Goal: Task Accomplishment & Management: Manage account settings

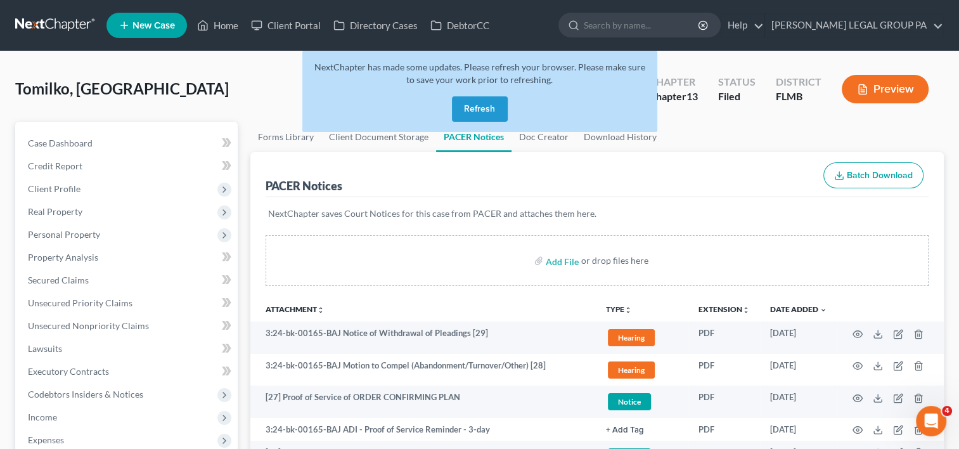
click at [65, 28] on link at bounding box center [55, 25] width 81 height 23
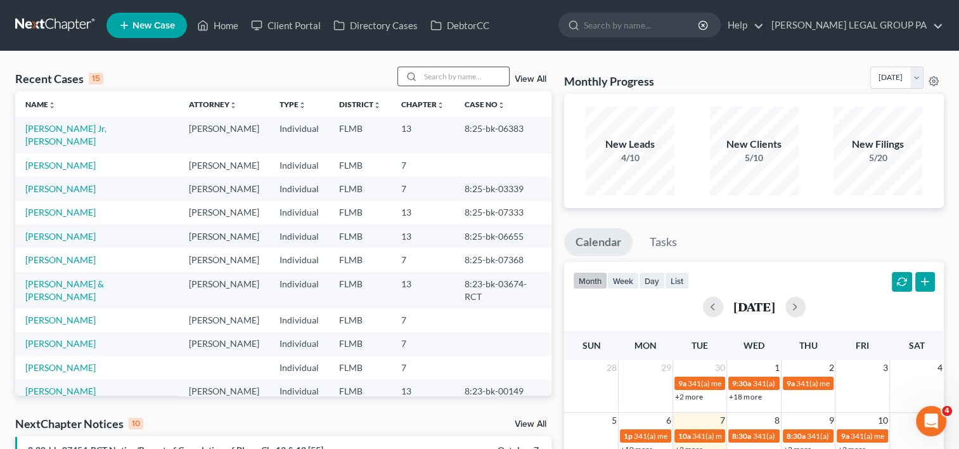
click at [424, 70] on input "search" at bounding box center [464, 76] width 89 height 18
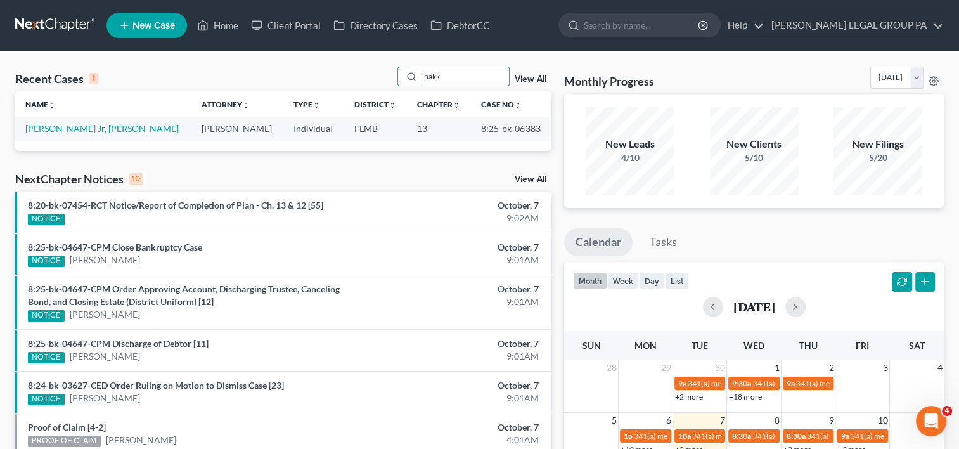
type input "bakk"
click at [64, 130] on link "Bakker Jr, John" at bounding box center [101, 128] width 153 height 11
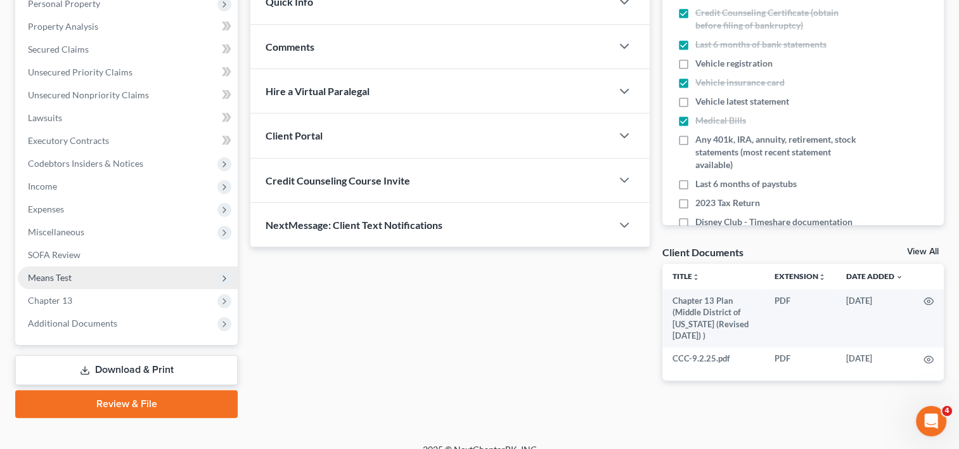
scroll to position [246, 0]
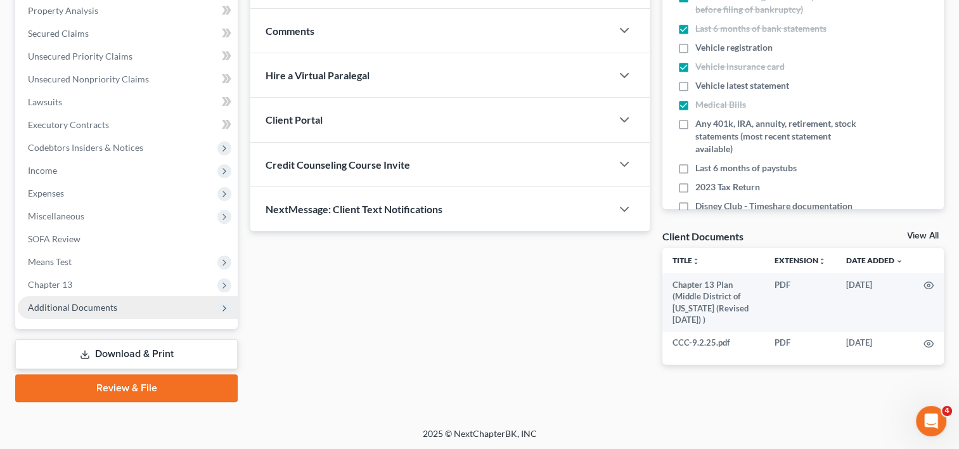
click at [106, 306] on span "Additional Documents" at bounding box center [72, 307] width 89 height 11
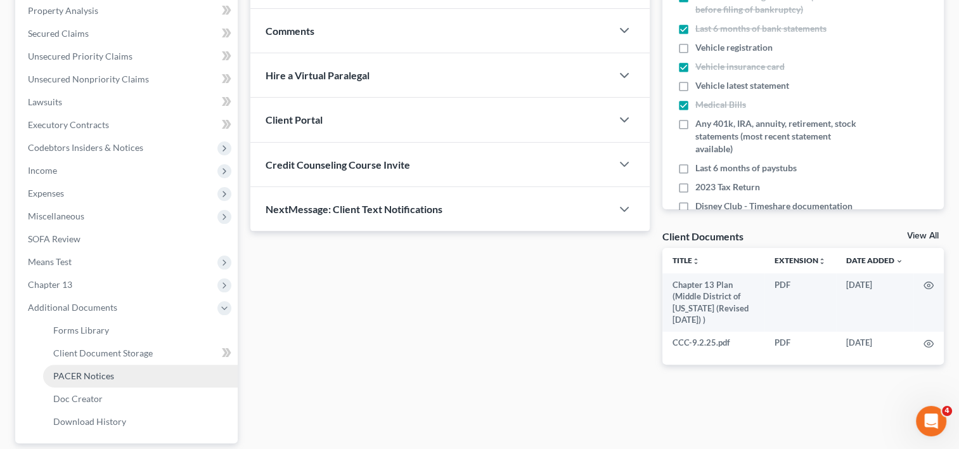
click at [84, 380] on span "PACER Notices" at bounding box center [83, 375] width 61 height 11
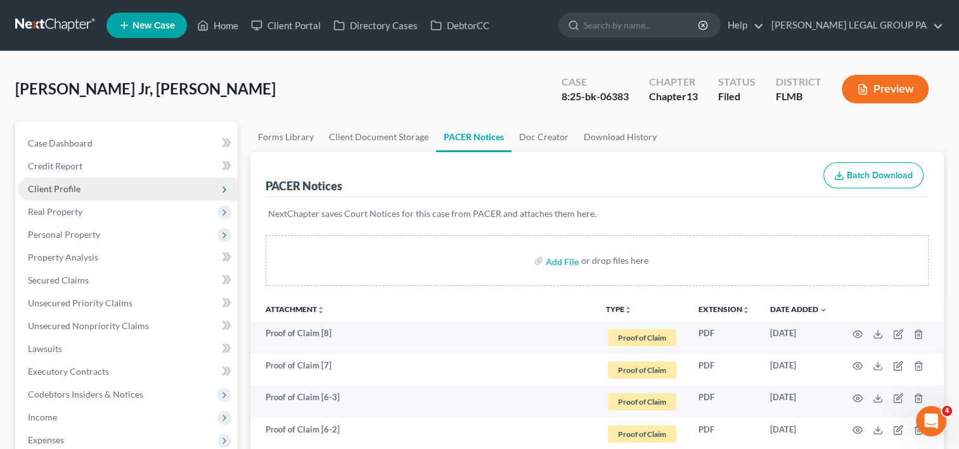
click at [104, 188] on span "Client Profile" at bounding box center [128, 188] width 220 height 23
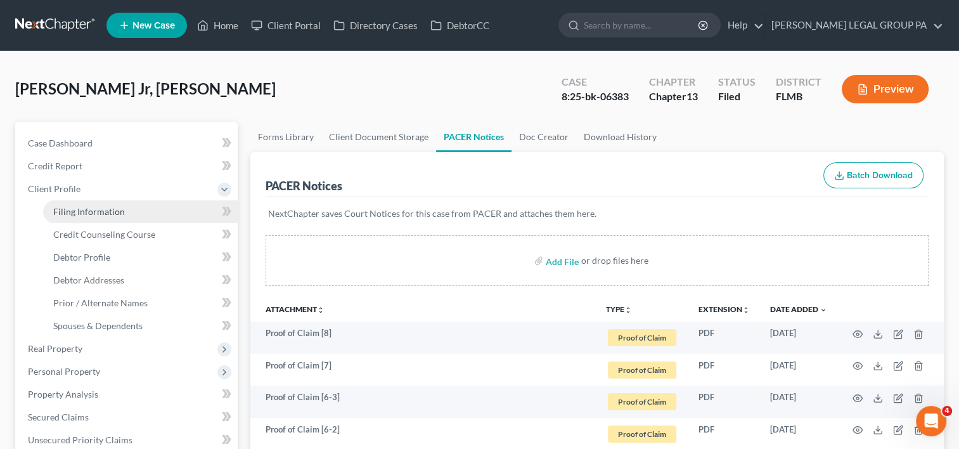
click at [124, 217] on link "Filing Information" at bounding box center [140, 211] width 195 height 23
select select "1"
select select "0"
select select "3"
select select "9"
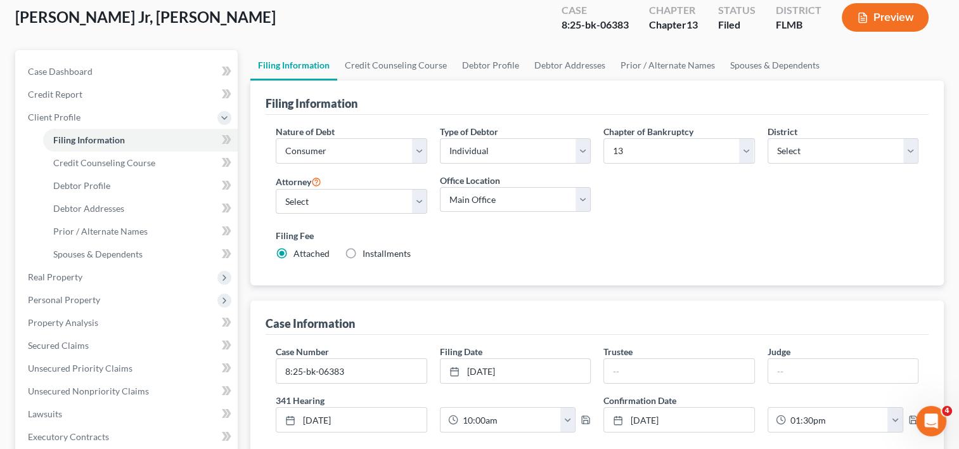
scroll to position [105, 0]
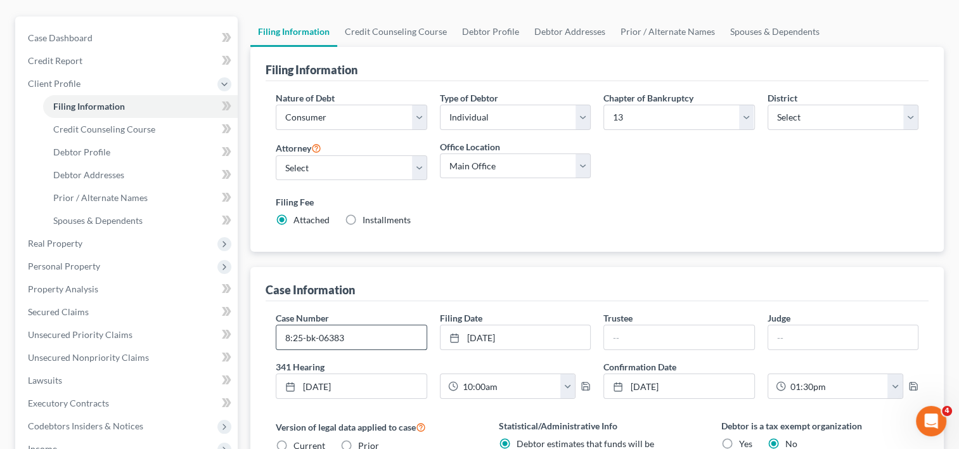
click at [370, 333] on input "8:25-bk-06383" at bounding box center [351, 337] width 150 height 24
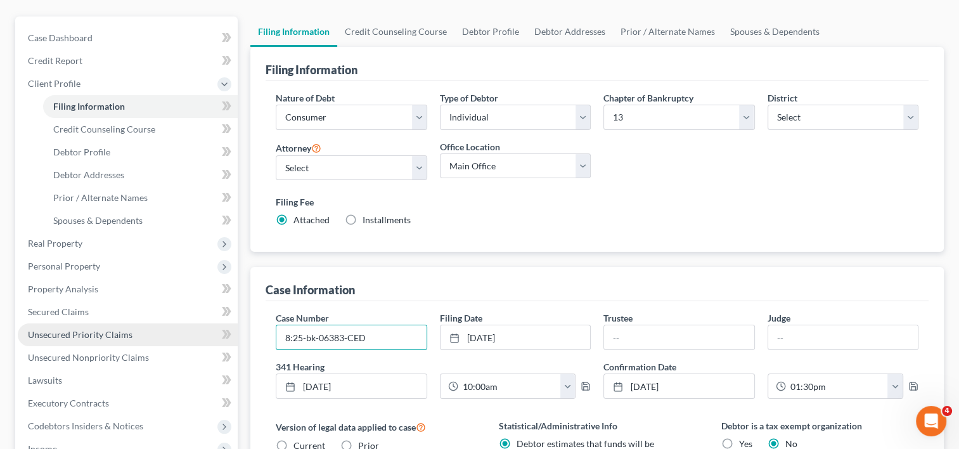
drag, startPoint x: 373, startPoint y: 337, endPoint x: 192, endPoint y: 331, distance: 181.3
click at [192, 331] on div "Petition Navigation Case Dashboard Payments Invoices Payments Payments Credit R…" at bounding box center [479, 367] width 941 height 703
type input "8:25-bk-06383-CED"
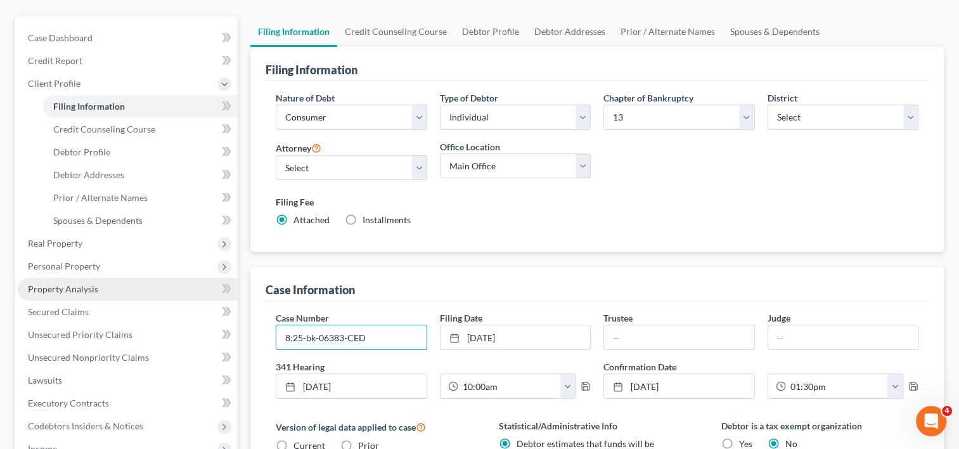
click at [101, 294] on link "Property Analysis" at bounding box center [128, 289] width 220 height 23
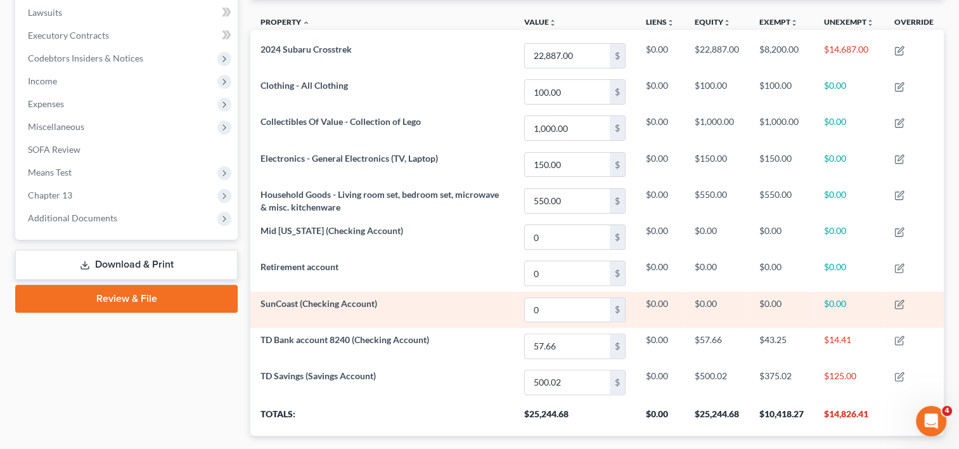
scroll to position [303, 0]
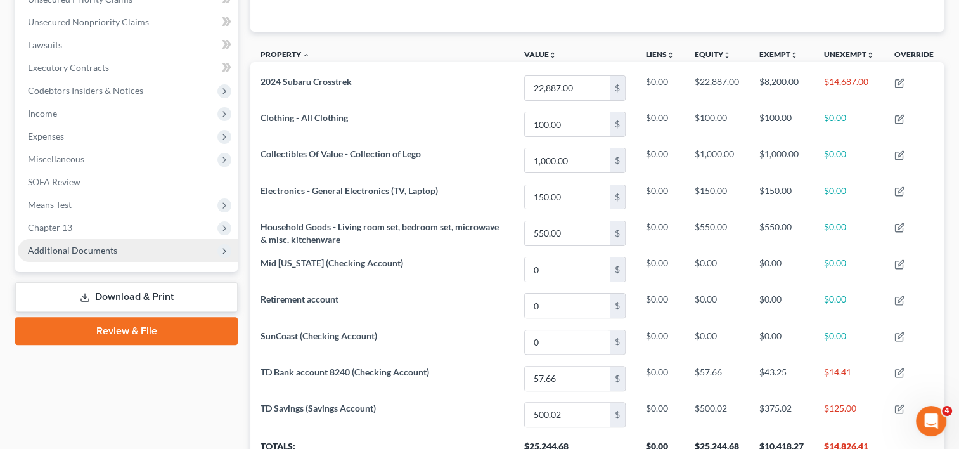
click at [79, 252] on span "Additional Documents" at bounding box center [72, 250] width 89 height 11
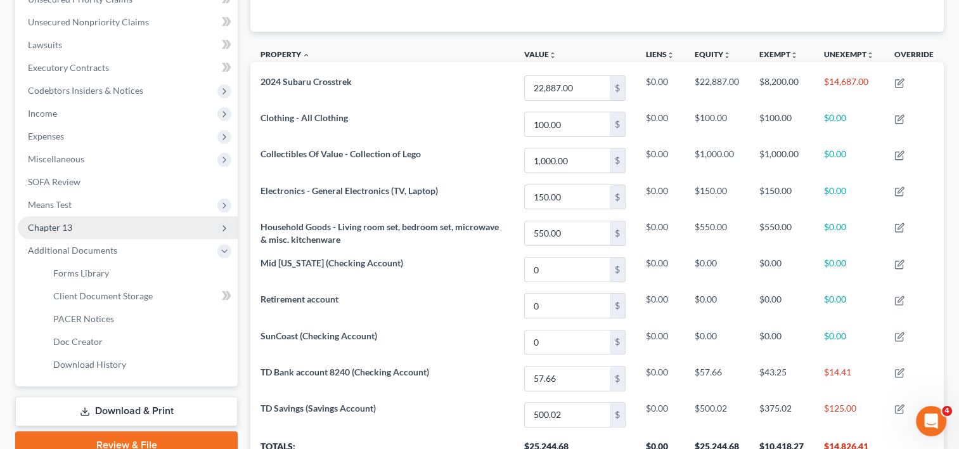
click at [80, 216] on span "Chapter 13" at bounding box center [128, 227] width 220 height 23
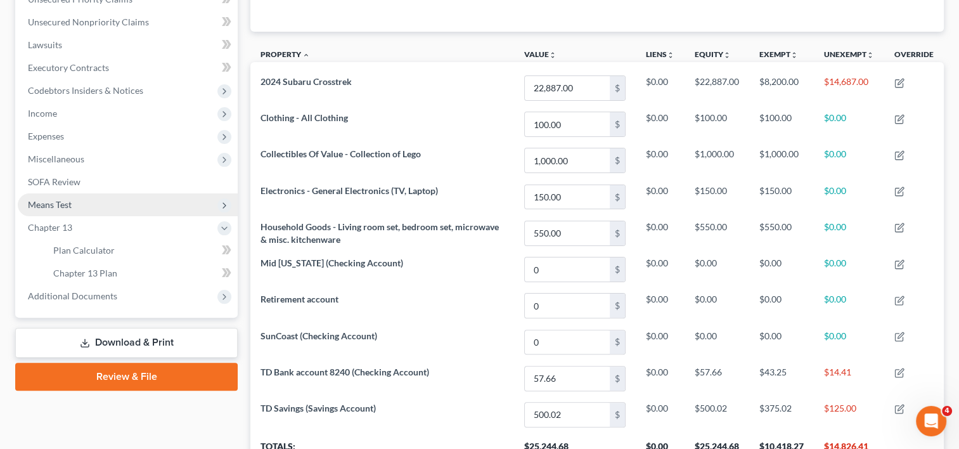
click at [80, 207] on span "Means Test" at bounding box center [128, 204] width 220 height 23
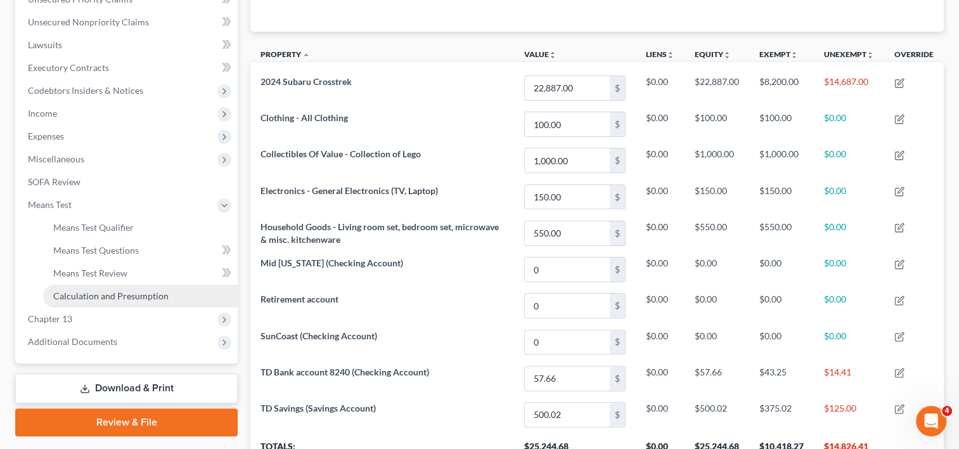
click at [108, 296] on span "Calculation and Presumption" at bounding box center [110, 295] width 115 height 11
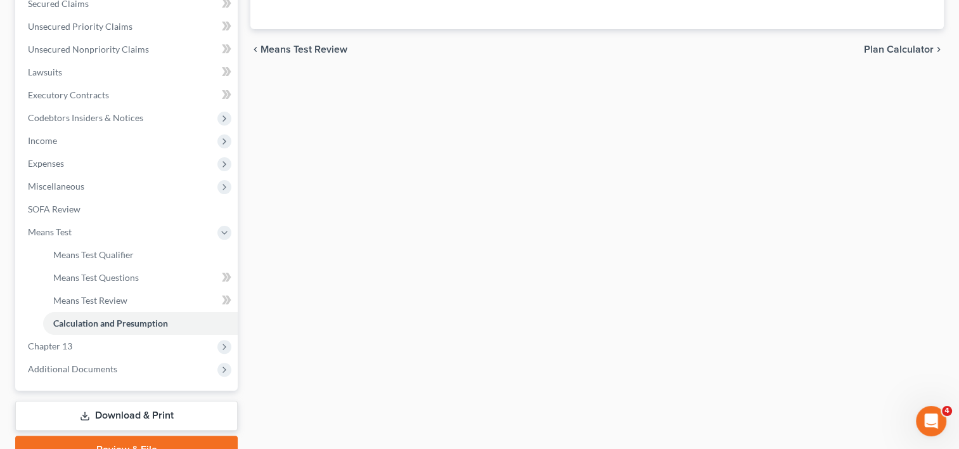
scroll to position [338, 0]
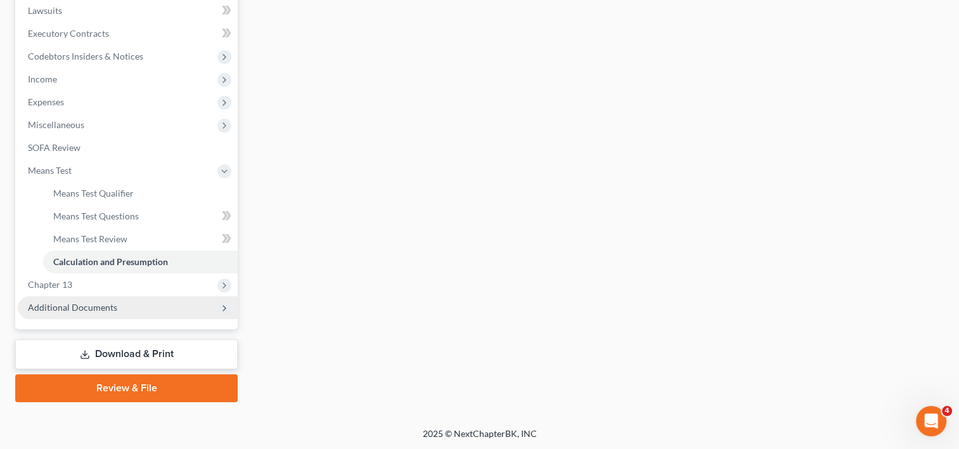
click at [133, 296] on span "Additional Documents" at bounding box center [128, 307] width 220 height 23
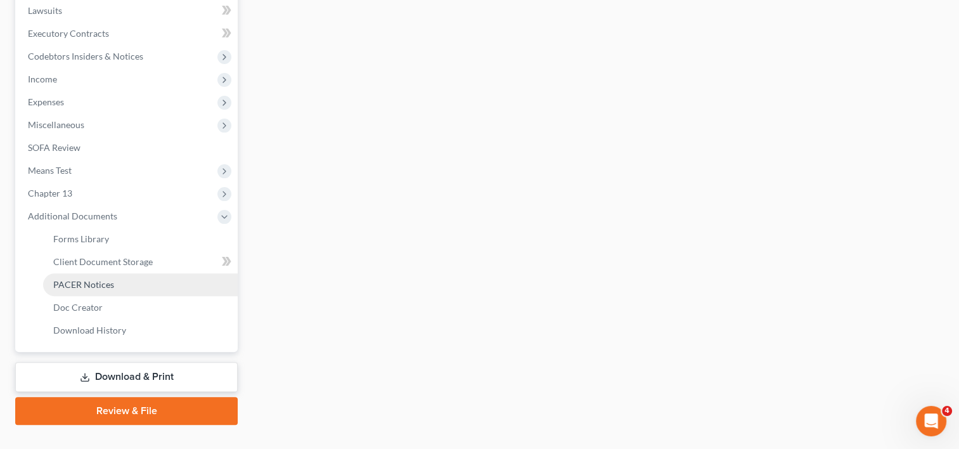
click at [107, 281] on span "PACER Notices" at bounding box center [83, 284] width 61 height 11
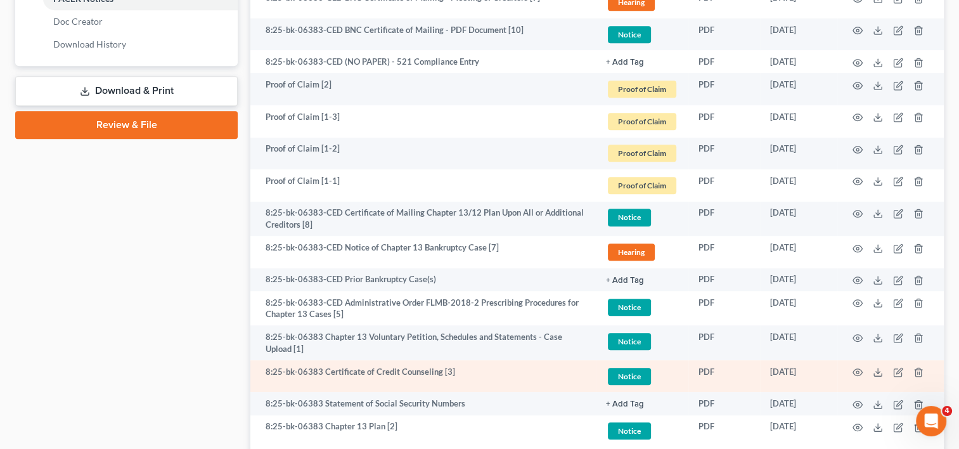
scroll to position [720, 0]
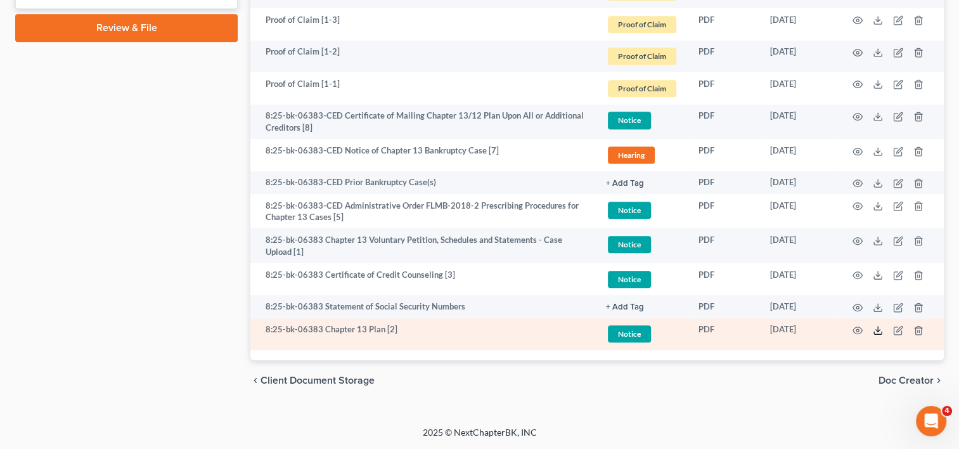
click at [877, 331] on icon at bounding box center [877, 330] width 10 height 10
click at [895, 328] on icon "button" at bounding box center [898, 330] width 10 height 10
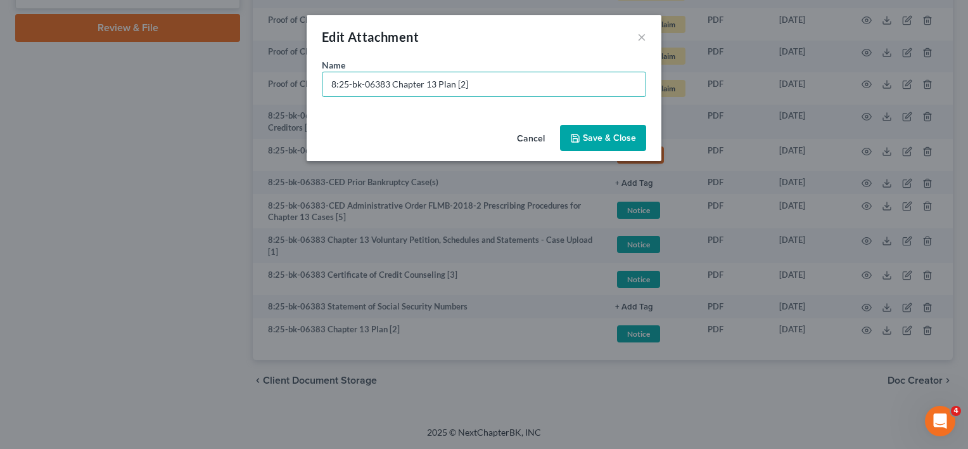
drag, startPoint x: 392, startPoint y: 86, endPoint x: 37, endPoint y: 99, distance: 355.1
click at [43, 99] on div "Edit Attachment × Name * 8:25-bk-06383 Chapter 13 Plan [2] Cancel Save & Close" at bounding box center [484, 224] width 968 height 449
click at [399, 84] on input "Document [02] - Chapter 13 Plan" at bounding box center [483, 84] width 323 height 24
type input "Document [02] - Original Chapter 13 Plan"
click at [607, 136] on span "Save & Close" at bounding box center [609, 137] width 53 height 11
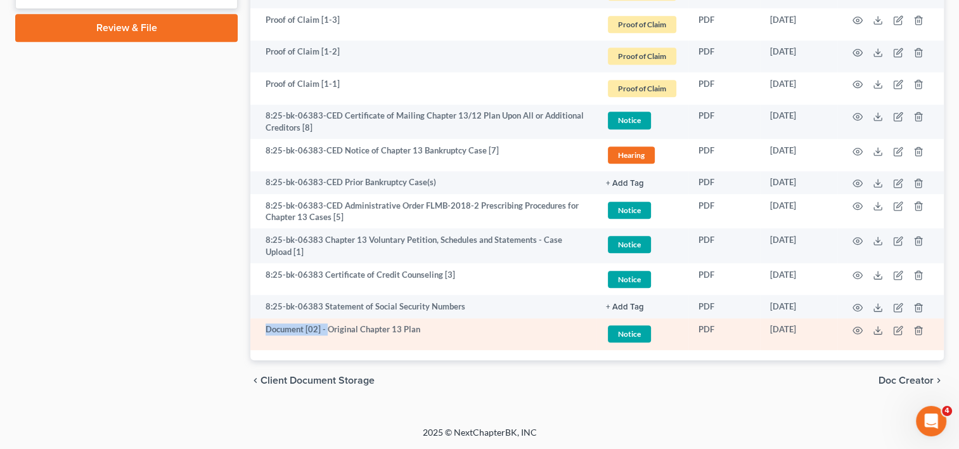
drag, startPoint x: 326, startPoint y: 329, endPoint x: 259, endPoint y: 329, distance: 67.2
click at [259, 329] on td "Document [02] - Original Chapter 13 Plan" at bounding box center [422, 334] width 345 height 32
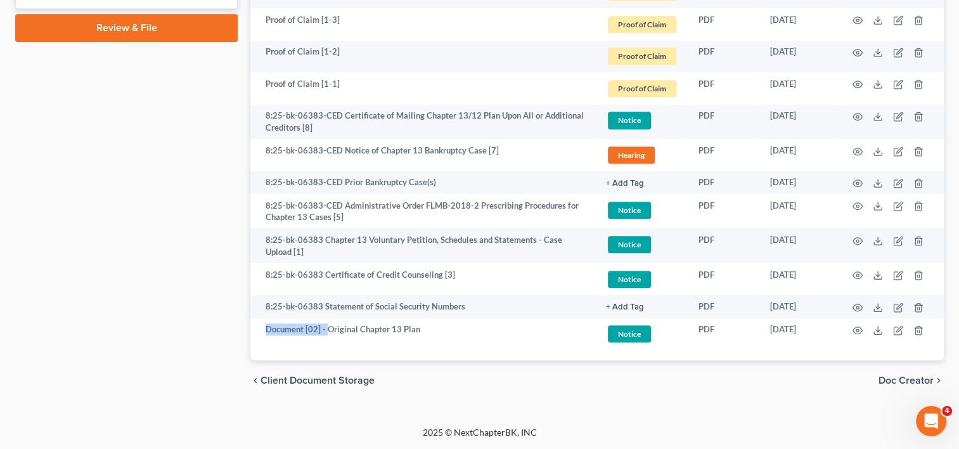
copy td "Document [02] -"
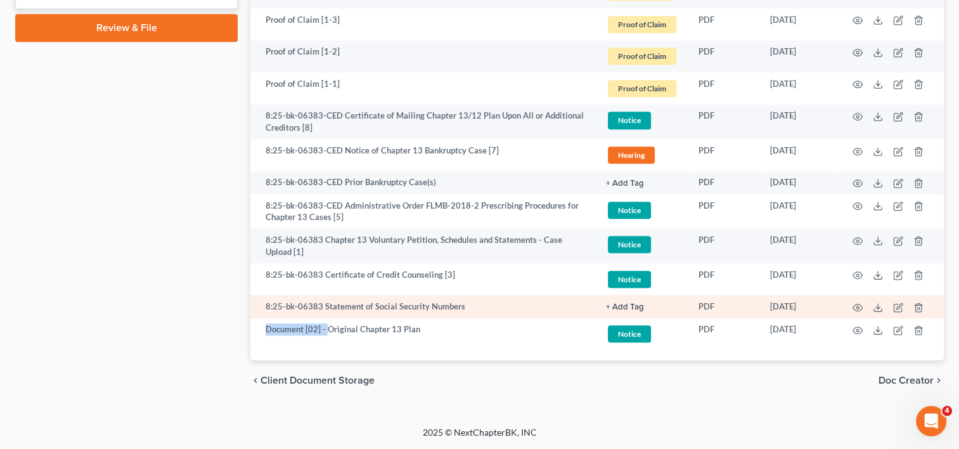
click at [615, 309] on button "+ Add Tag" at bounding box center [625, 307] width 38 height 8
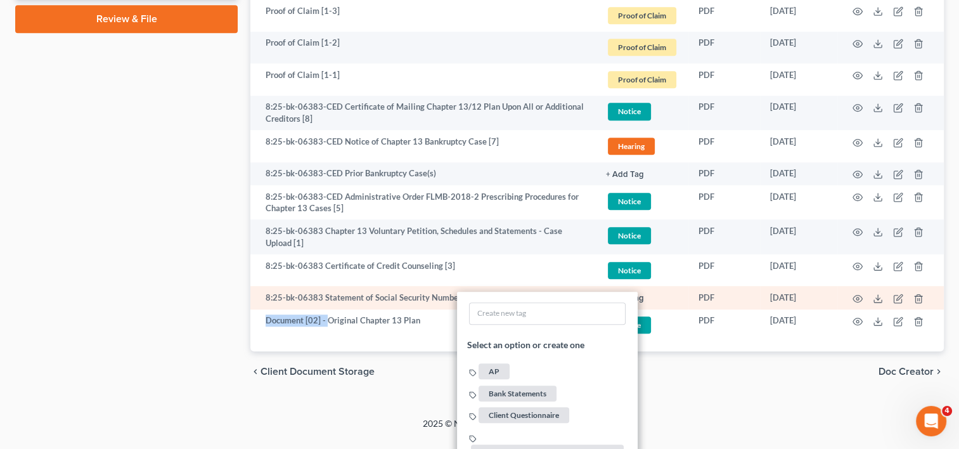
scroll to position [932, 0]
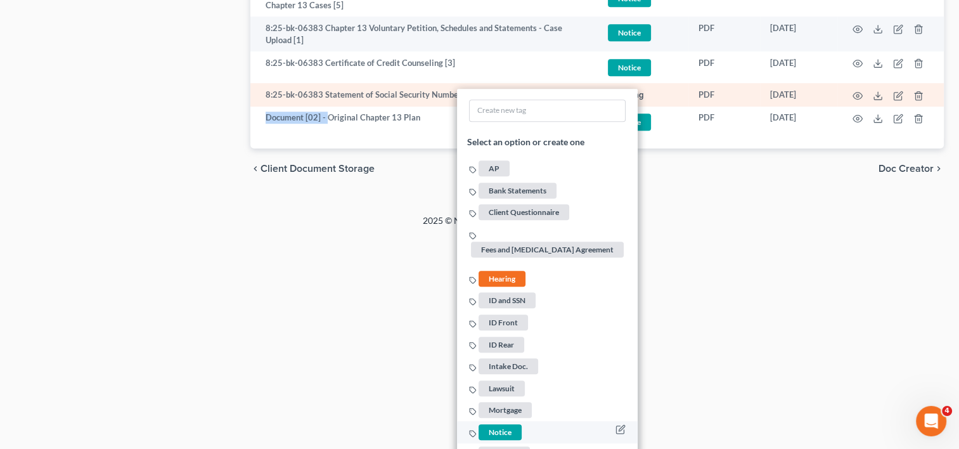
click at [499, 424] on span "Notice" at bounding box center [499, 432] width 43 height 16
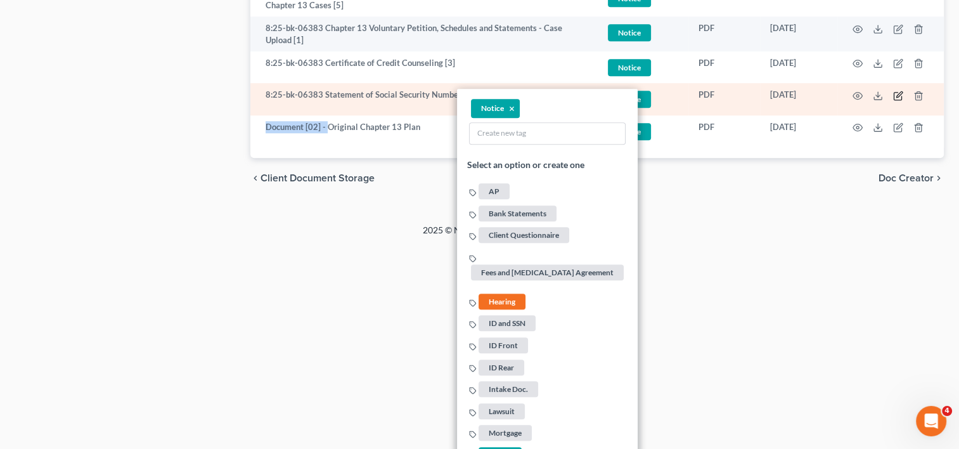
click at [899, 94] on icon "button" at bounding box center [898, 96] width 10 height 10
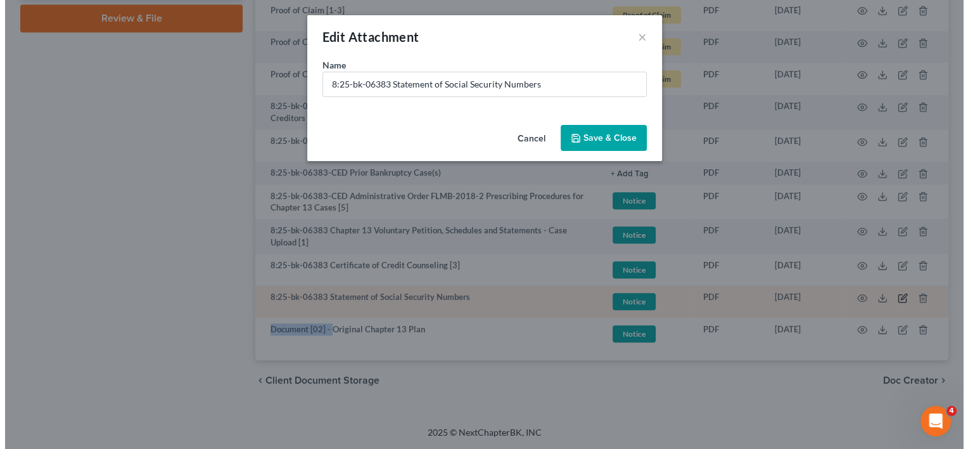
scroll to position [729, 0]
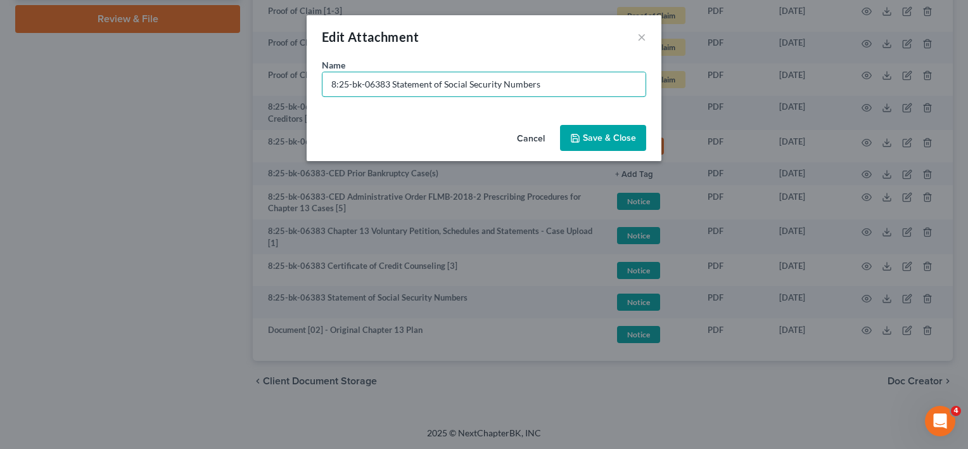
drag, startPoint x: 392, startPoint y: 86, endPoint x: 193, endPoint y: 104, distance: 199.8
click at [194, 105] on div "Edit Attachment × Name * 8:25-bk-06383 Statement of Social Security Numbers Can…" at bounding box center [484, 224] width 968 height 449
paste input "Document [02] -"
drag, startPoint x: 378, startPoint y: 84, endPoint x: 385, endPoint y: 84, distance: 7.0
click at [385, 84] on input "Document [02] - Statement of Social Security Numbers" at bounding box center [483, 84] width 323 height 24
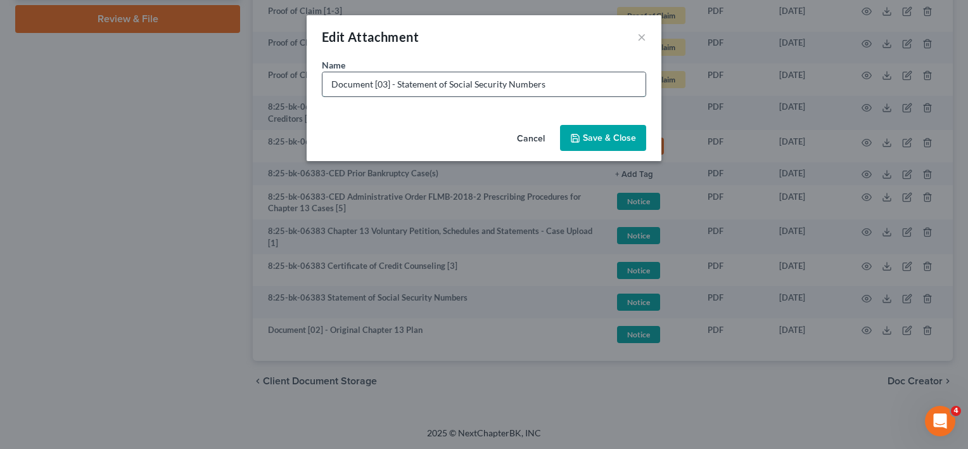
click at [385, 80] on input "Document [03] - Statement of Social Security Numbers" at bounding box center [483, 84] width 323 height 24
type input "Document [04] - Statement of Social Security Numbers"
click at [592, 138] on span "Save & Close" at bounding box center [609, 137] width 53 height 11
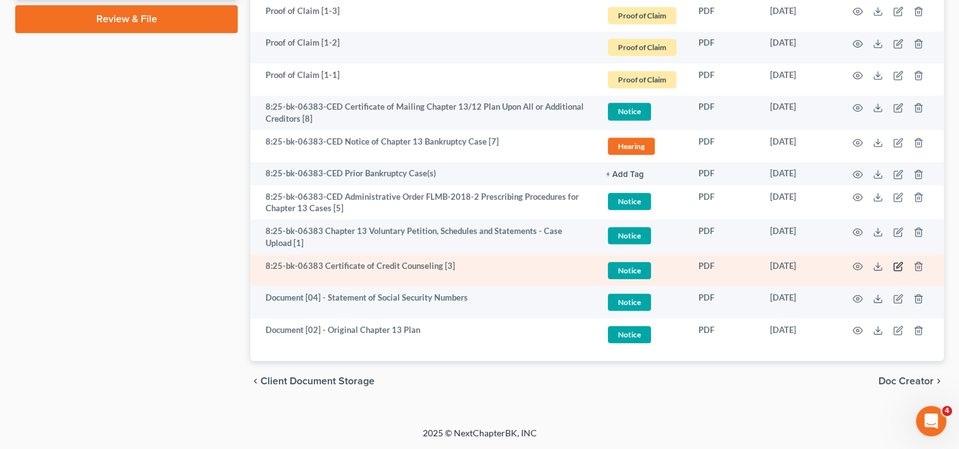
click at [896, 266] on icon "button" at bounding box center [899, 265] width 6 height 6
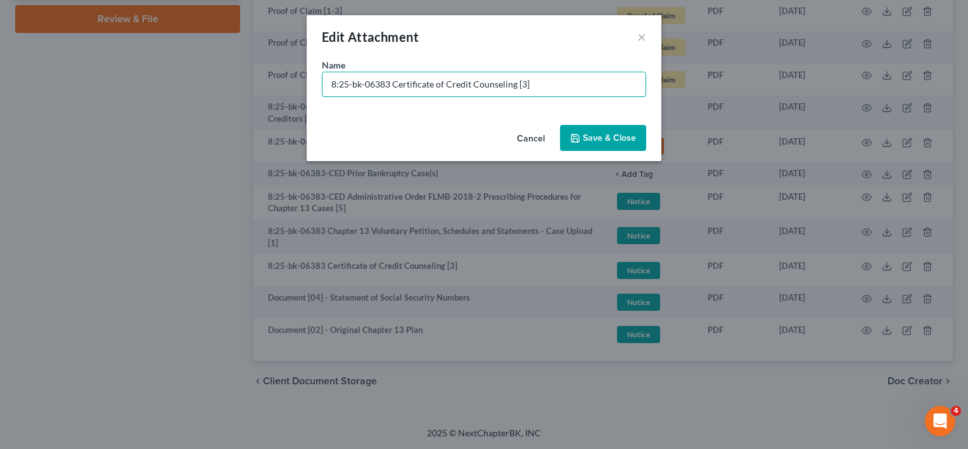
drag, startPoint x: 392, startPoint y: 84, endPoint x: 224, endPoint y: 96, distance: 168.3
click at [148, 98] on div "Edit Attachment × Name * 8:25-bk-06383 Certificate of Credit Counseling [3] Can…" at bounding box center [484, 224] width 968 height 449
paste input "Document [02] -"
click at [384, 82] on input "Document [02] - Certificate of Credit Counseling [3]" at bounding box center [483, 84] width 323 height 24
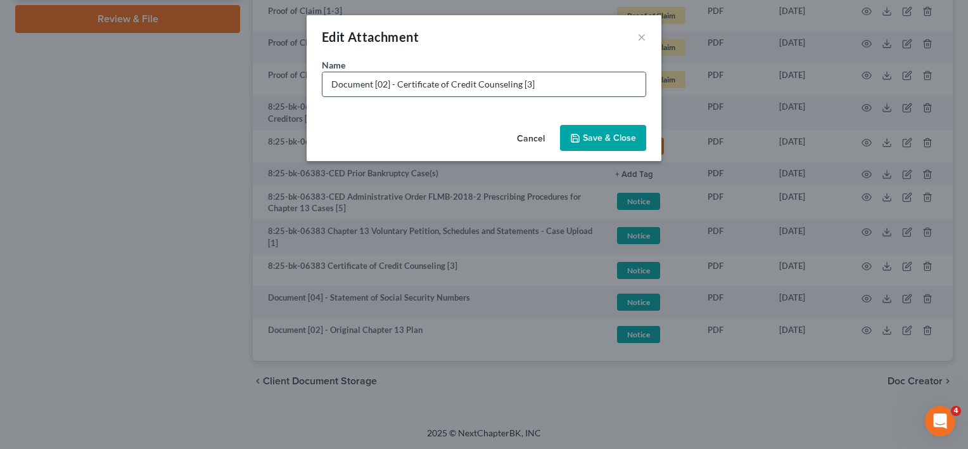
click at [383, 84] on input "Document [02] - Certificate of Credit Counseling [3]" at bounding box center [483, 84] width 323 height 24
drag, startPoint x: 517, startPoint y: 82, endPoint x: 590, endPoint y: 91, distance: 74.0
click at [590, 91] on input "Document [03] - Certificate of Credit Counseling [3]" at bounding box center [483, 84] width 323 height 24
type input "Document [03] - Certificate of Credit Counseling"
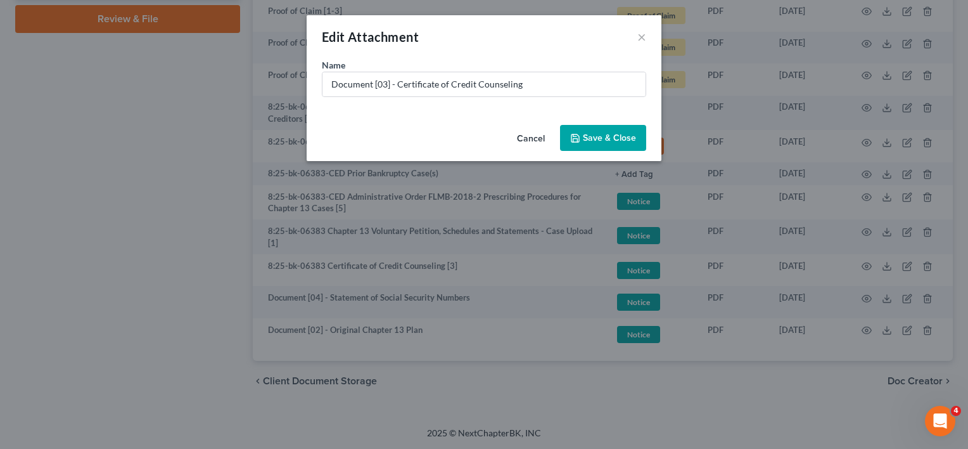
click at [613, 127] on button "Save & Close" at bounding box center [603, 138] width 86 height 27
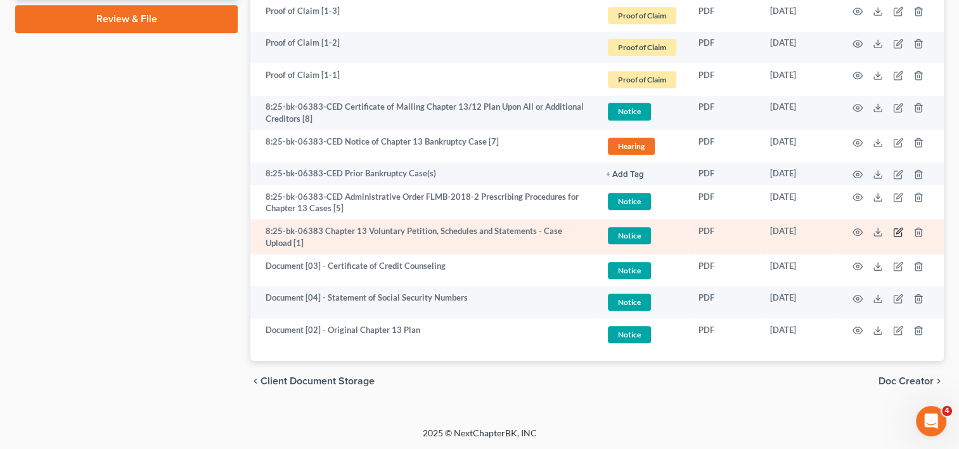
click at [898, 231] on icon "button" at bounding box center [898, 232] width 10 height 10
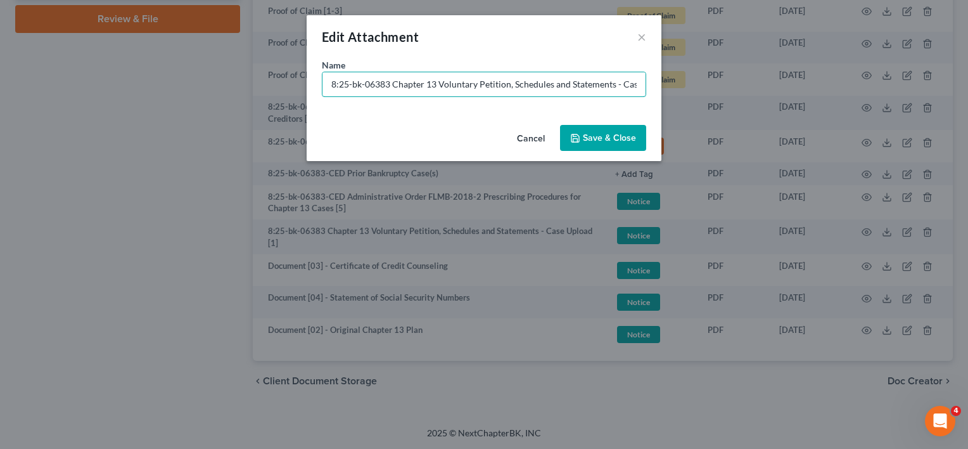
drag, startPoint x: 391, startPoint y: 87, endPoint x: 232, endPoint y: 93, distance: 159.1
click at [233, 93] on div "Edit Attachment × Name * 8:25-bk-06383 Chapter 13 Voluntary Petition, Schedules…" at bounding box center [484, 224] width 968 height 449
paste input "Document [02] -"
click at [382, 84] on input "Document [02] - Chapter 13 Voluntary Petition, Schedules and Statements - Case …" at bounding box center [483, 84] width 323 height 24
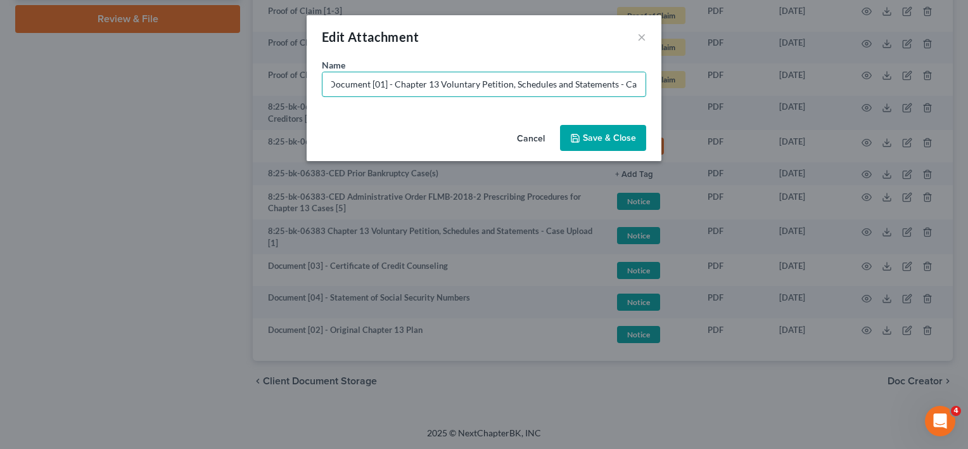
scroll to position [0, 0]
type input "Document [01] - Chapter 13 Voluntary Petition, Schedules and Statements"
click at [566, 137] on button "Save & Close" at bounding box center [603, 138] width 86 height 27
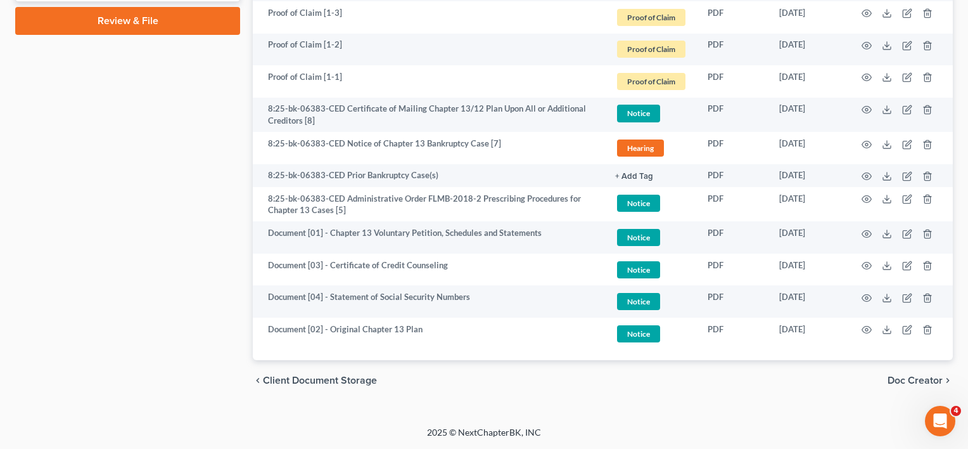
scroll to position [727, 0]
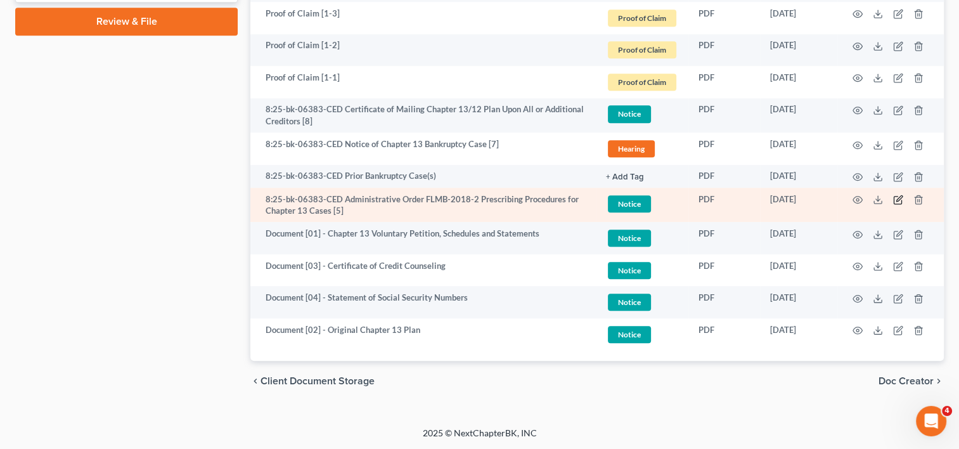
click at [899, 201] on icon "button" at bounding box center [898, 200] width 10 height 10
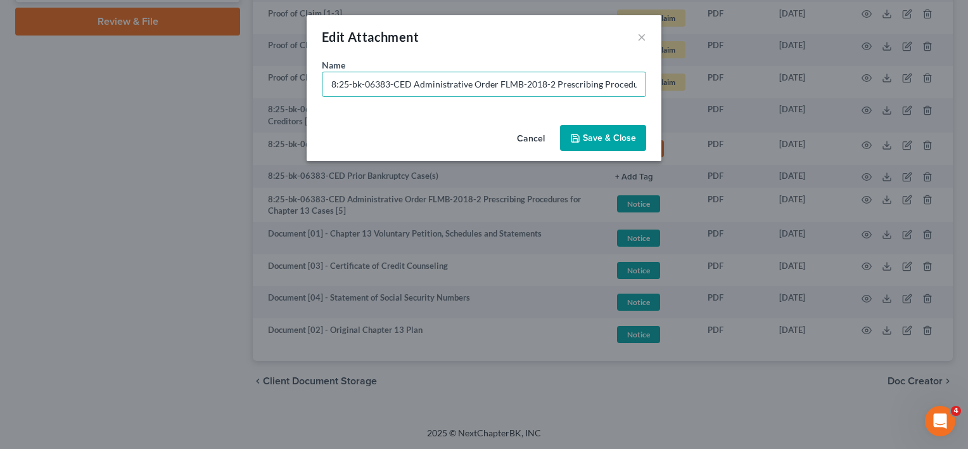
drag, startPoint x: 416, startPoint y: 84, endPoint x: 250, endPoint y: 101, distance: 166.3
click at [195, 93] on div "Edit Attachment × Name * 8:25-bk-06383-CED Administrative Order FLMB-2018-2 Pre…" at bounding box center [484, 224] width 968 height 449
paste input "Document [02] -"
click at [376, 84] on input "Document [02] - Administrative Order FLMB-2018-2 Prescribing Procedures for Cha…" at bounding box center [483, 84] width 323 height 24
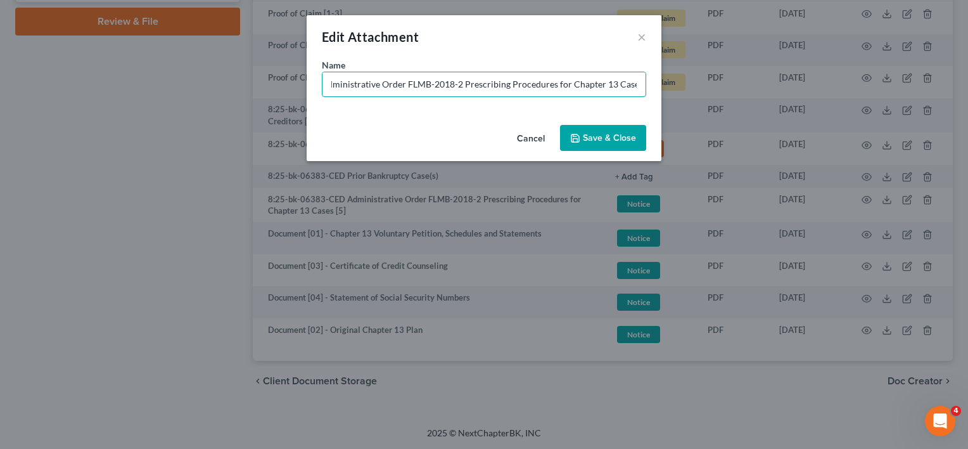
scroll to position [0, 75]
type input "Document [05] - Administrative Order FLMB-2018-2 Prescribing Procedures for Cha…"
click at [589, 143] on button "Save & Close" at bounding box center [603, 138] width 86 height 27
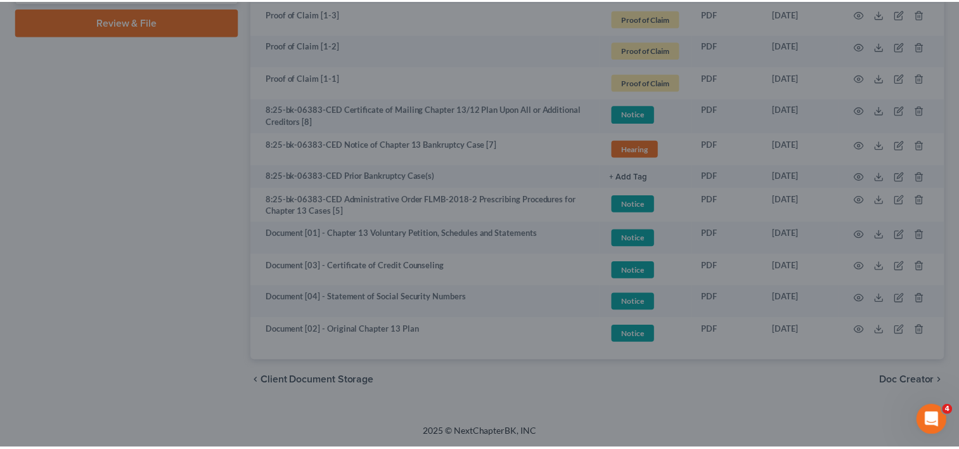
scroll to position [0, 0]
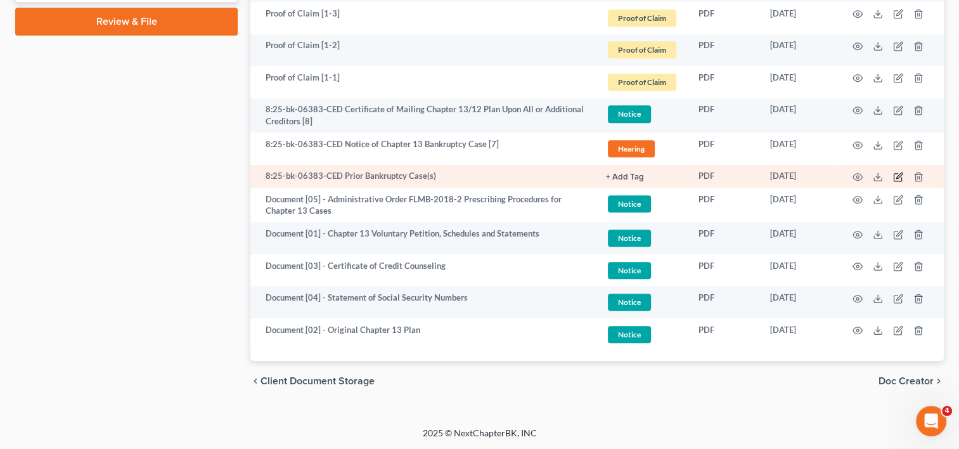
click at [896, 177] on icon "button" at bounding box center [899, 175] width 6 height 6
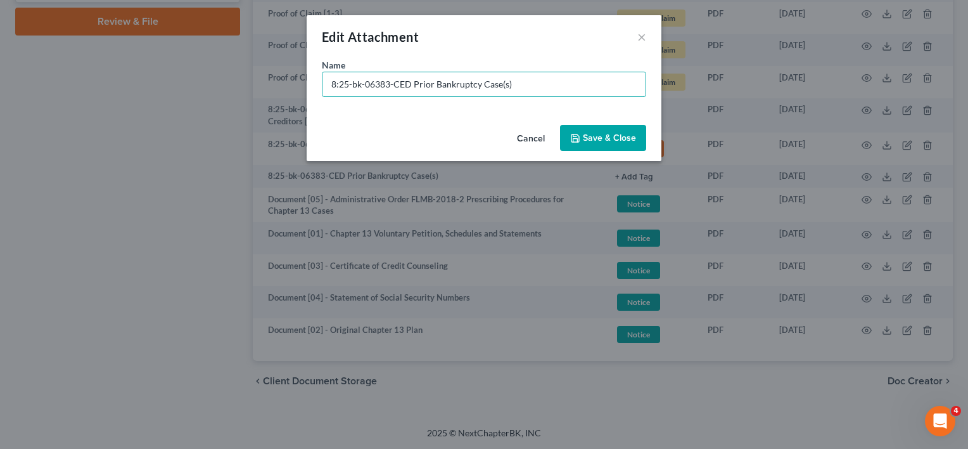
drag, startPoint x: 414, startPoint y: 84, endPoint x: 231, endPoint y: 84, distance: 182.5
click at [231, 84] on div "Edit Attachment × Name * 8:25-bk-06383-CED Prior Bankruptcy Case(s) Cancel Save…" at bounding box center [484, 224] width 968 height 449
paste input "Document [02] -"
click at [383, 84] on input "Document [02] - Prior Bankruptcy Case(s)" at bounding box center [483, 84] width 323 height 24
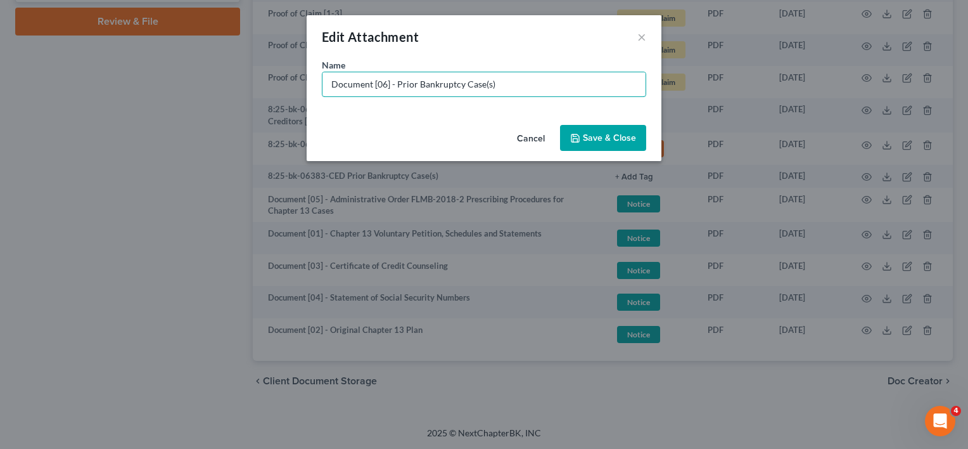
type input "Document [06] - Prior Bankruptcy Case(s)"
click at [628, 139] on span "Save & Close" at bounding box center [609, 137] width 53 height 11
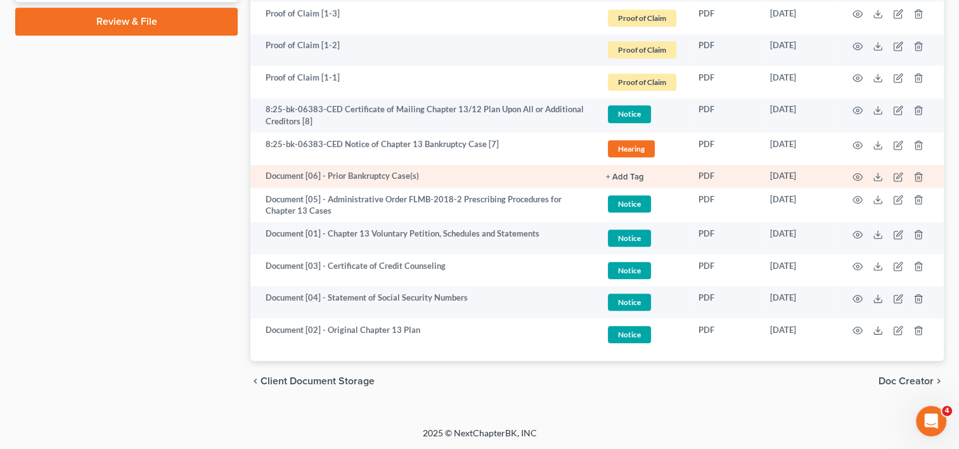
click at [634, 177] on button "+ Add Tag" at bounding box center [625, 177] width 38 height 8
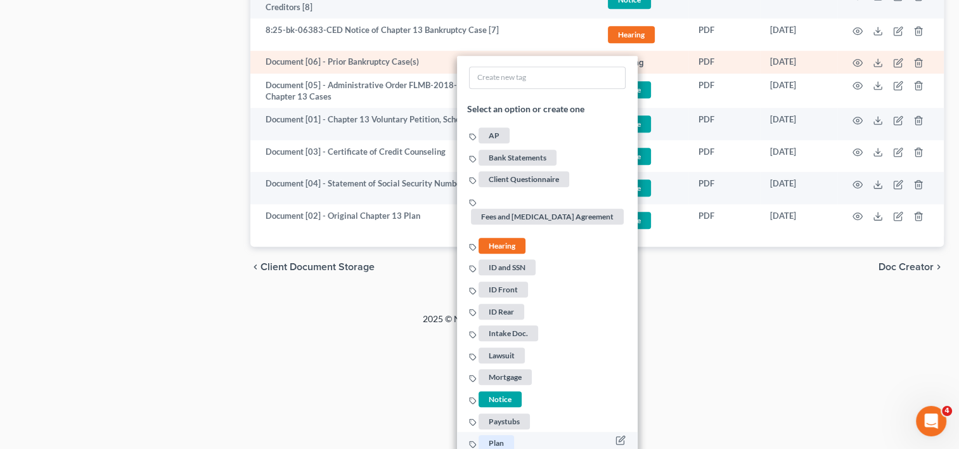
scroll to position [927, 0]
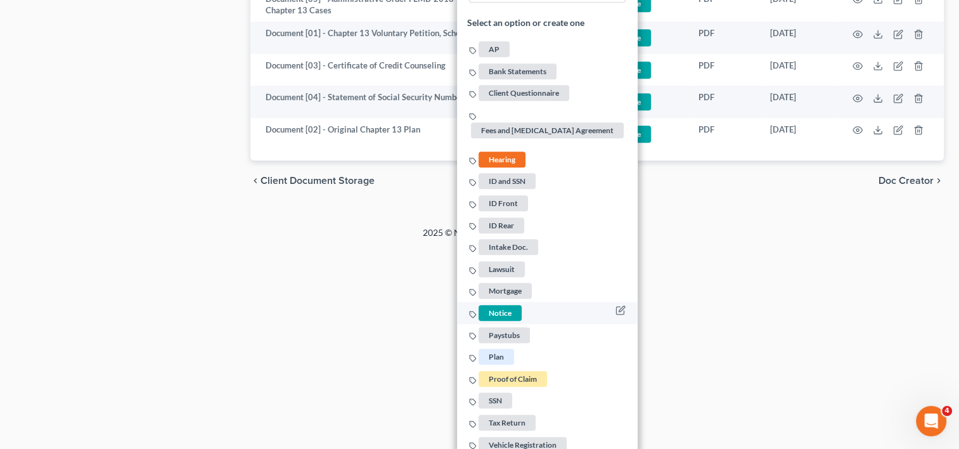
click at [492, 305] on span "Notice" at bounding box center [499, 313] width 43 height 16
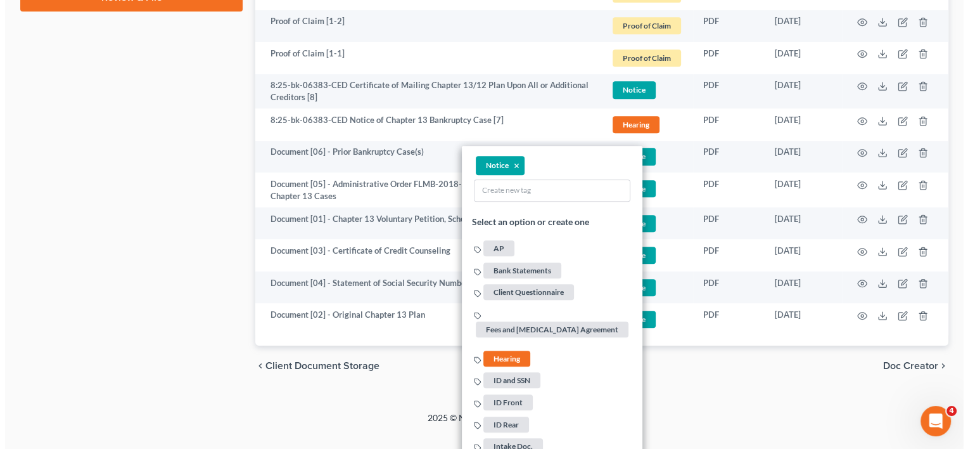
scroll to position [715, 0]
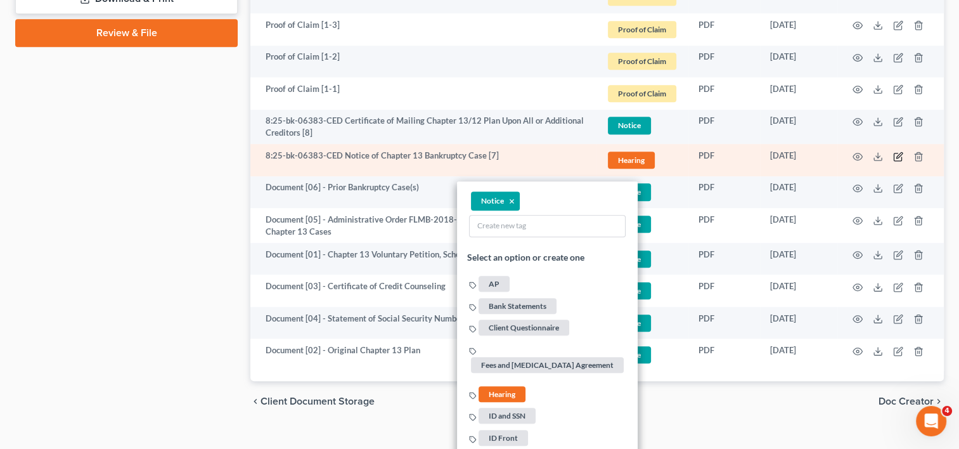
click at [900, 153] on icon "button" at bounding box center [899, 155] width 6 height 6
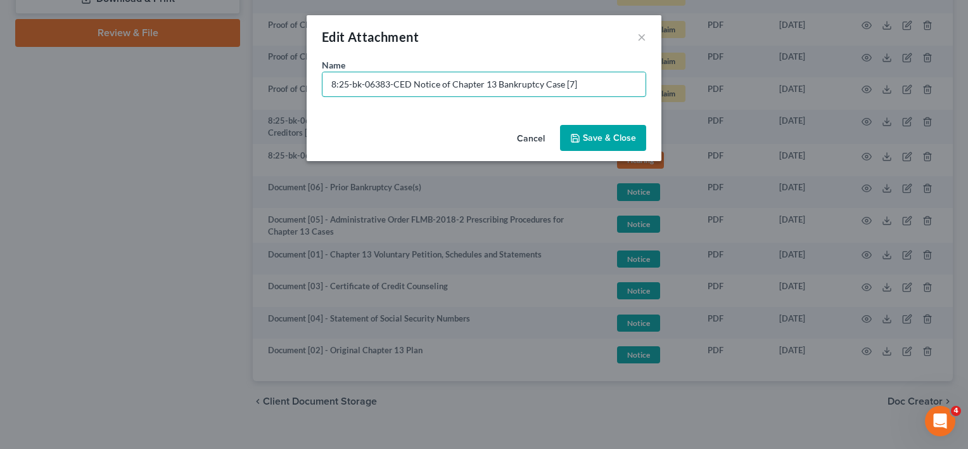
drag, startPoint x: 414, startPoint y: 84, endPoint x: 200, endPoint y: 113, distance: 216.1
click at [200, 113] on div "Edit Attachment × Name * 8:25-bk-06383-CED Notice of Chapter 13 Bankruptcy Case…" at bounding box center [484, 224] width 968 height 449
paste input "Document [02] -"
click at [383, 86] on input "Document [02] - Notice of Chapter 13 Bankruptcy Case [7]" at bounding box center [483, 84] width 323 height 24
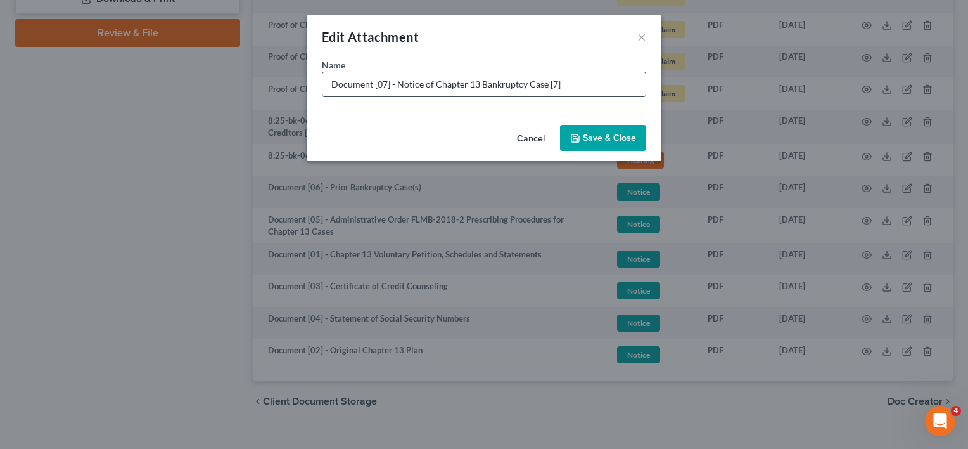
drag, startPoint x: 542, startPoint y: 84, endPoint x: 584, endPoint y: 84, distance: 41.2
click at [582, 84] on input "Document [07] - Notice of Chapter 13 Bankruptcy Case [7]" at bounding box center [483, 84] width 323 height 24
type input "Document [07] - Notice of Chapter 13 Bankruptcy Case"
click at [579, 139] on icon "button" at bounding box center [575, 138] width 8 height 8
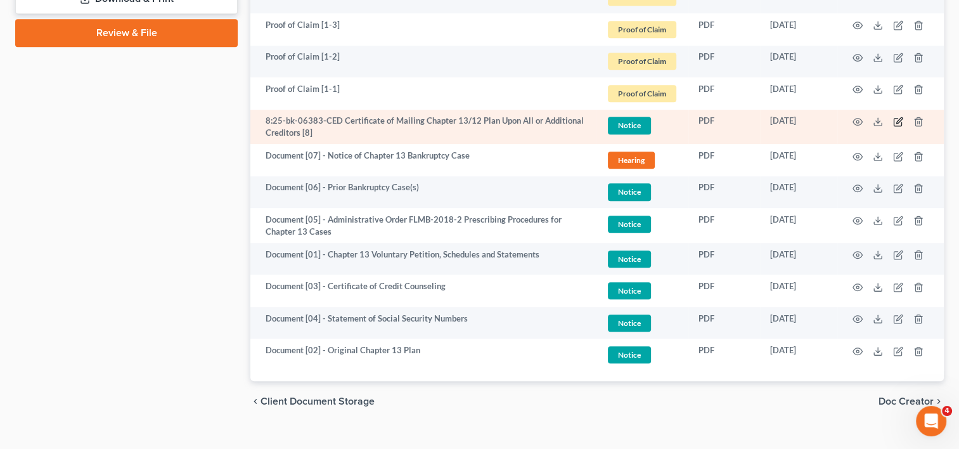
click at [901, 120] on icon "button" at bounding box center [898, 122] width 10 height 10
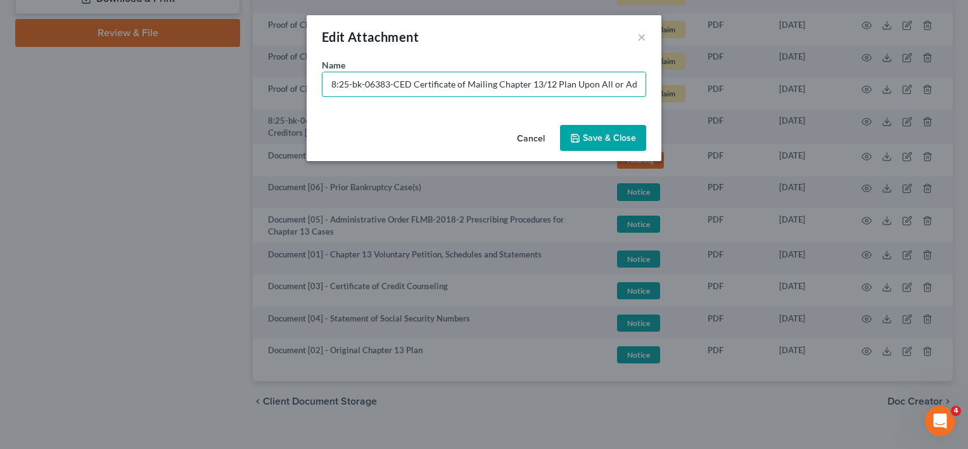
drag, startPoint x: 331, startPoint y: 98, endPoint x: 220, endPoint y: 101, distance: 110.3
click at [211, 101] on div "Edit Attachment × Name * 8:25-bk-06383-CED Certificate of Mailing Chapter 13/12…" at bounding box center [484, 224] width 968 height 449
paste input "Document [02] -"
click at [383, 83] on input "Document [02] - Certificate of Mailing Chapter 13/12 Plan Upon All or Additiona…" at bounding box center [483, 84] width 323 height 24
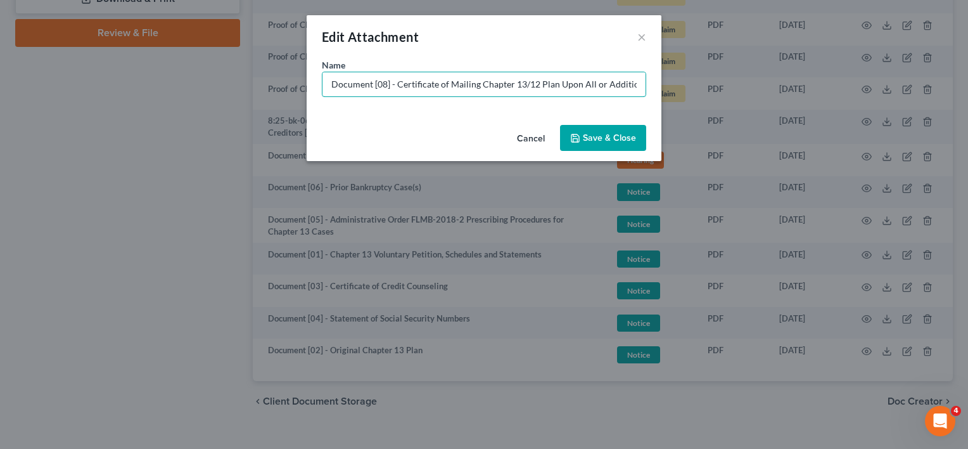
scroll to position [0, 58]
drag, startPoint x: 400, startPoint y: 81, endPoint x: 930, endPoint y: 104, distance: 530.2
click at [928, 104] on div "Edit Attachment × Name * Document [08] - Certificate of Mailing Chapter 13/12 P…" at bounding box center [484, 224] width 968 height 449
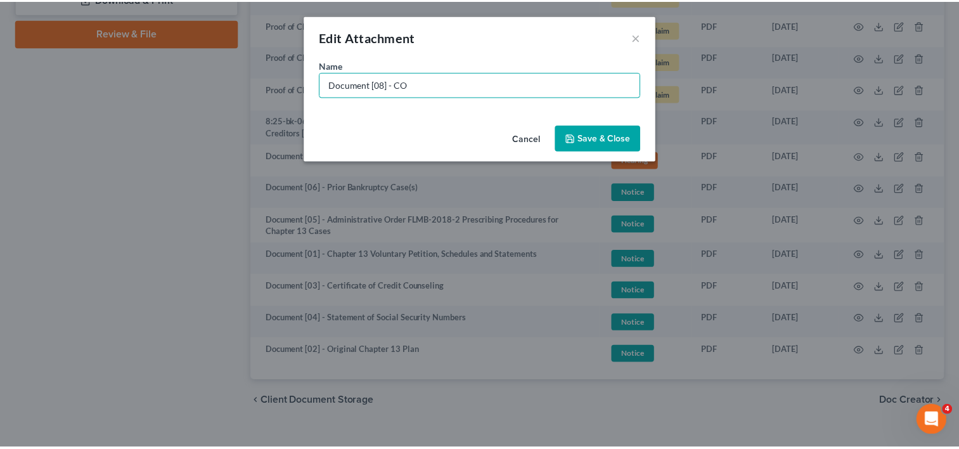
scroll to position [0, 0]
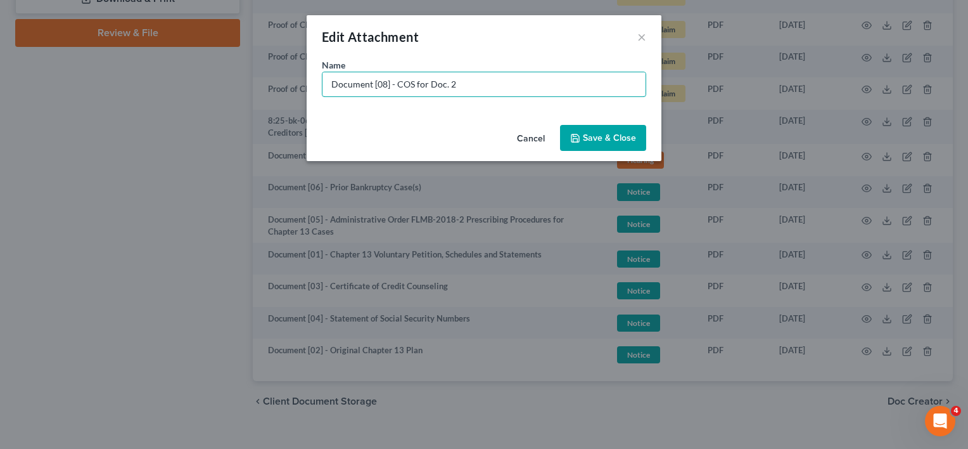
type input "Document [08] - COS for Doc. 2"
click at [627, 144] on button "Save & Close" at bounding box center [603, 138] width 86 height 27
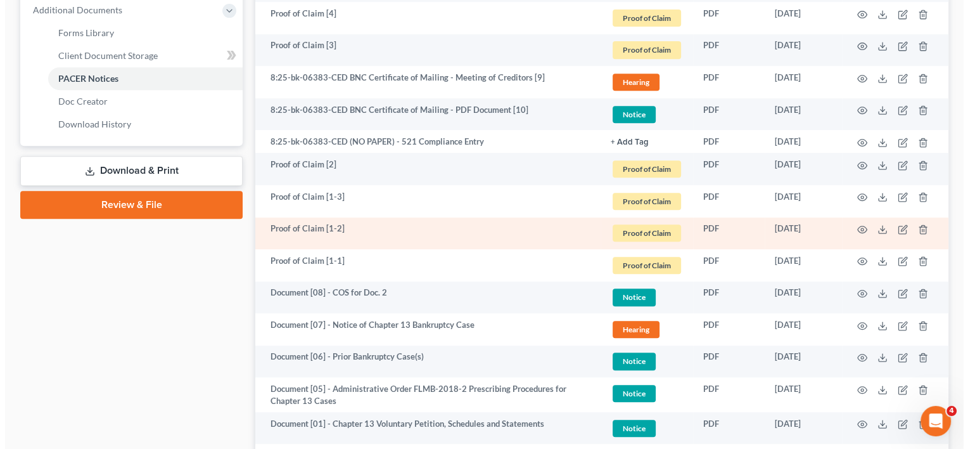
scroll to position [504, 0]
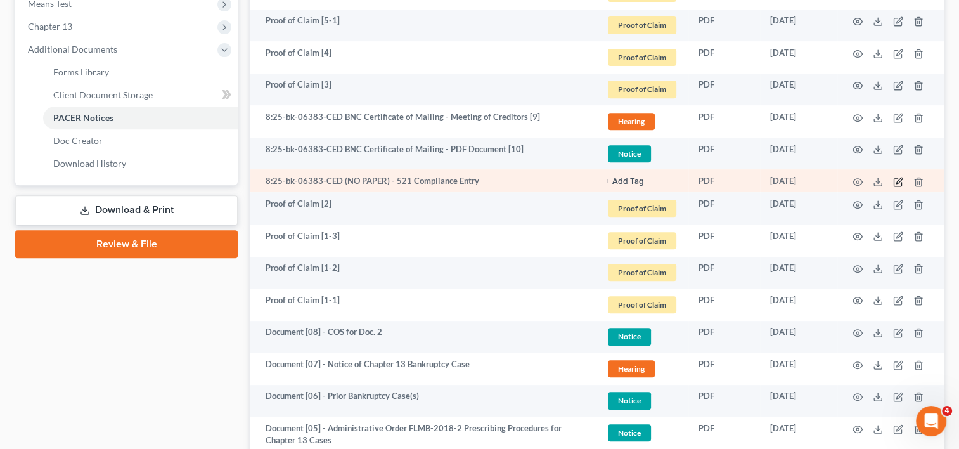
click at [897, 184] on icon "button" at bounding box center [898, 182] width 10 height 10
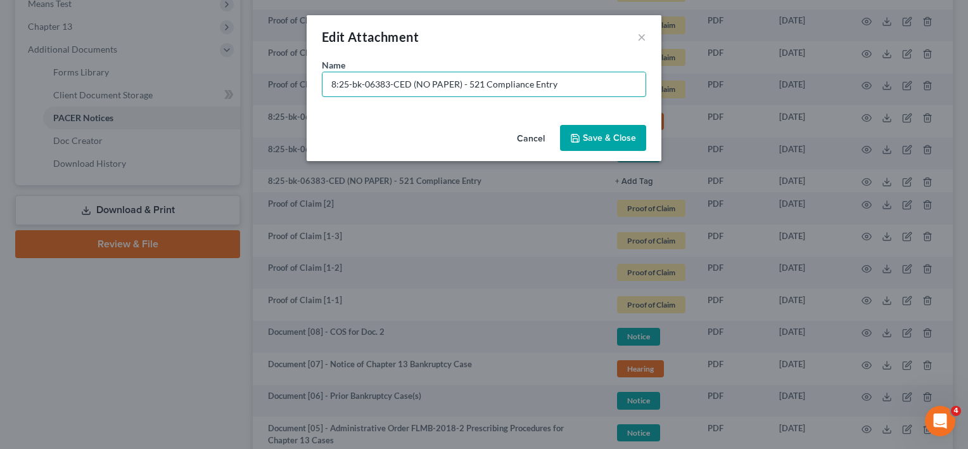
drag, startPoint x: 461, startPoint y: 86, endPoint x: -65, endPoint y: 96, distance: 526.0
click at [0, 96] on html "Home New Case Client Portal Directory Cases DebtorCC WELLER LEGAL GROUP PA kcas…" at bounding box center [484, 87] width 968 height 1182
type input "No Paper [01] - 521 Compliance Entry"
click at [627, 127] on button "Save & Close" at bounding box center [603, 138] width 86 height 27
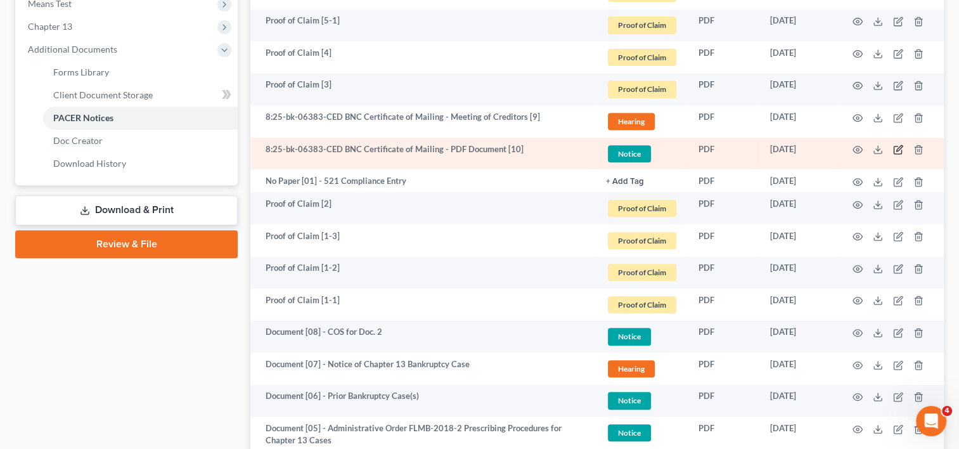
click at [894, 152] on icon "button" at bounding box center [897, 150] width 8 height 8
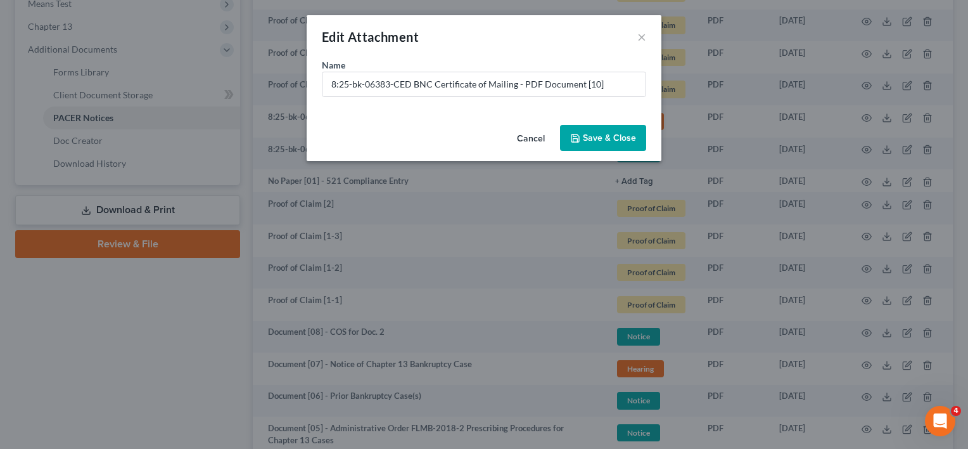
click at [537, 141] on button "Cancel" at bounding box center [531, 138] width 48 height 25
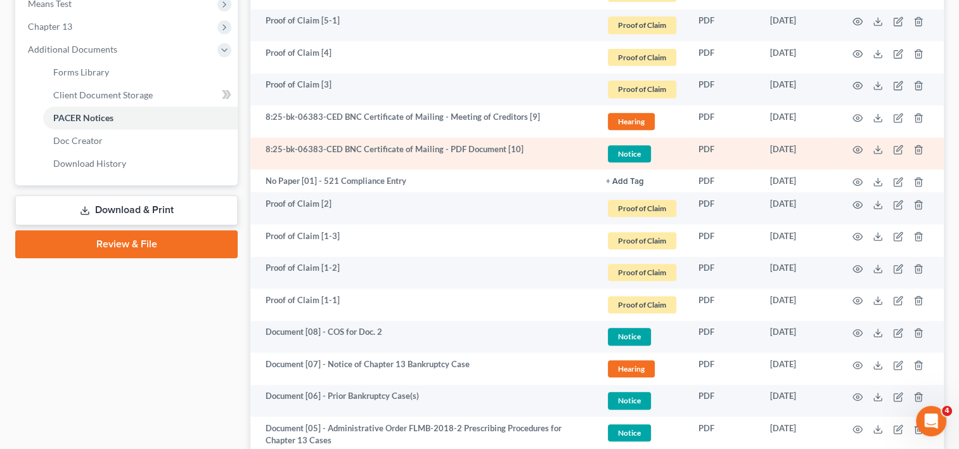
click at [852, 147] on td at bounding box center [890, 153] width 106 height 32
click at [854, 149] on icon "button" at bounding box center [857, 149] width 10 height 10
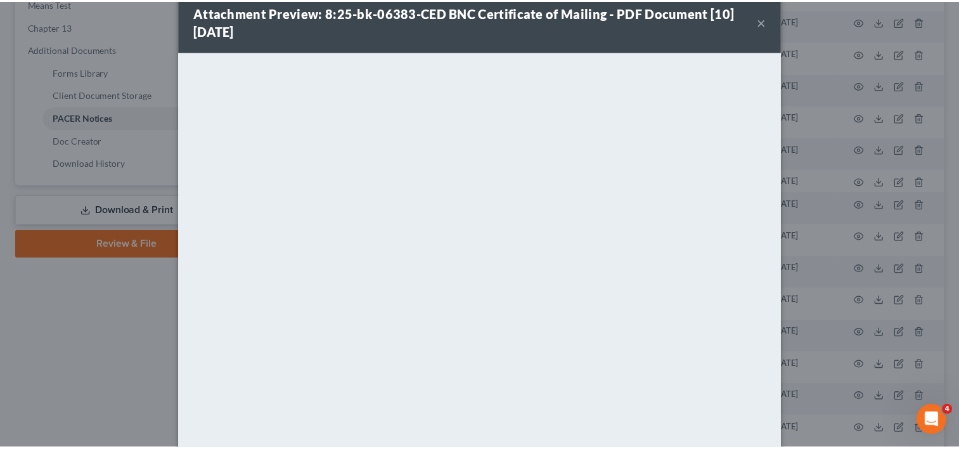
scroll to position [0, 0]
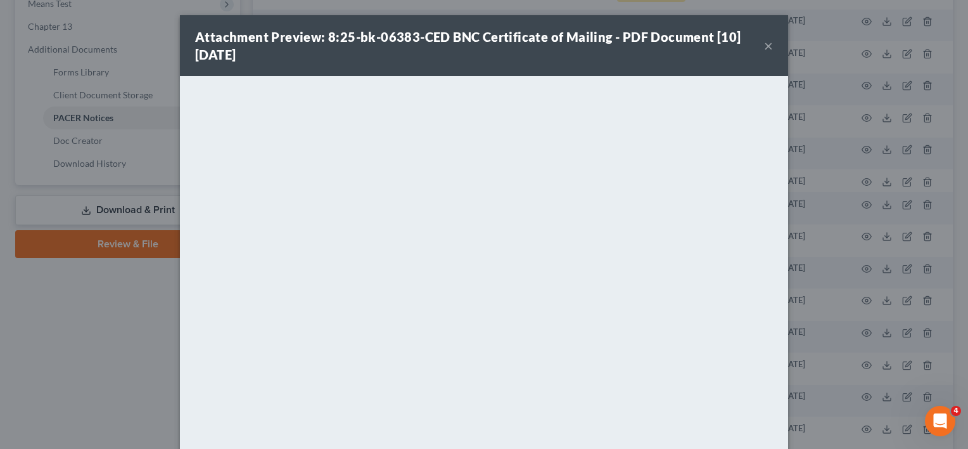
click at [765, 46] on button "×" at bounding box center [768, 45] width 9 height 15
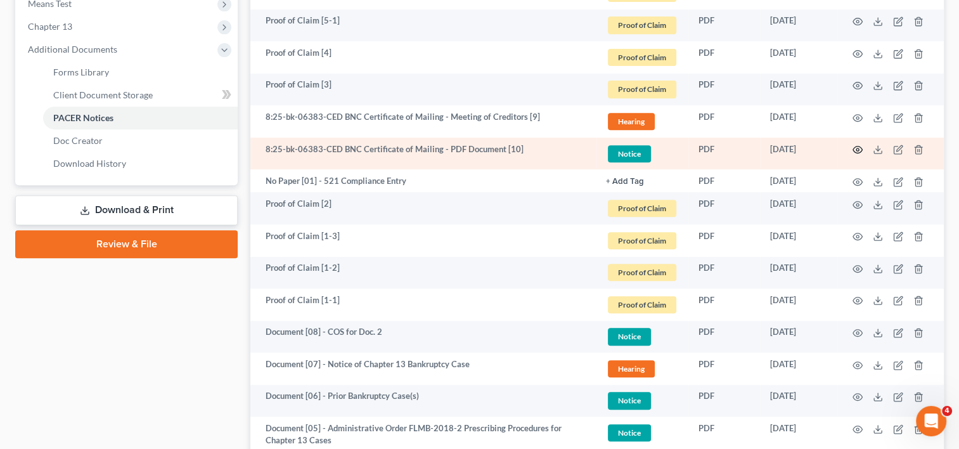
click at [857, 148] on circle "button" at bounding box center [857, 149] width 3 height 3
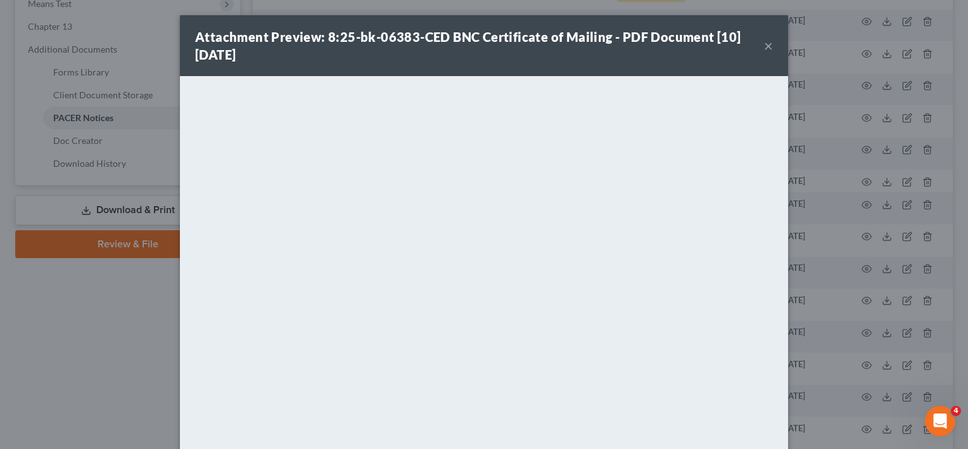
click at [764, 46] on button "×" at bounding box center [768, 45] width 9 height 15
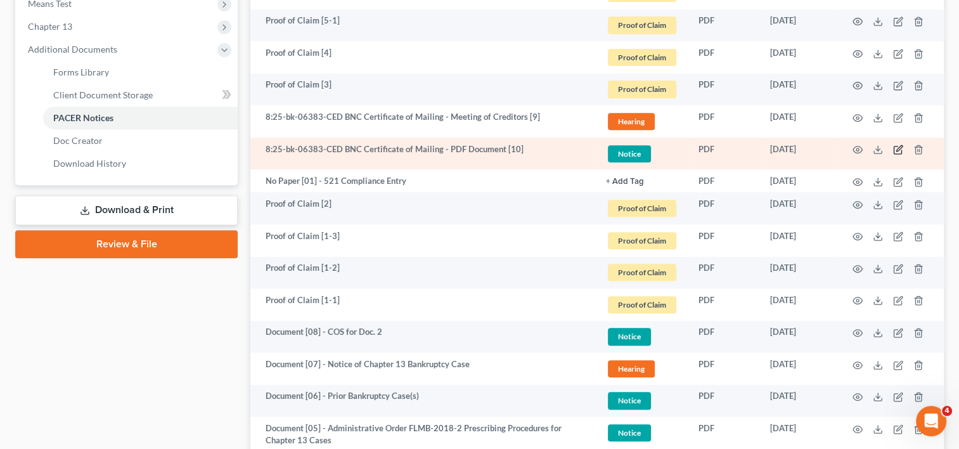
click at [898, 151] on icon "button" at bounding box center [898, 149] width 10 height 10
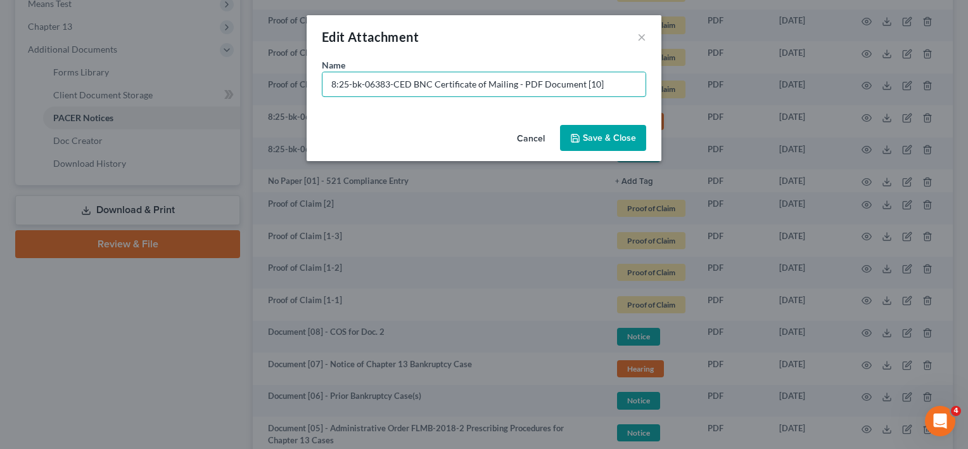
drag, startPoint x: 621, startPoint y: 84, endPoint x: 174, endPoint y: 94, distance: 446.8
click at [174, 94] on div "Edit Attachment × Name * 8:25-bk-06383-CED BNC Certificate of Mailing - PDF Doc…" at bounding box center [484, 224] width 968 height 449
paste input "Document [02] -"
click at [384, 83] on input "Document [02] -" at bounding box center [483, 84] width 323 height 24
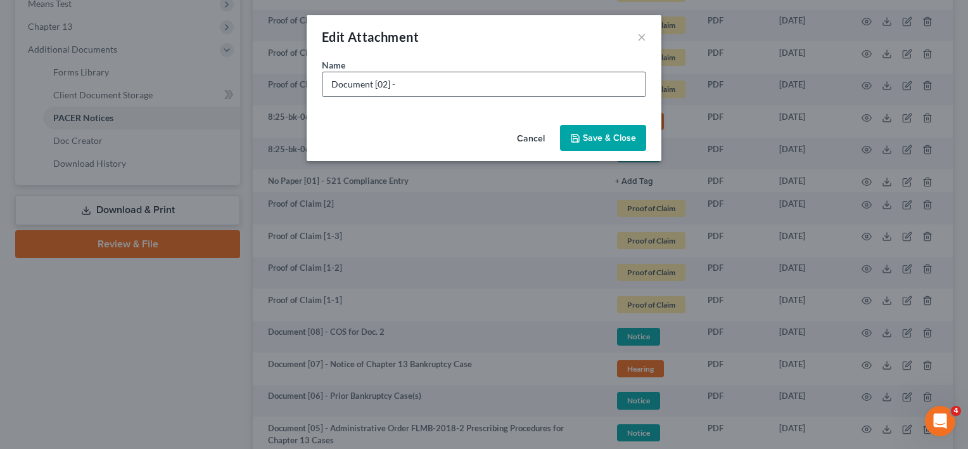
click at [382, 85] on input "Document [02] -" at bounding box center [483, 84] width 323 height 24
click at [405, 93] on input "Document [10] -" at bounding box center [483, 84] width 323 height 24
type input "Document [10] - COS for Doc. 2"
click at [612, 143] on button "Save & Close" at bounding box center [603, 138] width 86 height 27
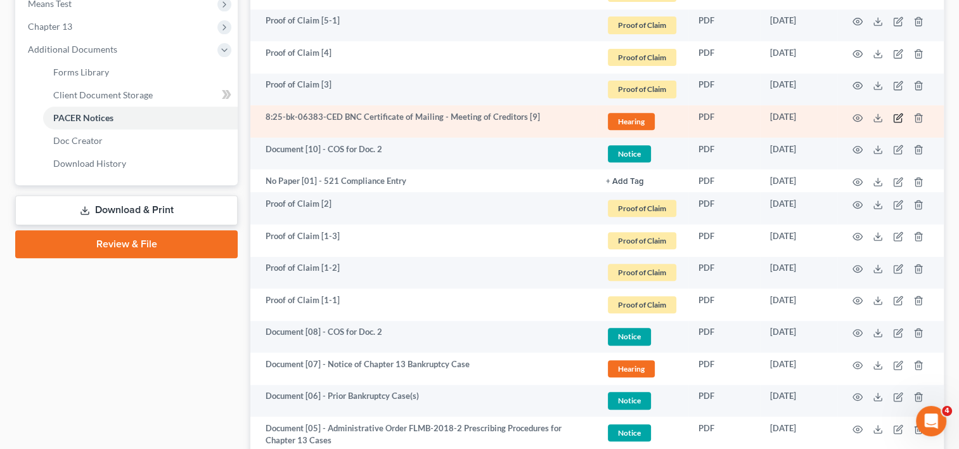
click at [899, 117] on icon "button" at bounding box center [898, 118] width 10 height 10
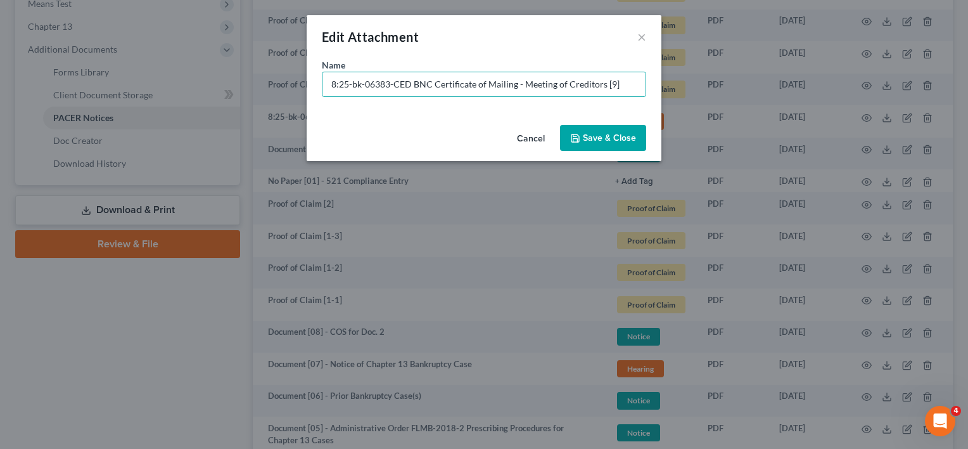
drag, startPoint x: 630, startPoint y: 88, endPoint x: 129, endPoint y: 103, distance: 501.4
click at [129, 103] on div "Edit Attachment × Name * 8:25-bk-06383-CED BNC Certificate of Mailing - Meeting…" at bounding box center [484, 224] width 968 height 449
paste input "Document [02] -"
click at [380, 86] on input "Document [02] -" at bounding box center [483, 84] width 323 height 24
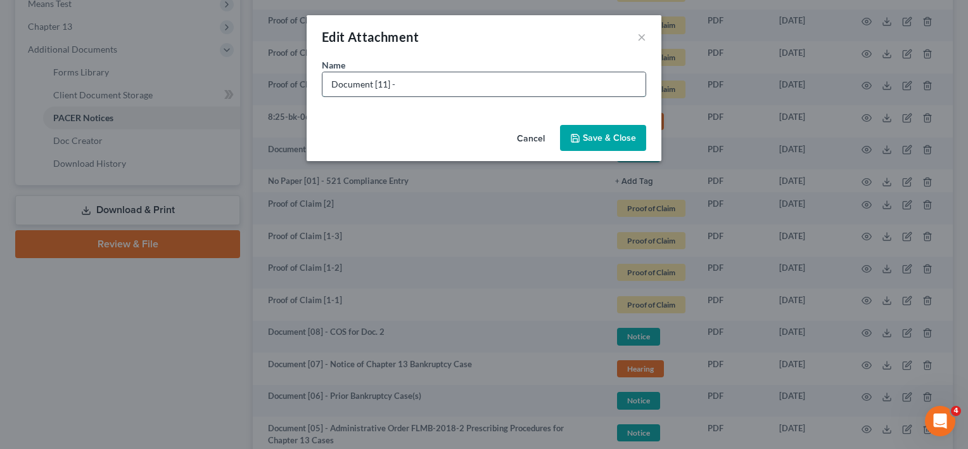
click at [415, 86] on input "Document [11] -" at bounding box center [483, 84] width 323 height 24
click at [379, 84] on input "Document [11] -" at bounding box center [483, 84] width 323 height 24
type input "Document [09] - COS for Doc. 7"
click at [626, 135] on span "Save & Close" at bounding box center [609, 137] width 53 height 11
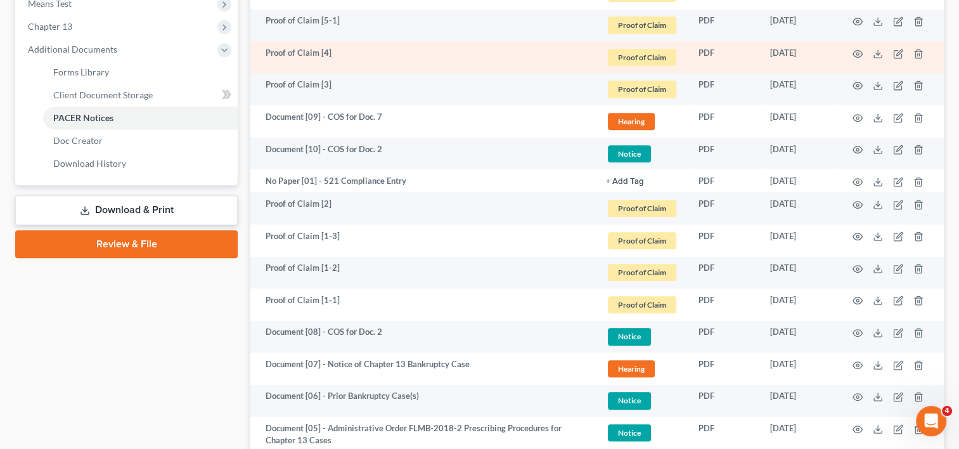
scroll to position [610, 0]
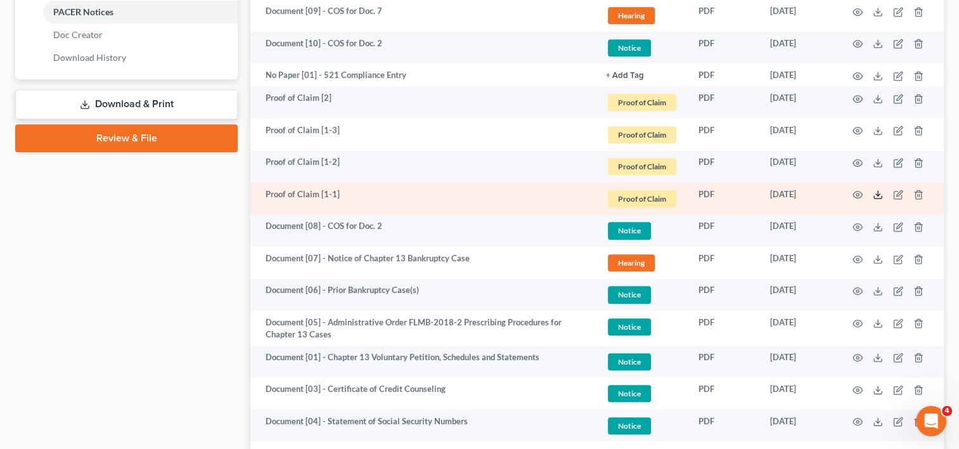
click at [876, 194] on polyline at bounding box center [878, 195] width 4 height 2
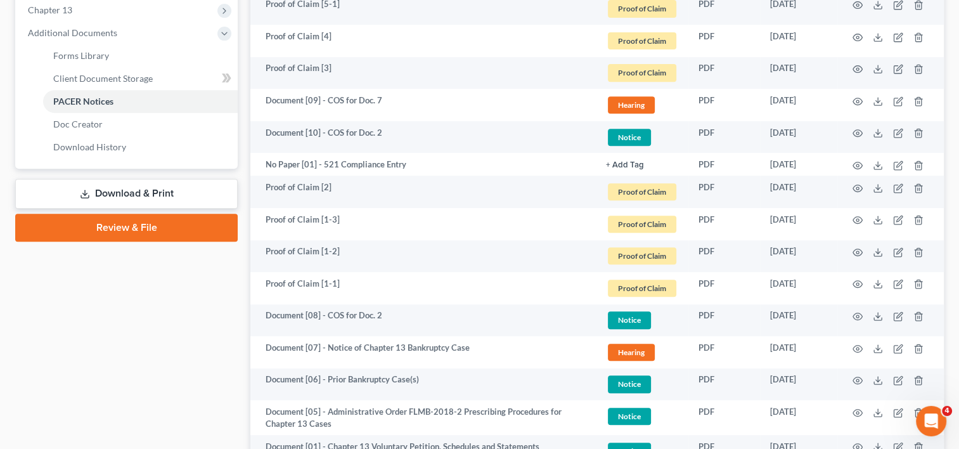
scroll to position [528, 0]
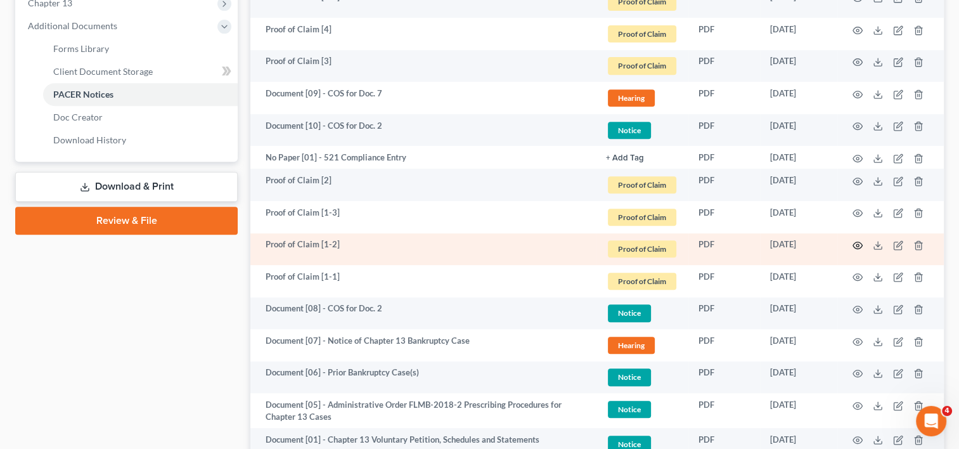
click at [859, 245] on icon "button" at bounding box center [857, 245] width 10 height 10
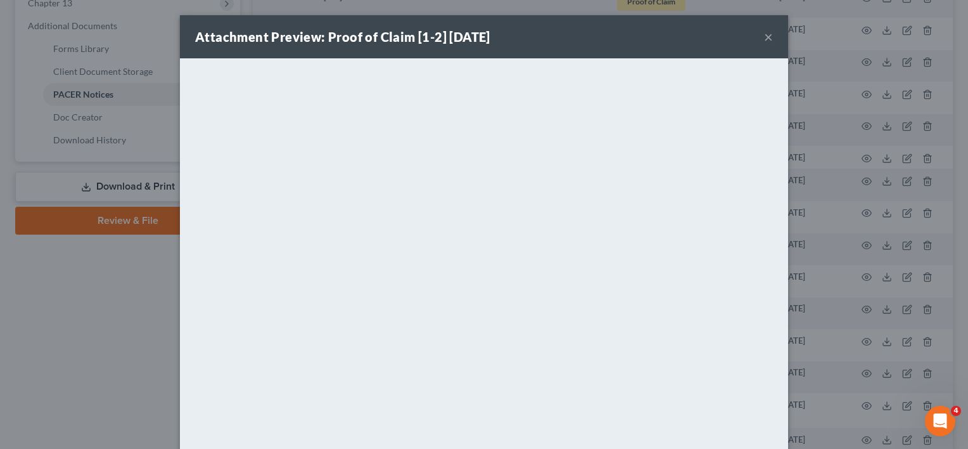
click at [765, 37] on button "×" at bounding box center [768, 36] width 9 height 15
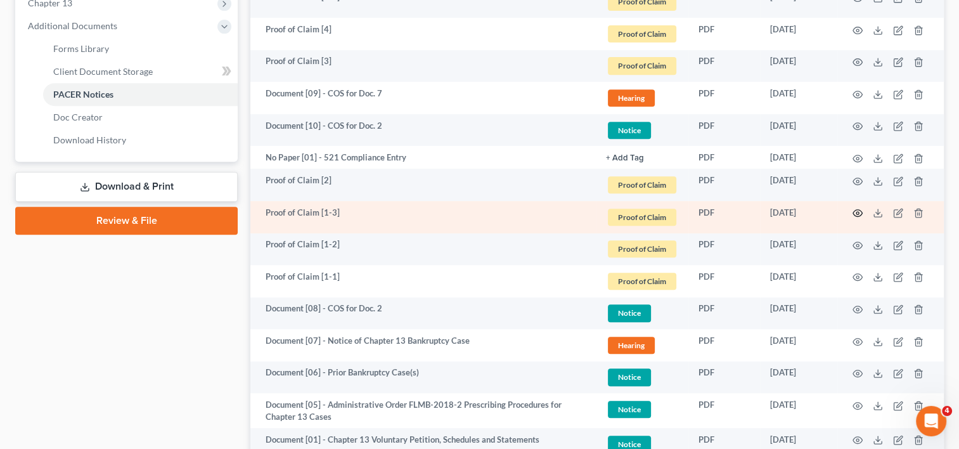
click at [857, 212] on circle "button" at bounding box center [857, 213] width 3 height 3
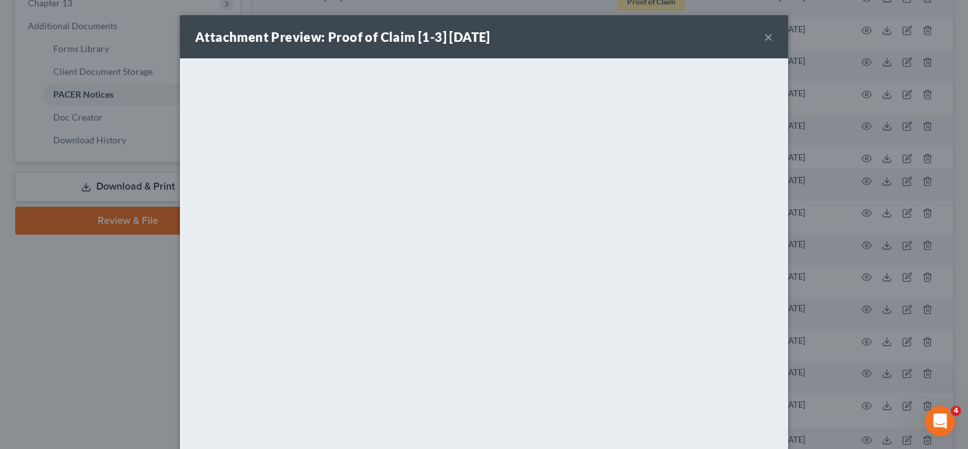
click at [764, 34] on button "×" at bounding box center [768, 36] width 9 height 15
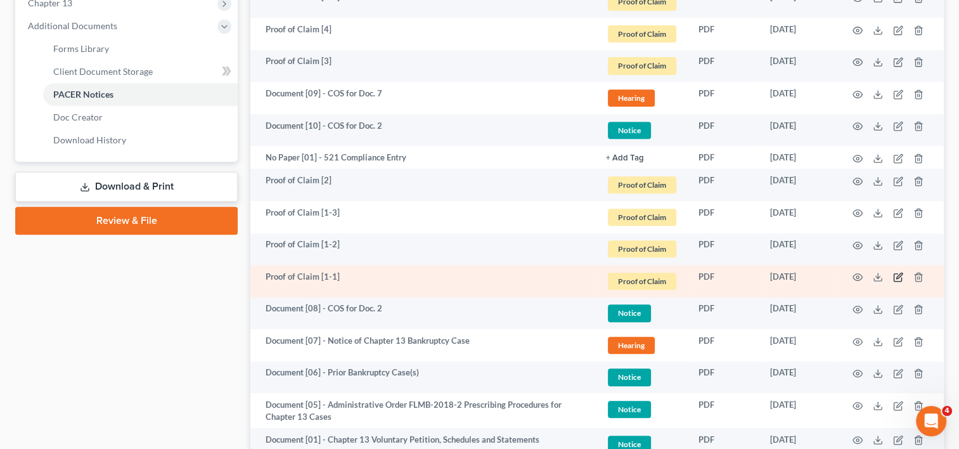
click at [898, 274] on icon "button" at bounding box center [899, 276] width 6 height 6
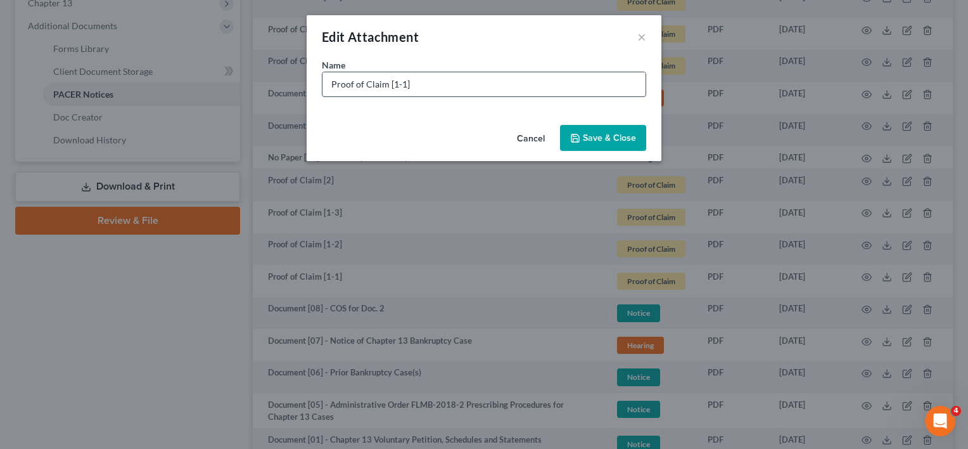
click at [428, 87] on input "Proof of Claim [1-1]" at bounding box center [483, 84] width 323 height 24
click at [393, 84] on input "Proof of Claim [1-1]" at bounding box center [483, 84] width 323 height 24
click at [441, 91] on input "Proof of Claim [01-1]" at bounding box center [483, 84] width 323 height 24
type input "Proof of Claim [01-1] - Upgrade (U - $3,486.66) | D"
click at [612, 137] on span "Save & Close" at bounding box center [609, 137] width 53 height 11
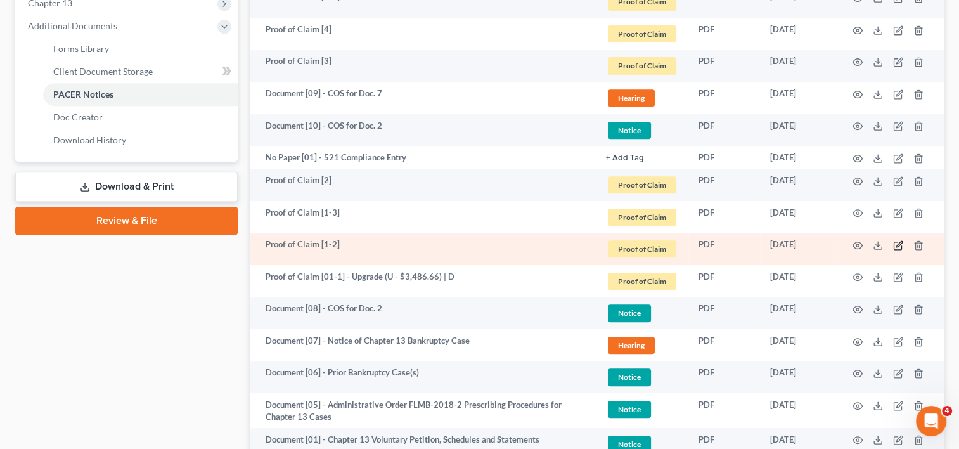
click at [893, 243] on icon "button" at bounding box center [897, 246] width 8 height 8
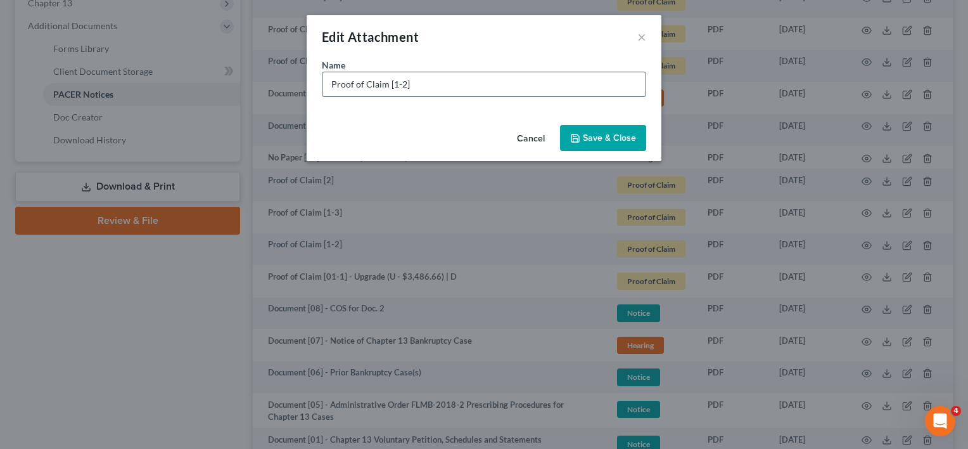
click at [392, 82] on input "Proof of Claim [1-2]" at bounding box center [483, 84] width 323 height 24
type input "Proof of Claim [01-2]"
click at [625, 139] on span "Save & Close" at bounding box center [609, 137] width 53 height 11
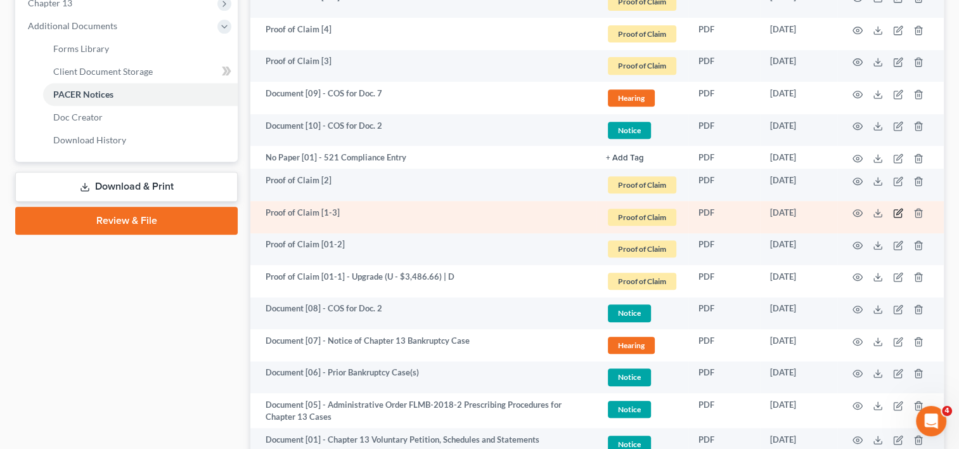
click at [897, 213] on icon "button" at bounding box center [898, 213] width 10 height 10
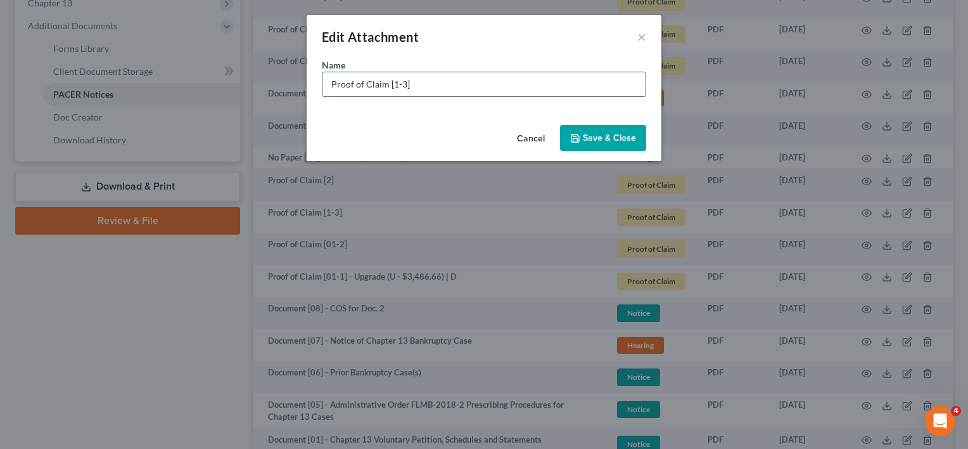
click at [392, 86] on input "Proof of Claim [1-3]" at bounding box center [483, 84] width 323 height 24
type input "Proof of Claim [01-3]"
click at [615, 138] on span "Save & Close" at bounding box center [609, 137] width 53 height 11
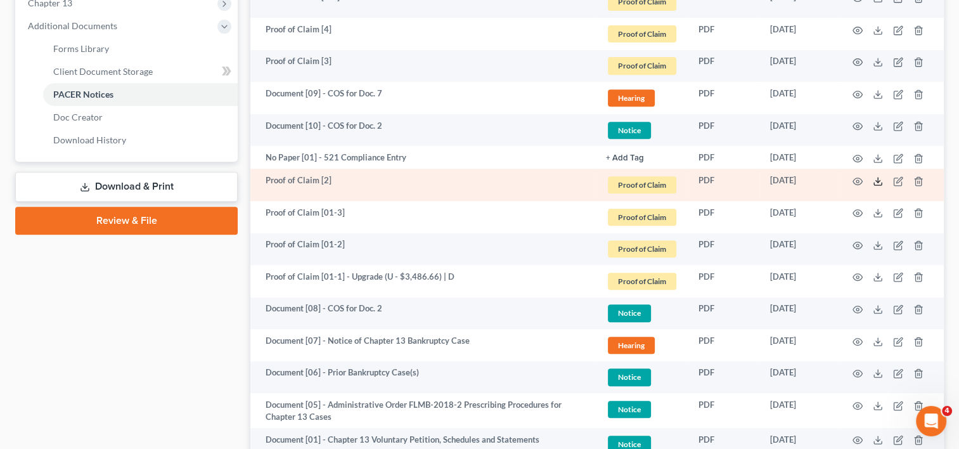
click at [877, 180] on icon at bounding box center [877, 181] width 10 height 10
click at [897, 181] on icon "button" at bounding box center [898, 181] width 10 height 10
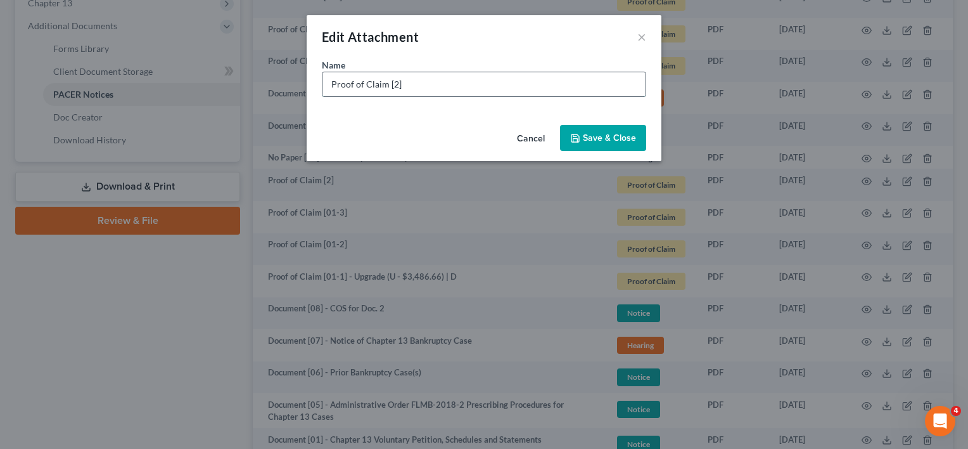
click at [392, 88] on input "Proof of Claim [2]" at bounding box center [483, 84] width 323 height 24
click at [432, 84] on input "Proof of Claim [02]" at bounding box center [483, 84] width 323 height 24
type input "Proof of Claim [02] - LVNV Funding (U - $1,236.79) | D"
click at [600, 141] on span "Save & Close" at bounding box center [609, 137] width 53 height 11
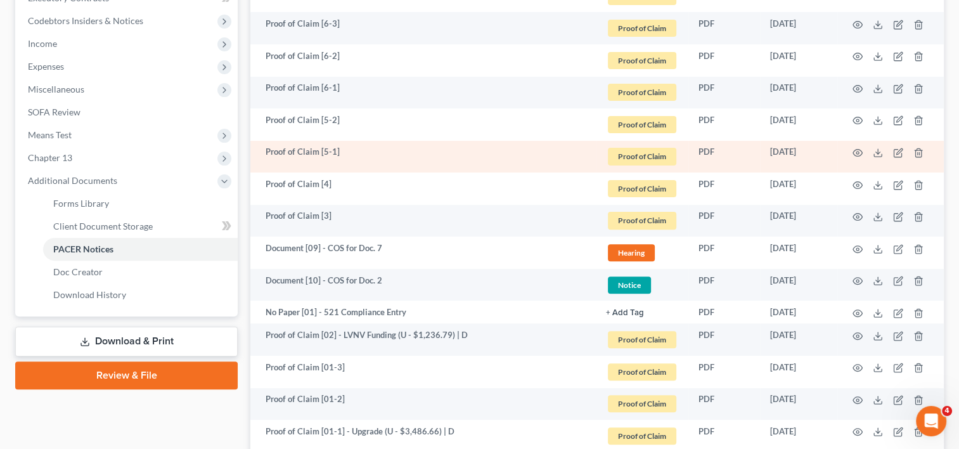
scroll to position [317, 0]
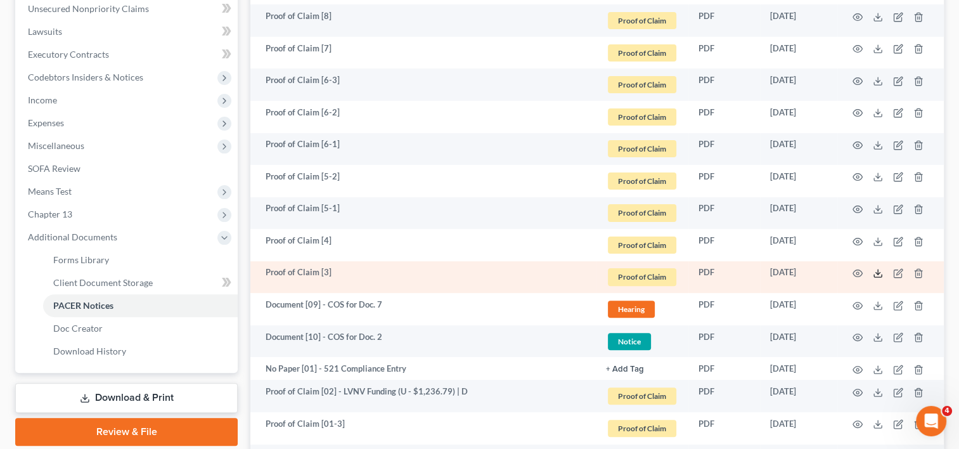
click at [881, 269] on icon at bounding box center [877, 273] width 10 height 10
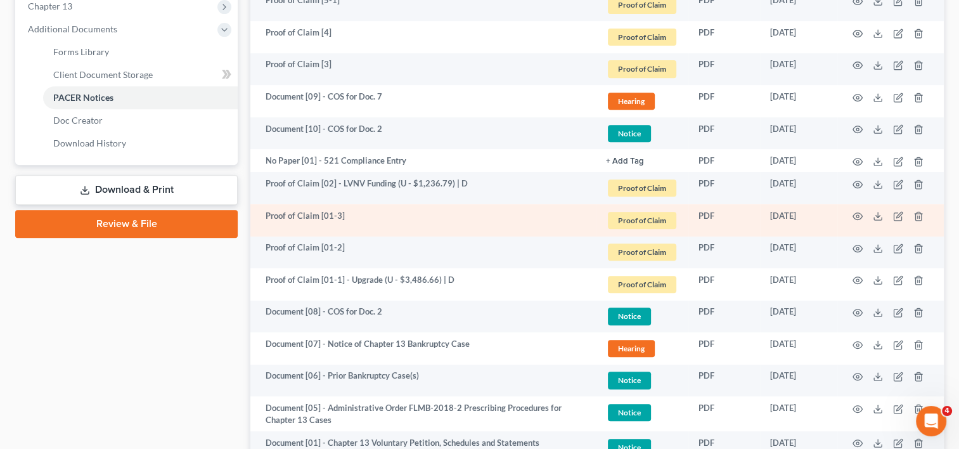
scroll to position [528, 0]
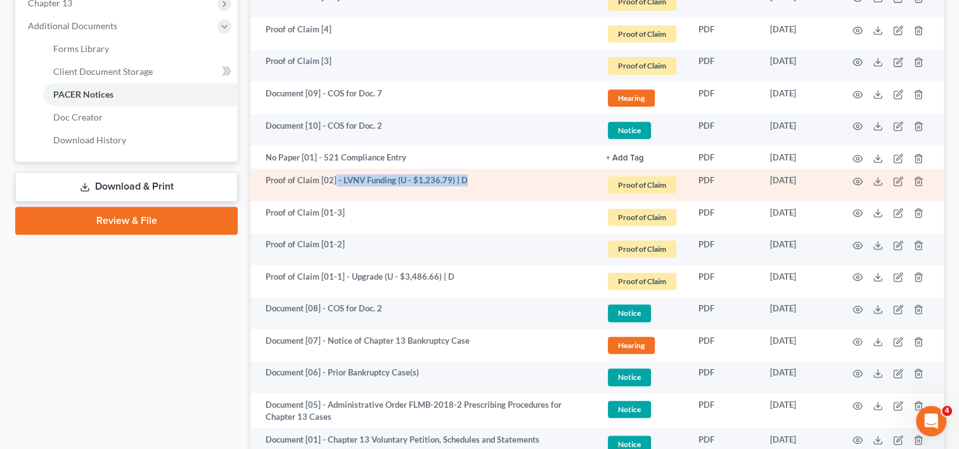
drag, startPoint x: 334, startPoint y: 180, endPoint x: 516, endPoint y: 179, distance: 181.8
click at [516, 179] on td "Proof of Claim [02] - LVNV Funding (U - $1,236.79) | D" at bounding box center [422, 185] width 345 height 32
click at [514, 179] on td "Proof of Claim [02] - LVNV Funding (U - $1,236.79) | D" at bounding box center [422, 185] width 345 height 32
click at [297, 180] on td "Proof of Claim [02] - LVNV Funding (U - $1,236.79) | D" at bounding box center [422, 185] width 345 height 32
drag, startPoint x: 334, startPoint y: 179, endPoint x: 535, endPoint y: 196, distance: 201.6
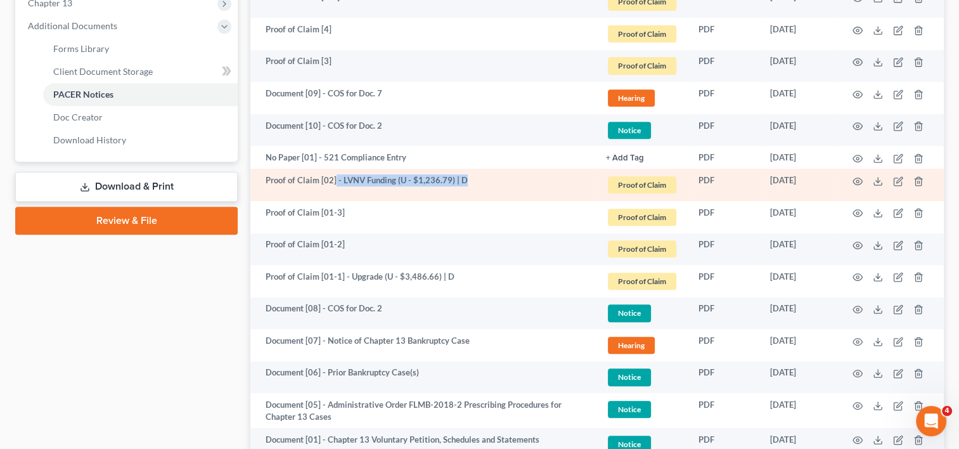
click at [535, 196] on td "Proof of Claim [02] - LVNV Funding (U - $1,236.79) | D" at bounding box center [422, 185] width 345 height 32
copy td "- LVNV Funding (U - $1,236.79) | D"
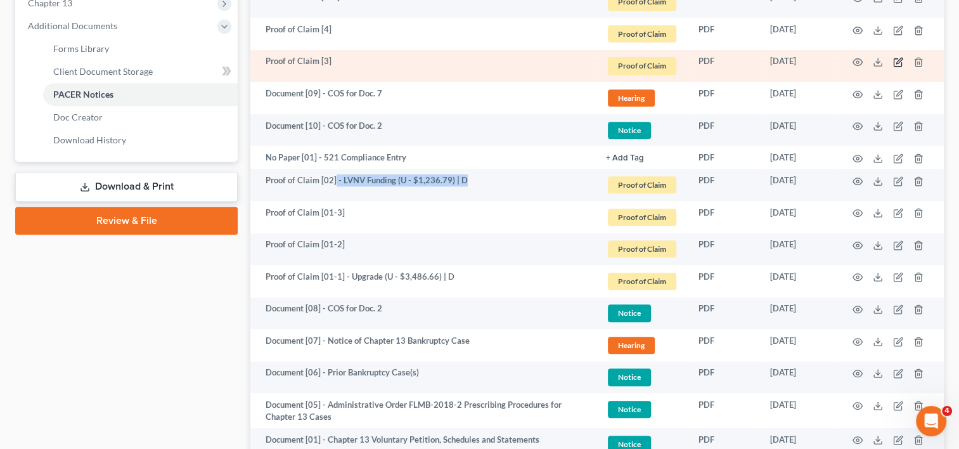
click at [896, 66] on icon "button" at bounding box center [897, 63] width 8 height 8
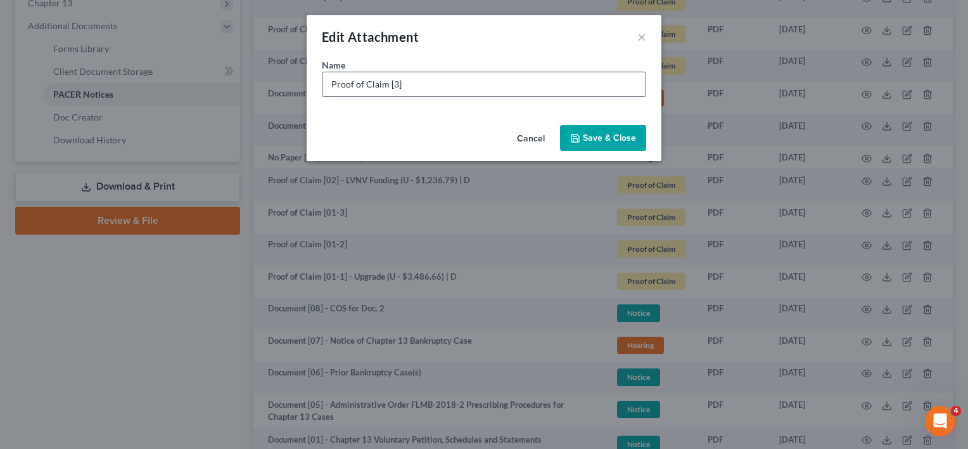
click at [393, 83] on input "Proof of Claim [3]" at bounding box center [483, 84] width 323 height 24
click at [448, 79] on input "Proof of Claim [03]" at bounding box center [483, 84] width 323 height 24
paste input "- LVNV Funding (U - $1,236.79) | D"
click at [500, 81] on input "Proof of Claim [03] - LVNV Funding (U - $1,236.79) | D" at bounding box center [483, 84] width 323 height 24
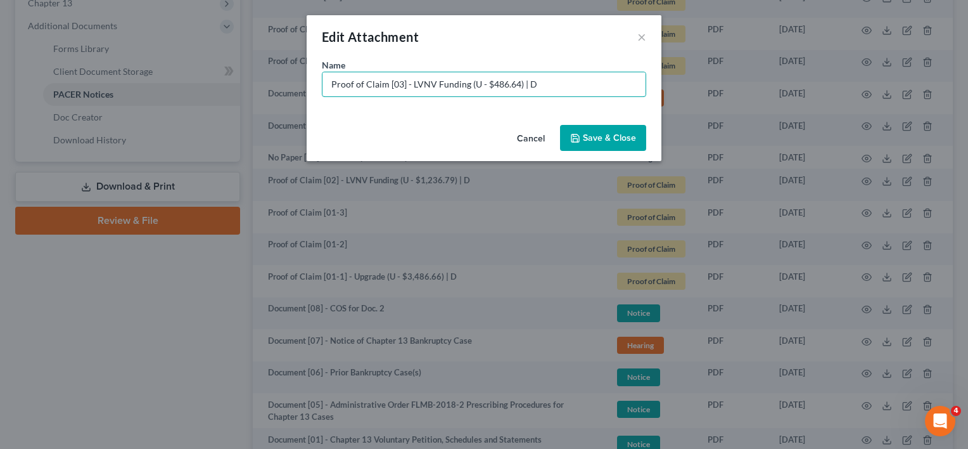
type input "Proof of Claim [03] - LVNV Funding (U - $486.64) | D"
click at [598, 137] on span "Save & Close" at bounding box center [609, 137] width 53 height 11
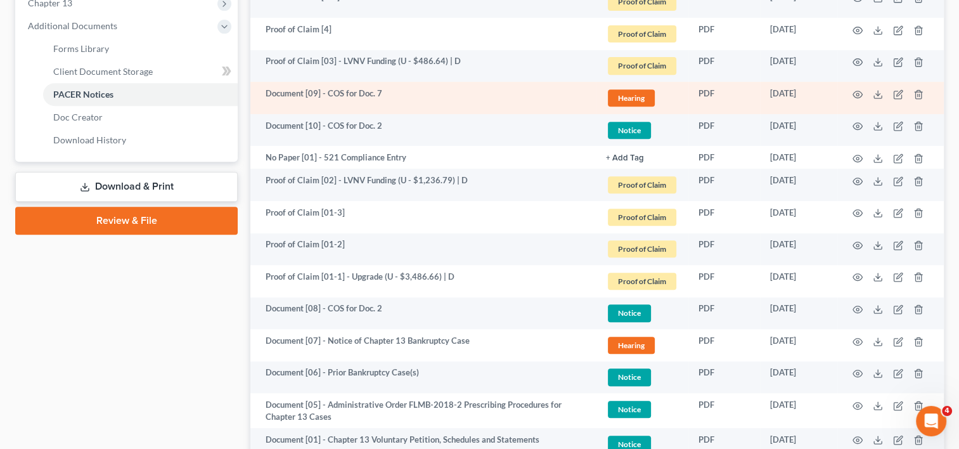
scroll to position [317, 0]
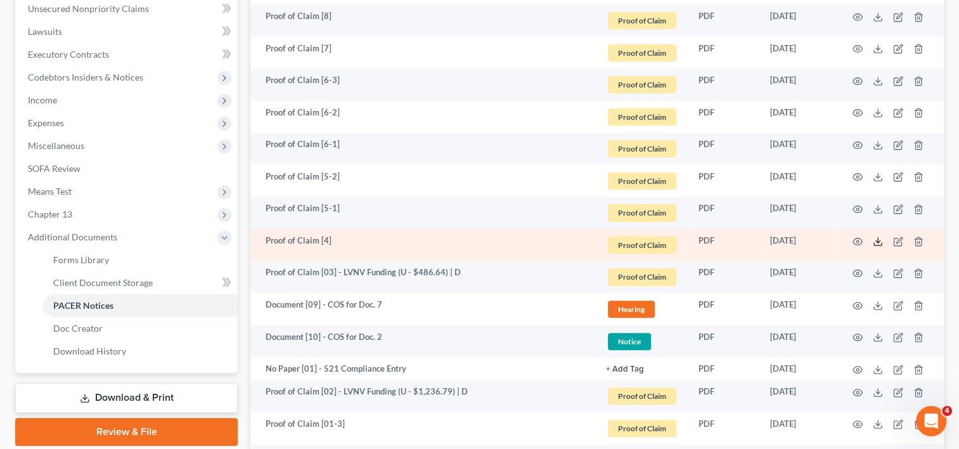
click at [879, 238] on icon at bounding box center [877, 241] width 10 height 10
click at [898, 242] on icon "button" at bounding box center [898, 241] width 10 height 10
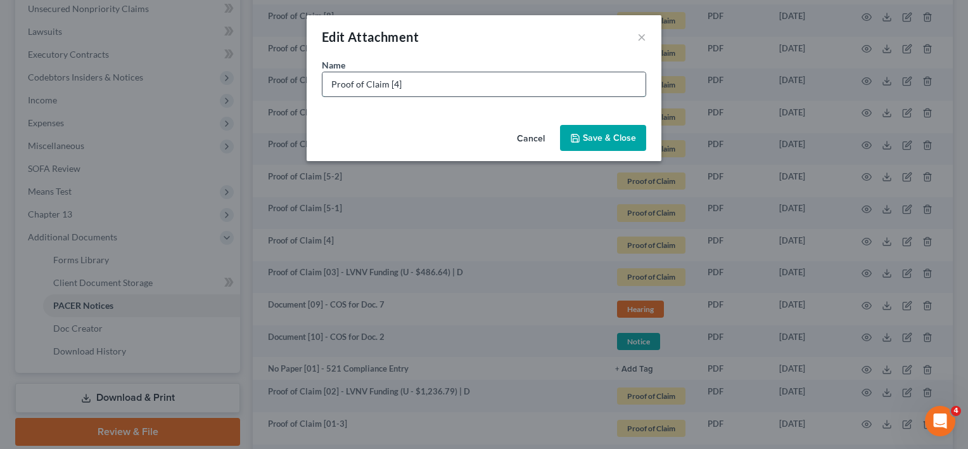
click at [390, 84] on input "Proof of Claim [4]" at bounding box center [483, 84] width 323 height 24
click at [444, 84] on input "Proof of Claim [04]" at bounding box center [483, 84] width 323 height 24
click at [458, 84] on input "Proof of Claim [04] - Brandon Reginal Hospital (" at bounding box center [483, 84] width 323 height 24
click at [525, 91] on input "Proof of Claim [04] - Brandon Regional Hospital (" at bounding box center [483, 84] width 323 height 24
type input "Proof of Claim [04] - Brandon Regional Hospital (U - $1,000.00) | D"
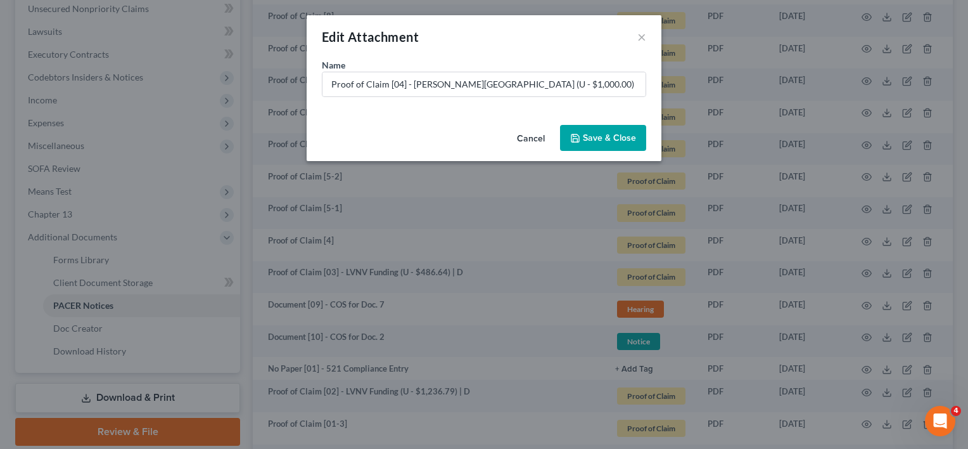
drag, startPoint x: 575, startPoint y: 134, endPoint x: 578, endPoint y: 127, distance: 7.4
click at [578, 133] on icon "button" at bounding box center [575, 138] width 10 height 10
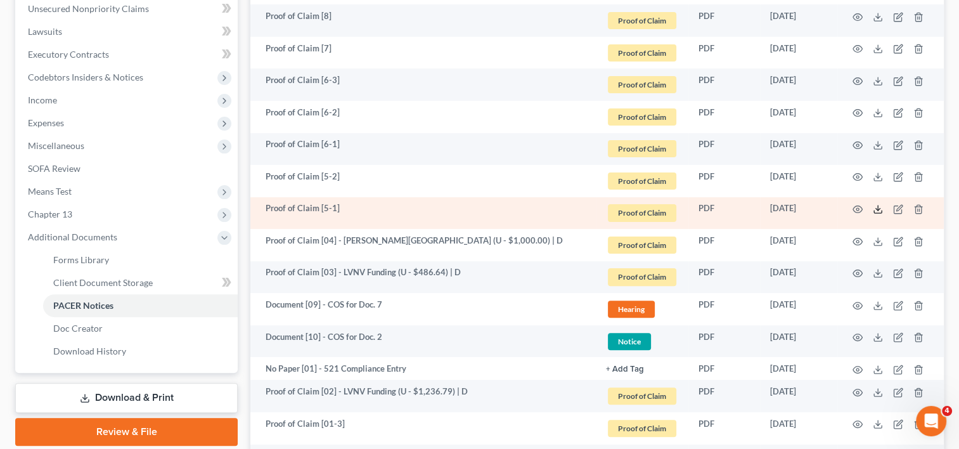
click at [877, 207] on icon at bounding box center [877, 209] width 10 height 10
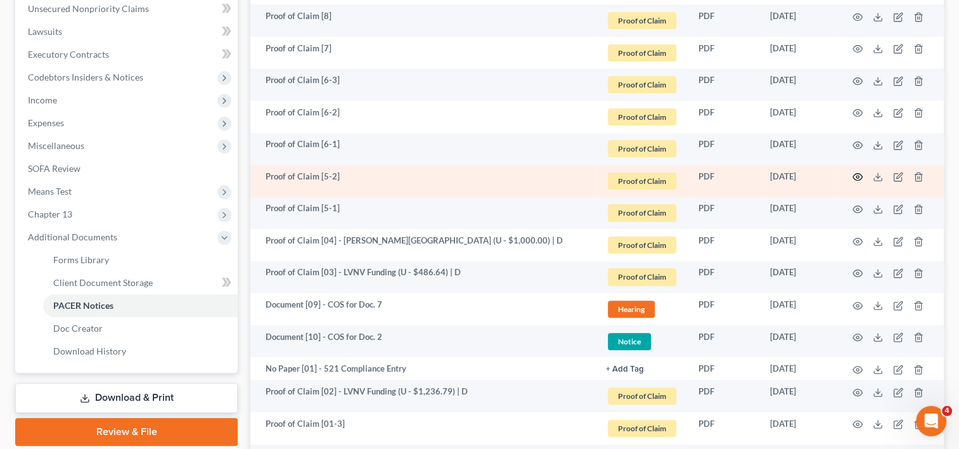
click at [860, 177] on icon "button" at bounding box center [857, 177] width 10 height 10
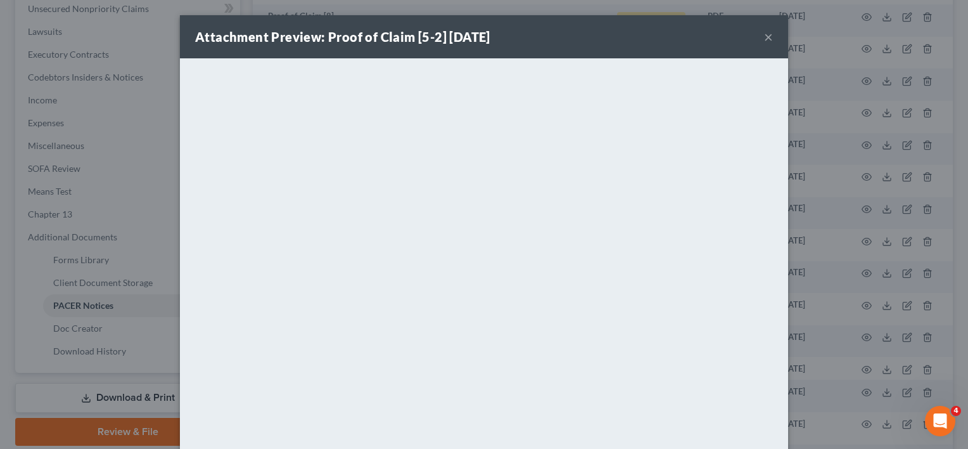
click at [768, 40] on button "×" at bounding box center [768, 36] width 9 height 15
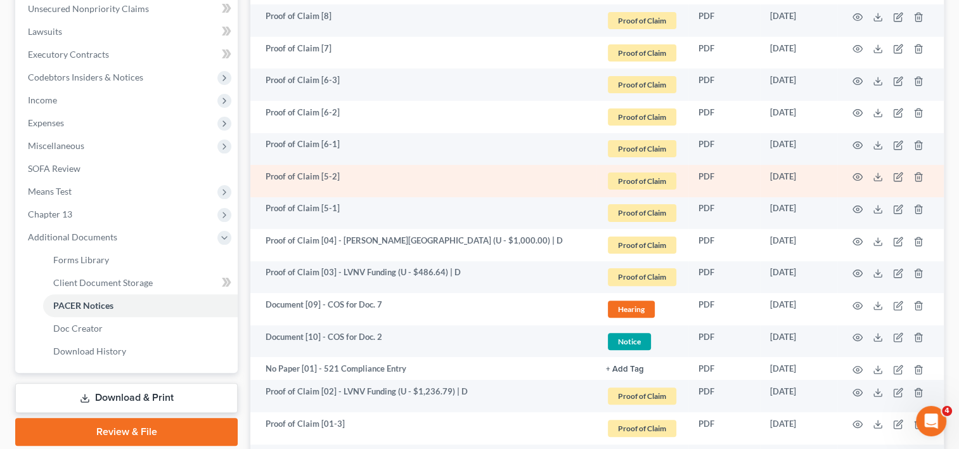
click at [891, 175] on td at bounding box center [890, 181] width 106 height 32
click at [896, 176] on icon "button" at bounding box center [898, 177] width 10 height 10
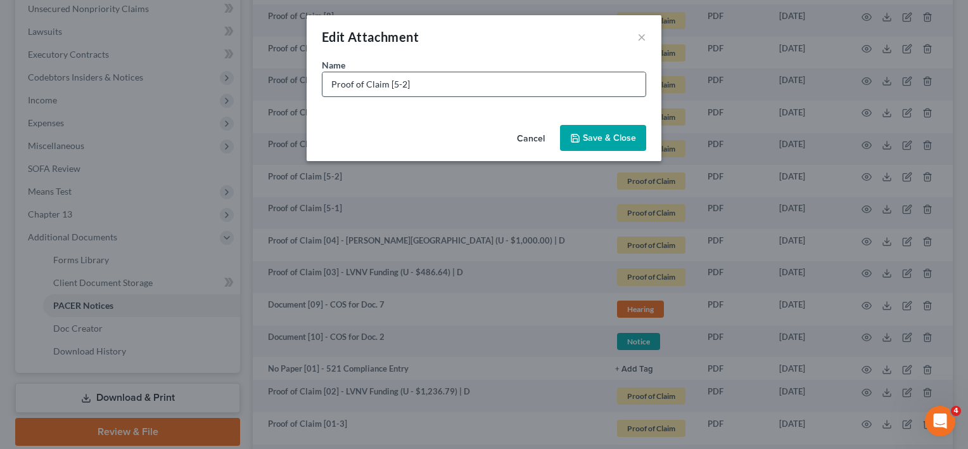
click at [390, 83] on input "Proof of Claim [5-2]" at bounding box center [483, 84] width 323 height 24
drag, startPoint x: 394, startPoint y: 85, endPoint x: 414, endPoint y: 86, distance: 20.3
click at [408, 82] on input "Proof of Claim [5-2]" at bounding box center [483, 84] width 323 height 24
click at [390, 82] on input "Proof of Claim [5-2]" at bounding box center [483, 84] width 323 height 24
click at [393, 81] on input "Proof of Claim [5-2]" at bounding box center [483, 84] width 323 height 24
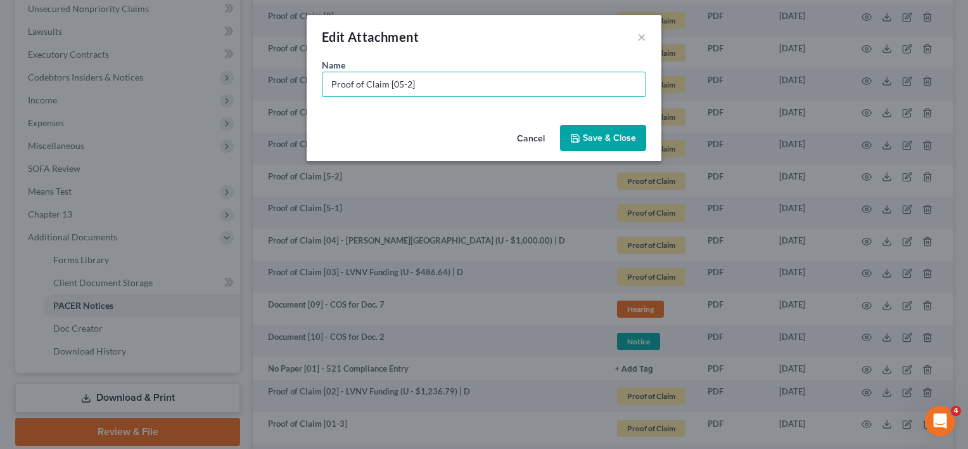
type input "Proof of Claim [05-2]"
drag, startPoint x: 594, startPoint y: 126, endPoint x: 598, endPoint y: 132, distance: 7.2
click at [596, 129] on button "Save & Close" at bounding box center [603, 138] width 86 height 27
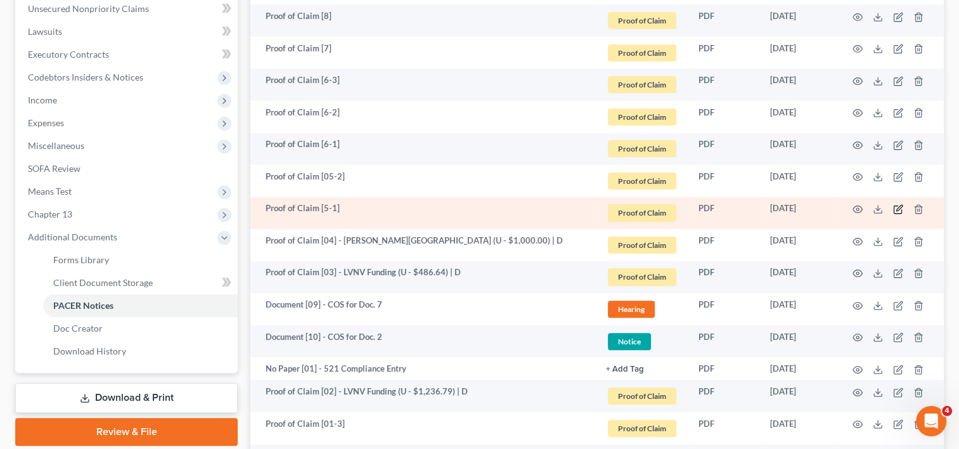
click at [896, 211] on icon "button" at bounding box center [898, 209] width 10 height 10
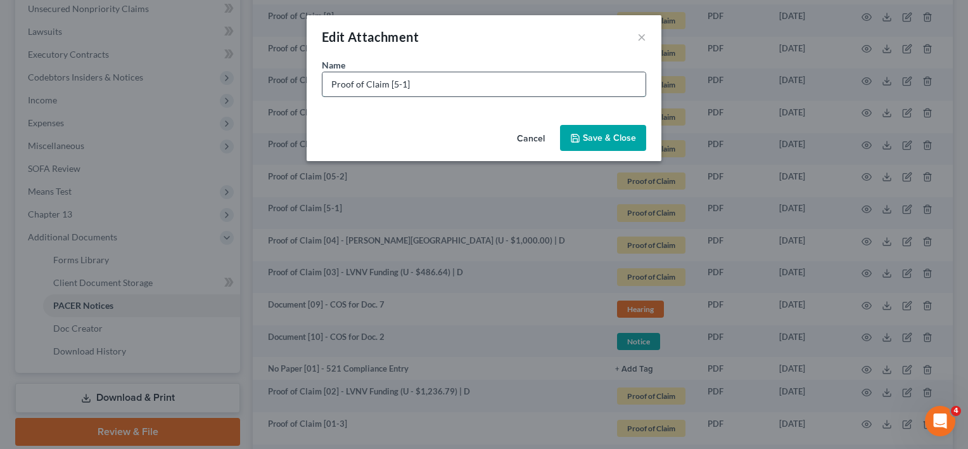
drag, startPoint x: 392, startPoint y: 82, endPoint x: 400, endPoint y: 84, distance: 8.5
click at [393, 84] on input "Proof of Claim [5-1]" at bounding box center [483, 84] width 323 height 24
click at [451, 85] on input "Proof of Claim [05-1]" at bounding box center [483, 84] width 323 height 24
type input "Proof of Claim [05-1] - Watson Clinic (U - $972.09) | D"
click at [616, 129] on button "Save & Close" at bounding box center [603, 138] width 86 height 27
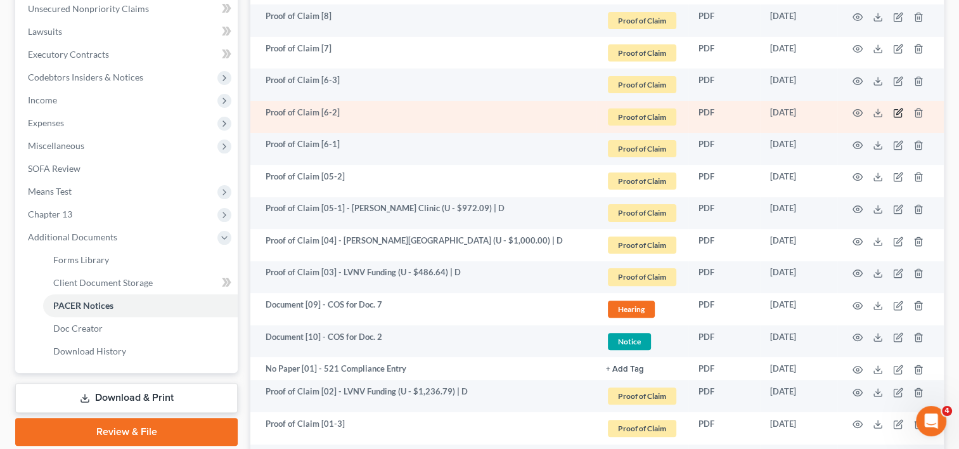
click at [895, 114] on icon "button" at bounding box center [898, 113] width 10 height 10
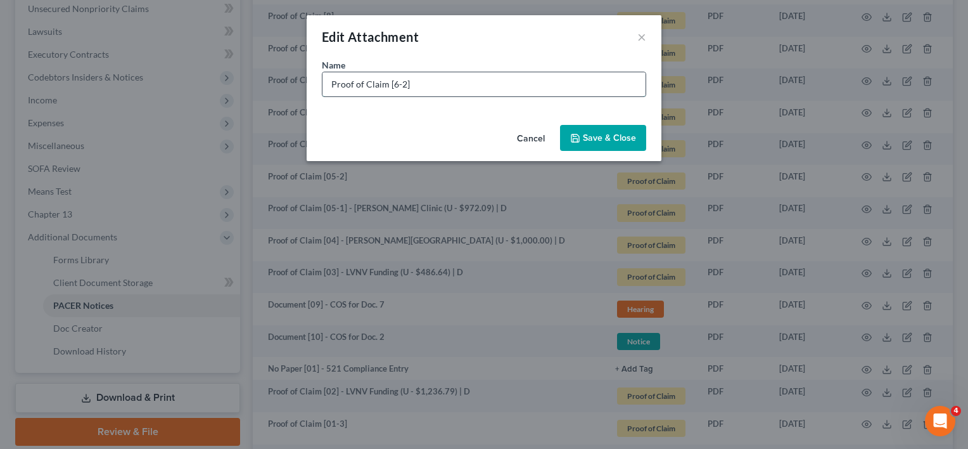
click at [392, 82] on input "Proof of Claim [6-2]" at bounding box center [483, 84] width 323 height 24
type input "Proof of Claim [06-2]"
drag, startPoint x: 596, startPoint y: 127, endPoint x: 642, endPoint y: 132, distance: 45.9
click at [597, 127] on button "Save & Close" at bounding box center [603, 138] width 86 height 27
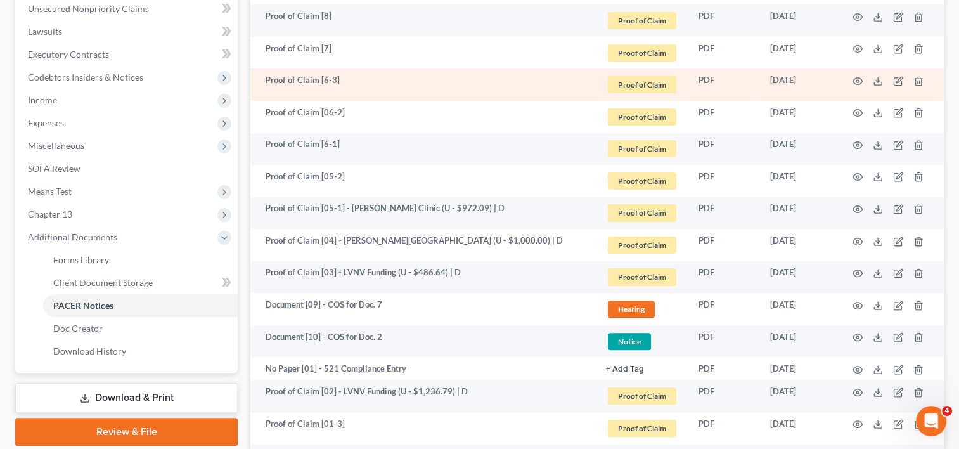
click at [903, 80] on td at bounding box center [890, 84] width 106 height 32
click at [896, 79] on icon "button" at bounding box center [898, 81] width 10 height 10
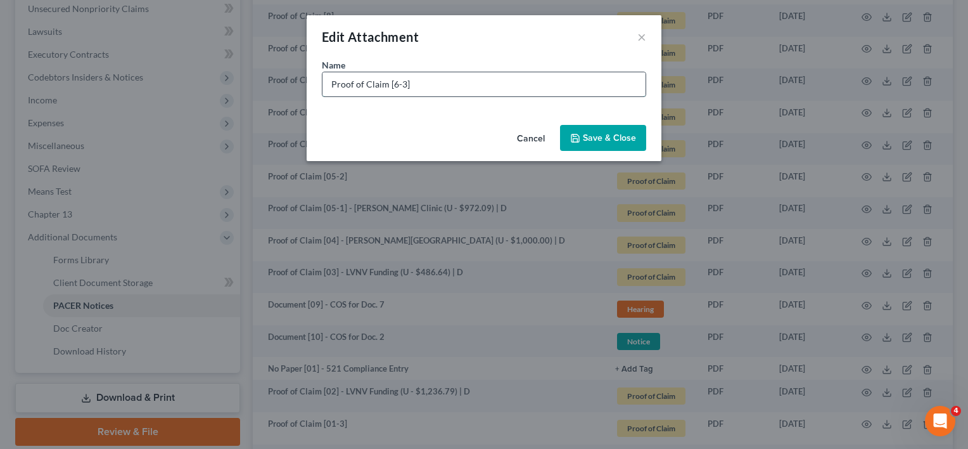
click at [392, 86] on input "Proof of Claim [6-3]" at bounding box center [483, 84] width 323 height 24
type input "Proof of Claim [06-3]"
click at [609, 137] on span "Save & Close" at bounding box center [609, 137] width 53 height 11
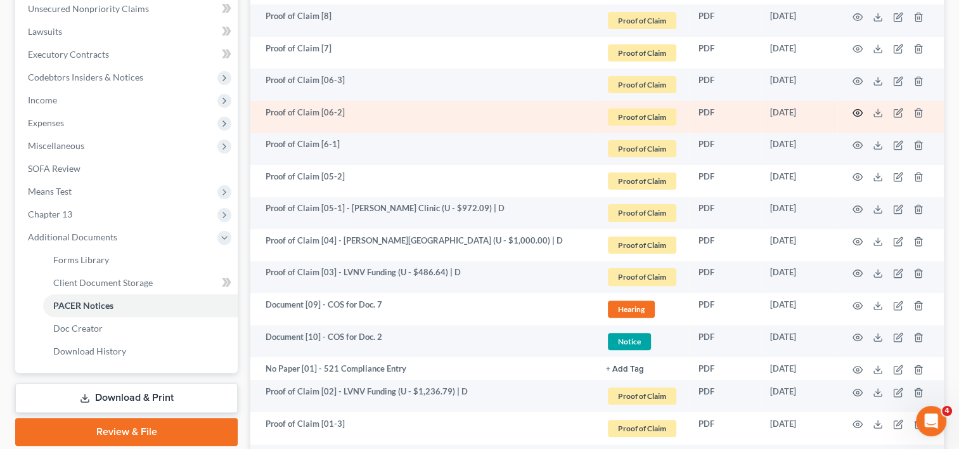
click at [859, 112] on icon "button" at bounding box center [857, 113] width 10 height 10
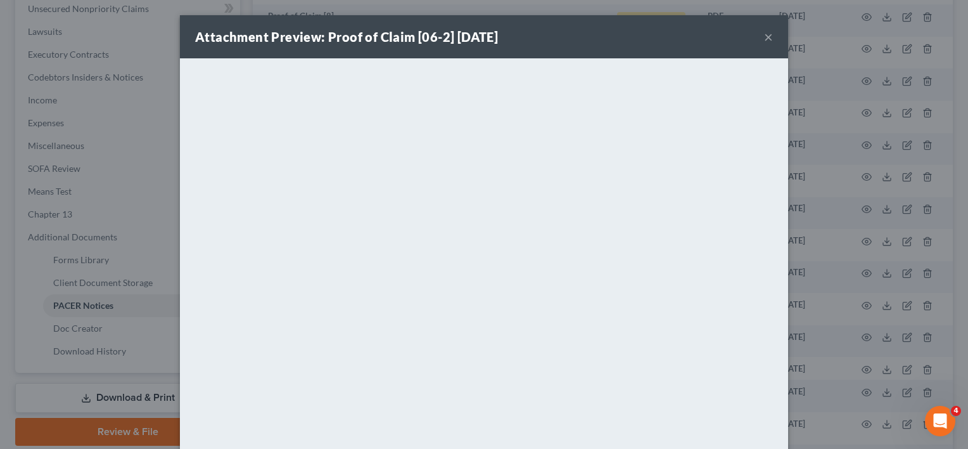
click at [764, 38] on button "×" at bounding box center [768, 36] width 9 height 15
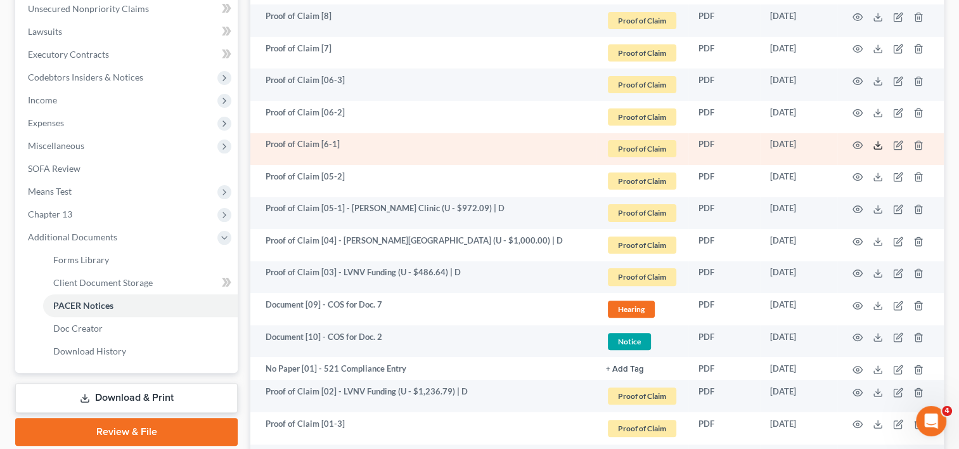
click at [877, 144] on line at bounding box center [877, 143] width 0 height 5
click at [893, 144] on icon "button" at bounding box center [898, 145] width 10 height 10
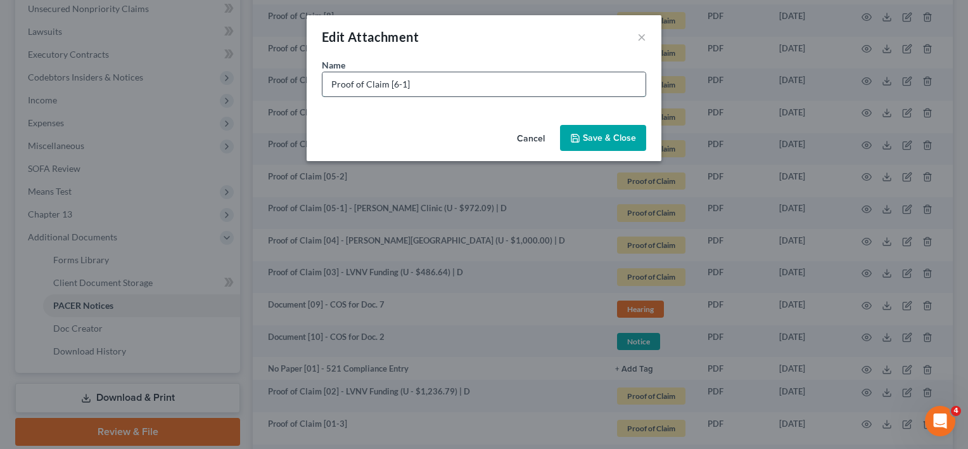
click at [392, 80] on input "Proof of Claim [6-1]" at bounding box center [483, 84] width 323 height 24
click at [430, 84] on input "Proof of Claim [06-1]" at bounding box center [483, 84] width 323 height 24
type input "Proof of Claim [06-1] - Fla. Child Support (P - $12,442.20) | D"
click at [597, 143] on button "Save & Close" at bounding box center [603, 138] width 86 height 27
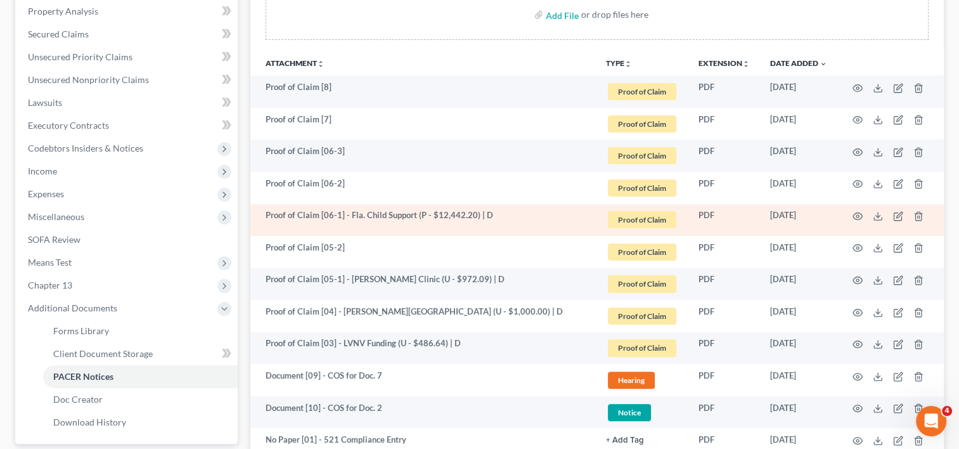
scroll to position [211, 0]
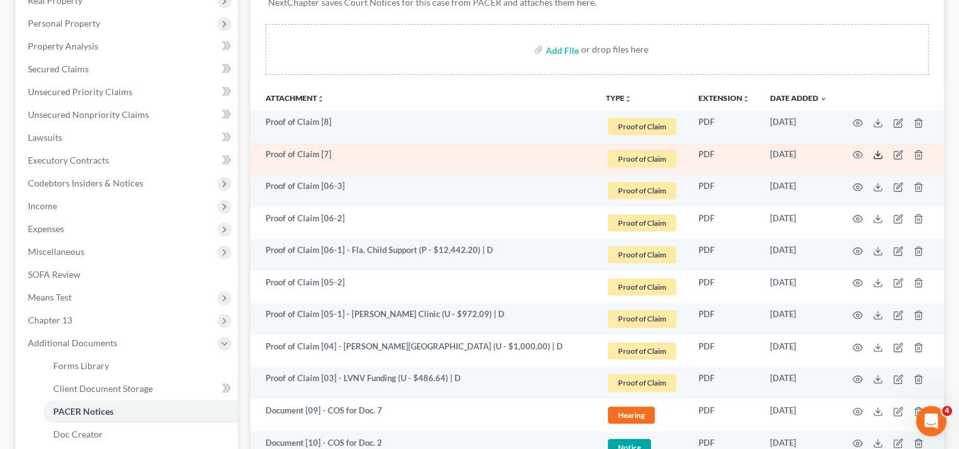
click at [878, 152] on icon at bounding box center [877, 155] width 10 height 10
click at [897, 153] on icon "button" at bounding box center [899, 154] width 6 height 6
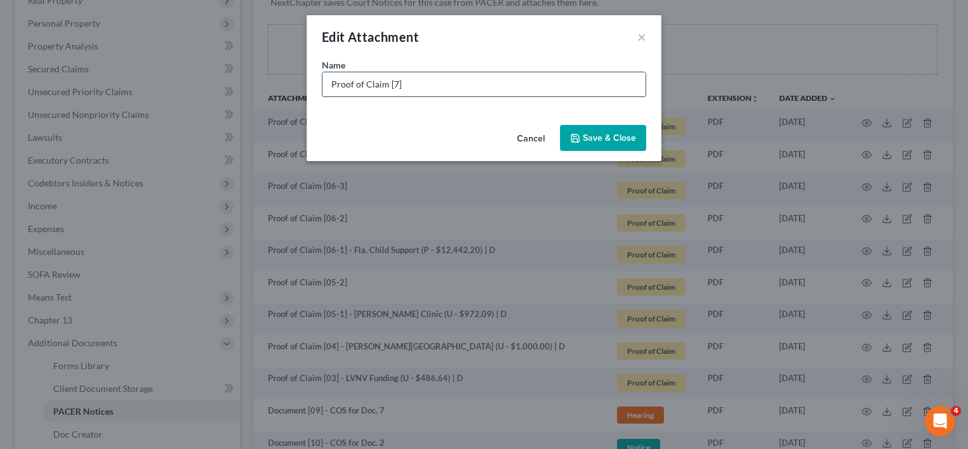
click at [391, 84] on input "Proof of Claim [7]" at bounding box center [483, 84] width 323 height 24
click at [451, 82] on input "Proof of Claim [07]" at bounding box center [483, 84] width 323 height 24
click at [443, 89] on input "Proof of Claim [07] -" at bounding box center [483, 84] width 323 height 24
type input "Proof of Claim [07] - JPMorgan Chase (U - $9,515.59) | D"
click at [613, 132] on span "Save & Close" at bounding box center [609, 137] width 53 height 11
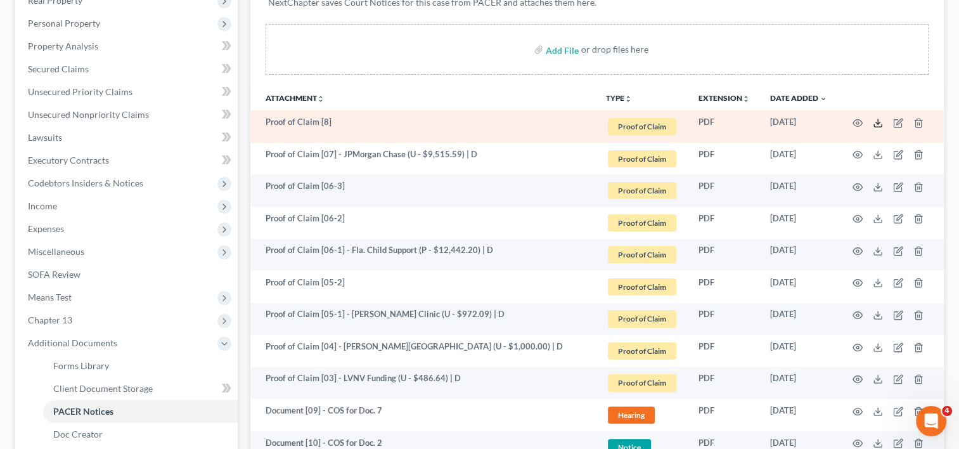
click at [879, 122] on icon at bounding box center [877, 123] width 10 height 10
click at [899, 124] on icon "button" at bounding box center [898, 123] width 10 height 10
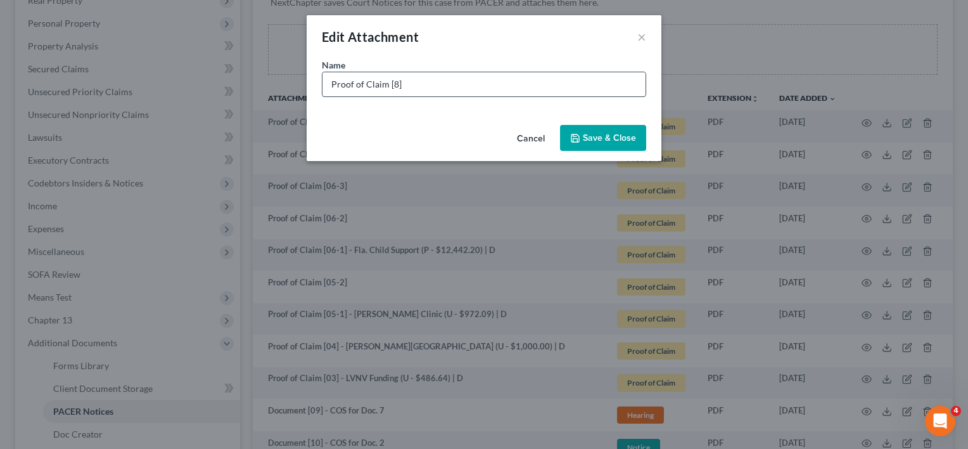
click at [423, 91] on input "Proof of Claim [8]" at bounding box center [483, 84] width 323 height 24
click at [451, 84] on input "Proof of Claim [8] - IRS (" at bounding box center [483, 84] width 323 height 24
type input "Proof of Claim [8] - IRS (P - $3,242.66 | U - $487.17) | D"
click at [604, 137] on span "Save & Close" at bounding box center [609, 137] width 53 height 11
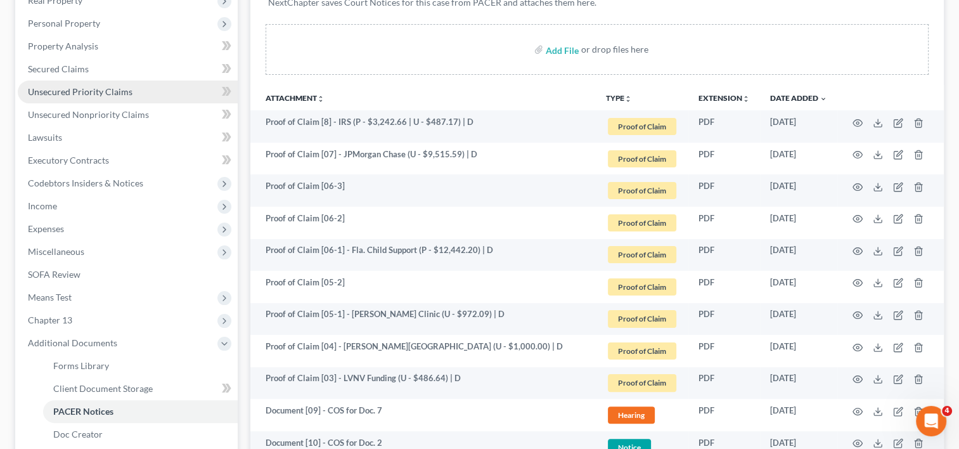
scroll to position [0, 0]
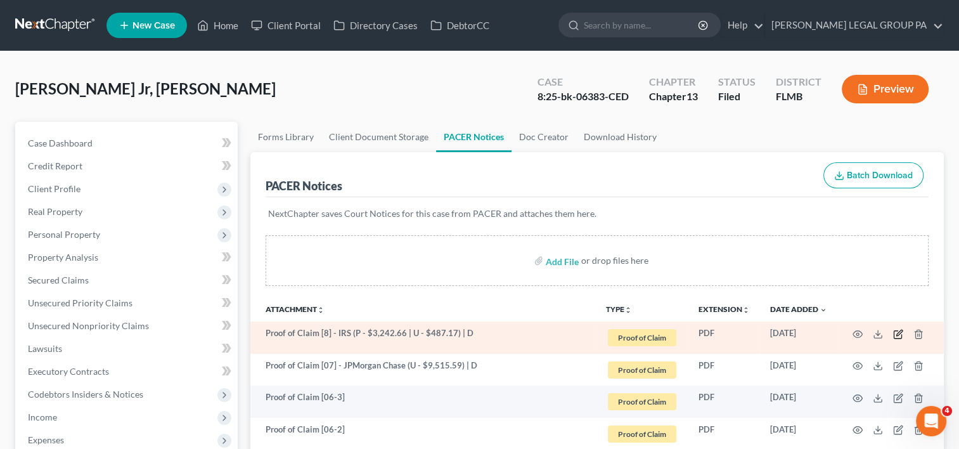
click at [900, 335] on icon "button" at bounding box center [898, 334] width 10 height 10
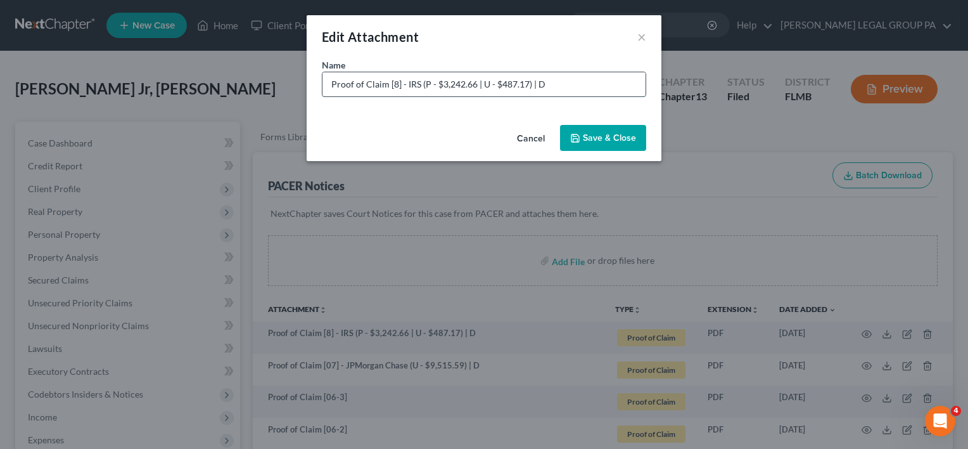
click at [390, 80] on input "Proof of Claim [8] - IRS (P - $3,242.66 | U - $487.17) | D" at bounding box center [483, 84] width 323 height 24
click at [393, 87] on input "Proof of Claim [8] - IRS (P - $3,242.66 | U - $487.17) | D" at bounding box center [483, 84] width 323 height 24
click at [392, 82] on input "Proof of Claim [8] - IRS (P - $3,242.66 | U - $487.17) | D" at bounding box center [483, 84] width 323 height 24
type input "Proof of Claim [08] - IRS (P - $3,242.66 | U - $487.17) | D"
click at [613, 137] on span "Save & Close" at bounding box center [609, 137] width 53 height 11
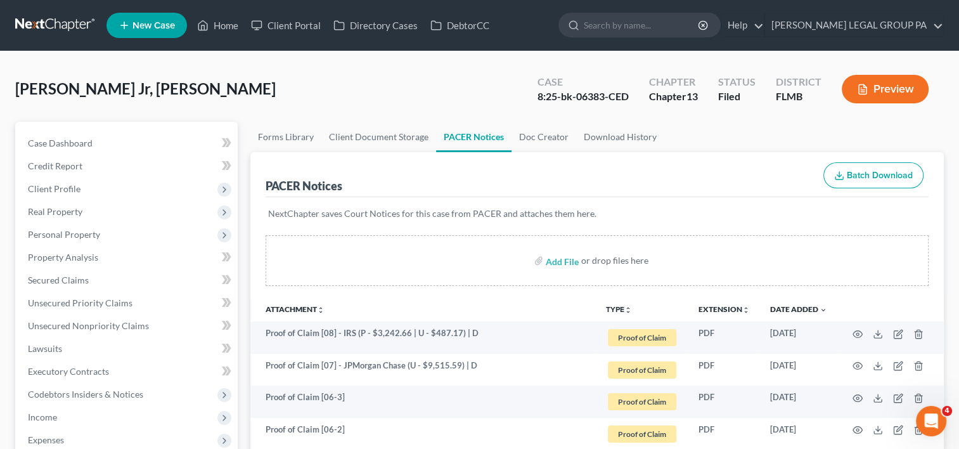
click at [56, 25] on link at bounding box center [55, 25] width 81 height 23
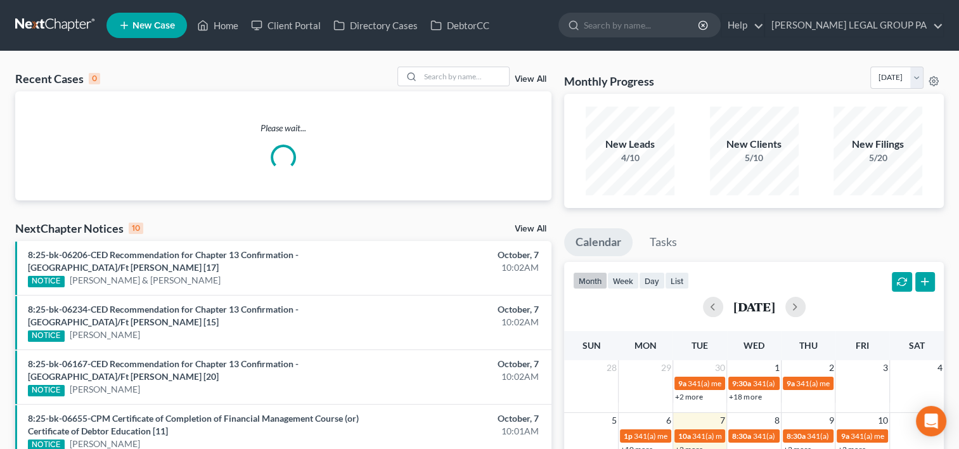
drag, startPoint x: 509, startPoint y: 67, endPoint x: 428, endPoint y: 94, distance: 85.6
click at [506, 67] on div "View All" at bounding box center [474, 77] width 155 height 20
click at [438, 75] on input "search" at bounding box center [464, 76] width 89 height 18
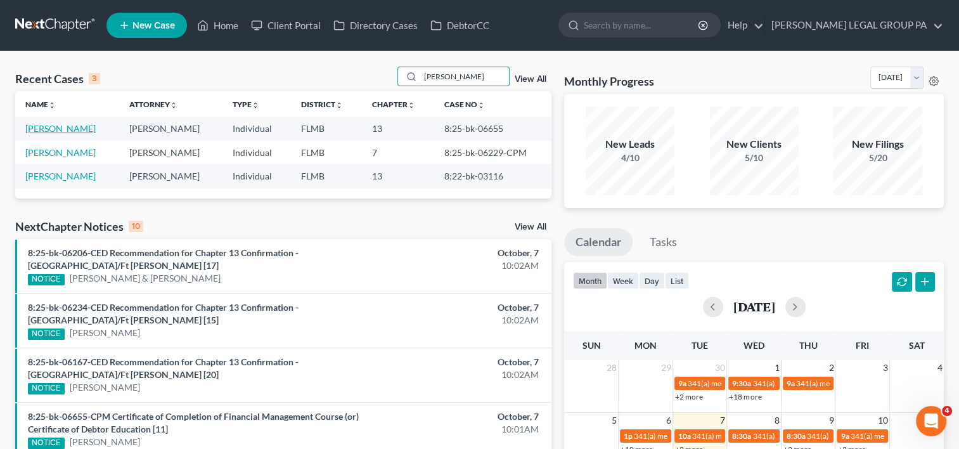
type input "oles"
click at [49, 127] on link "Oles, Joette" at bounding box center [60, 128] width 70 height 11
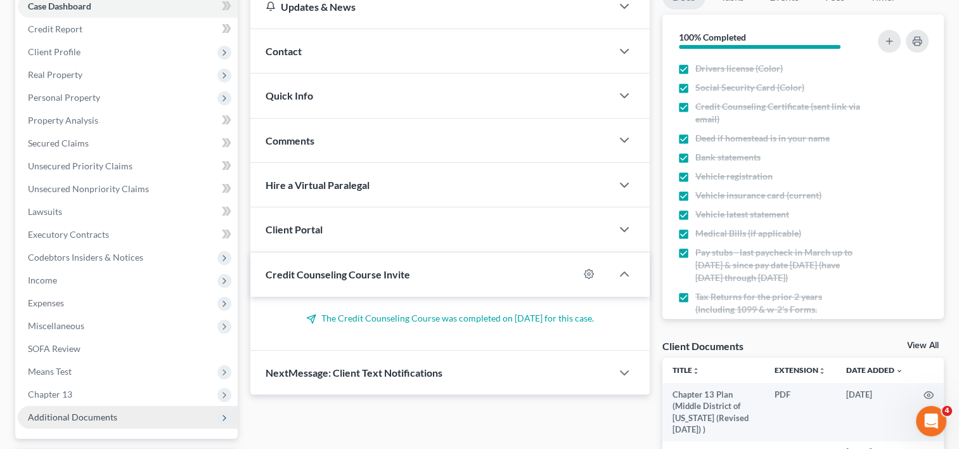
scroll to position [211, 0]
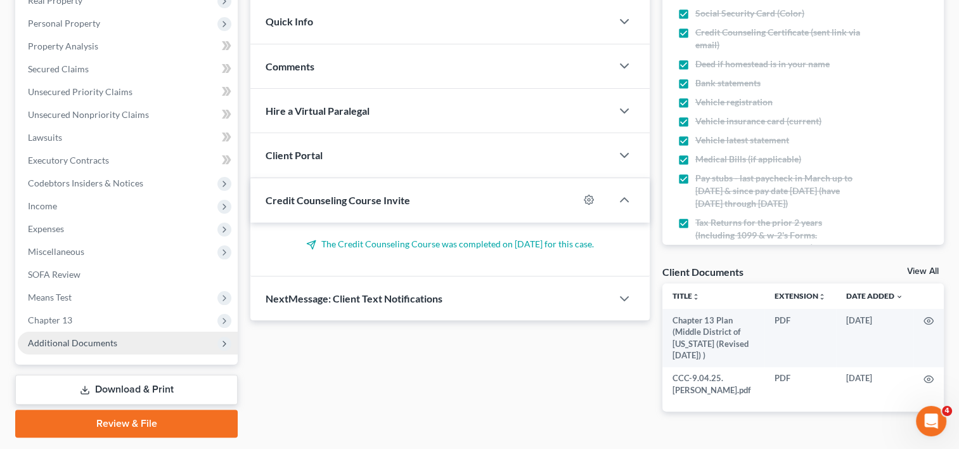
click at [85, 350] on span "Additional Documents" at bounding box center [128, 342] width 220 height 23
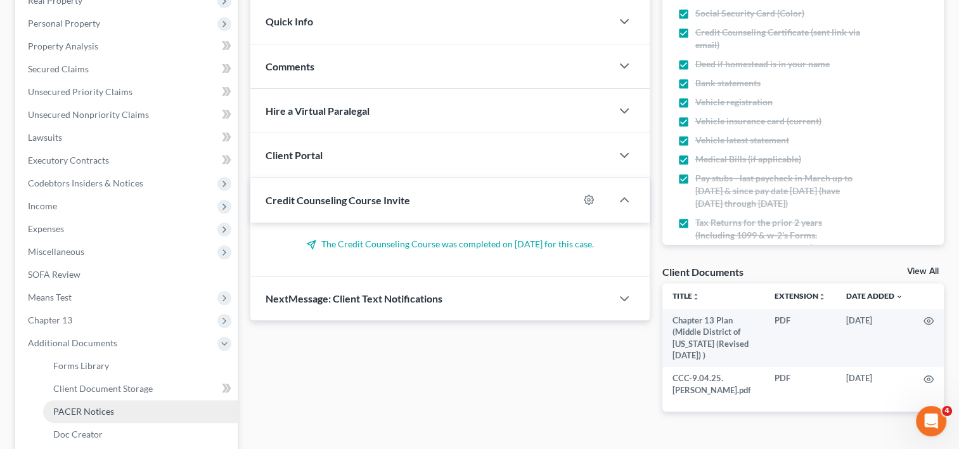
click at [99, 410] on span "PACER Notices" at bounding box center [83, 410] width 61 height 11
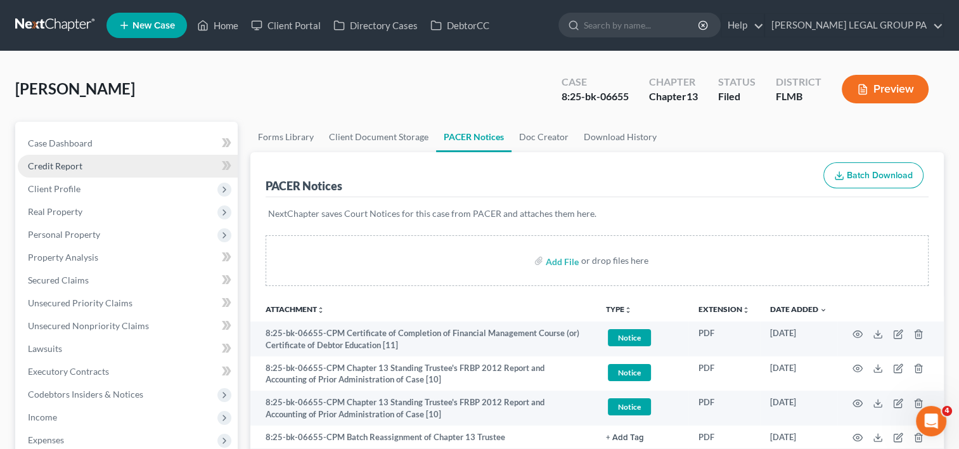
click at [85, 170] on link "Credit Report" at bounding box center [128, 166] width 220 height 23
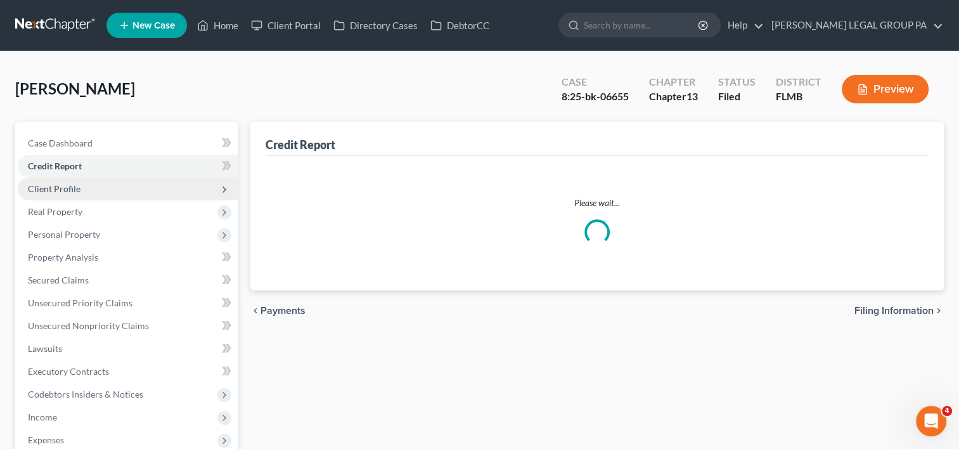
click at [89, 193] on span "Client Profile" at bounding box center [128, 188] width 220 height 23
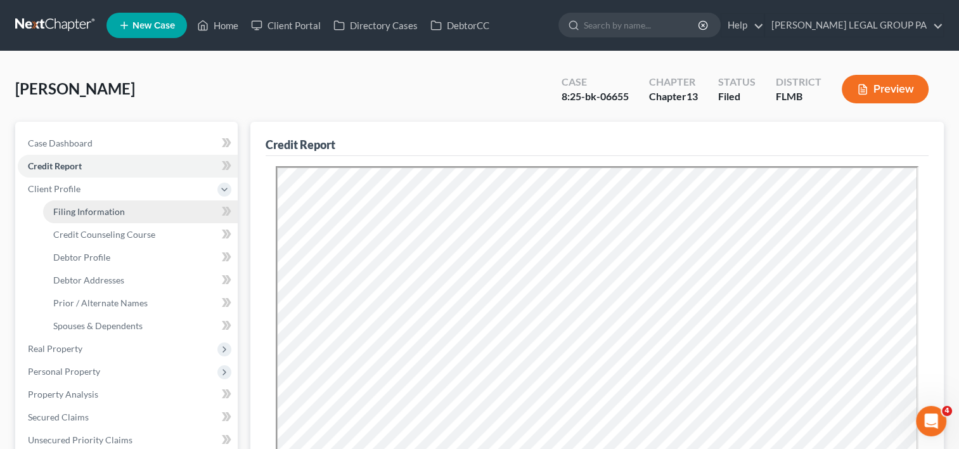
click at [137, 212] on link "Filing Information" at bounding box center [140, 211] width 195 height 23
select select "1"
select select "0"
select select "3"
select select "15"
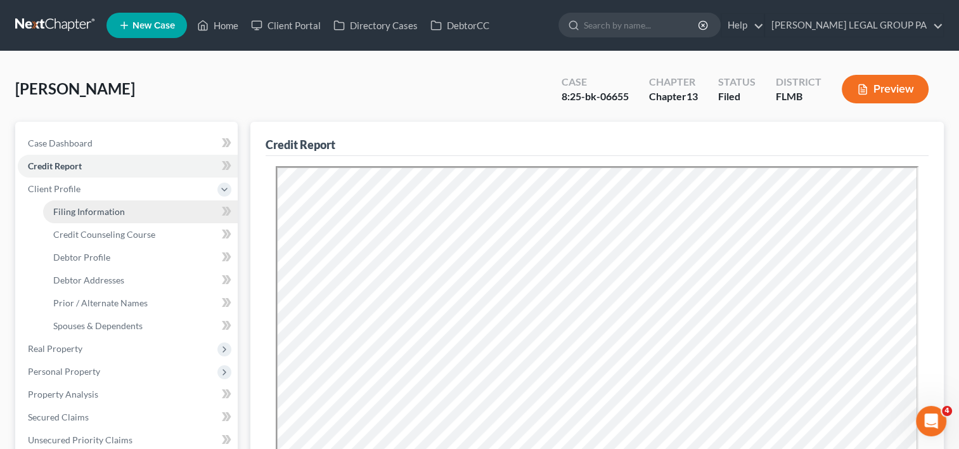
select select "0"
select select "9"
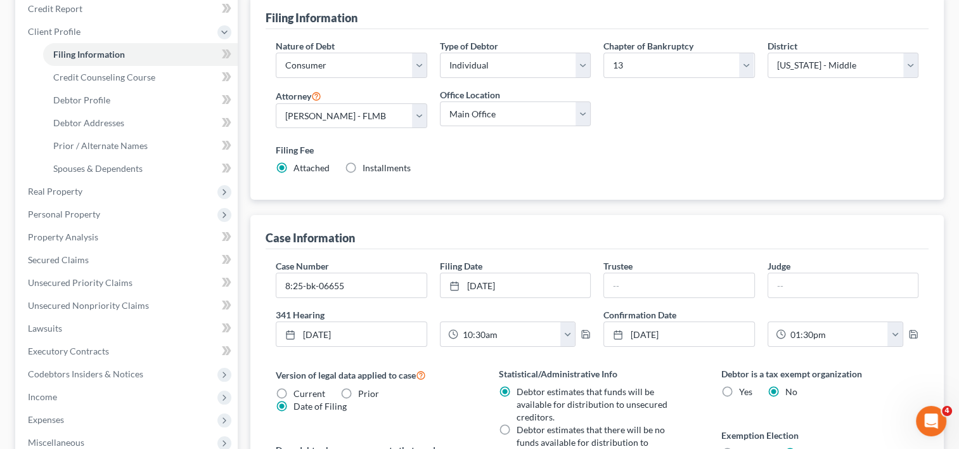
scroll to position [211, 0]
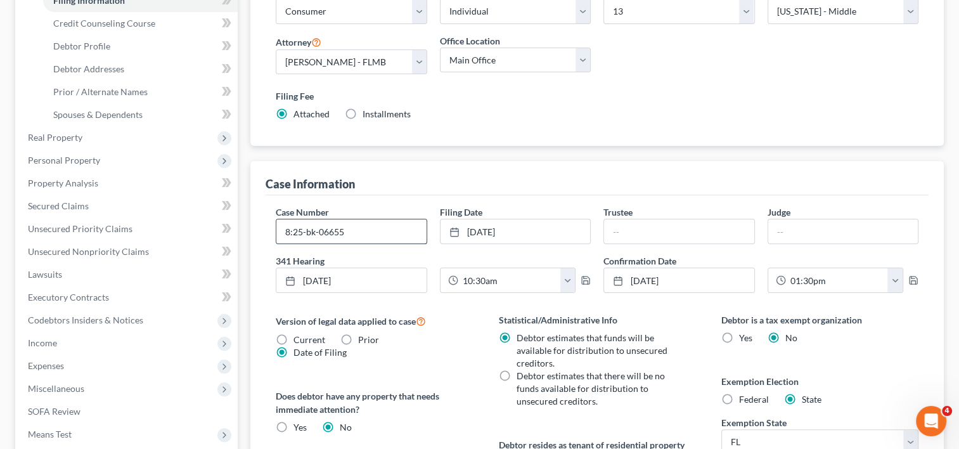
click at [374, 238] on input "8:25-bk-06655" at bounding box center [351, 231] width 150 height 24
type input "8:25-bk-06655-CPM"
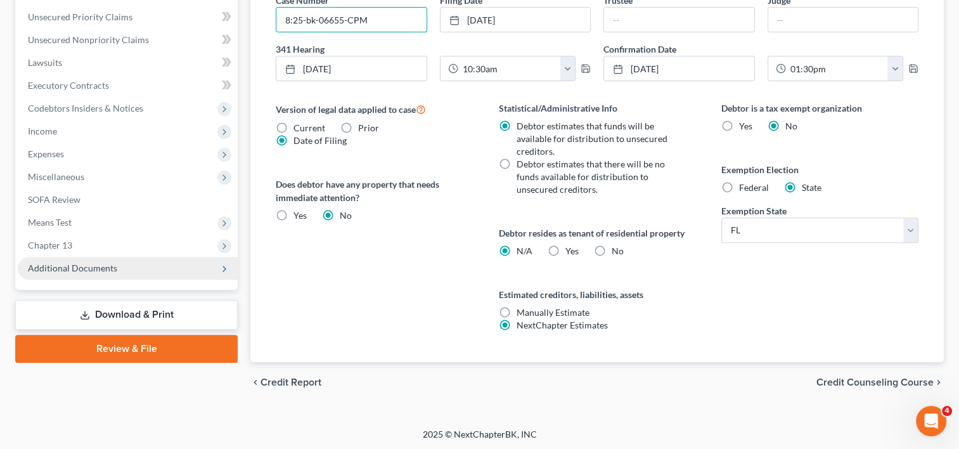
drag, startPoint x: 96, startPoint y: 258, endPoint x: 113, endPoint y: 271, distance: 21.3
click at [96, 259] on span "Additional Documents" at bounding box center [128, 268] width 220 height 23
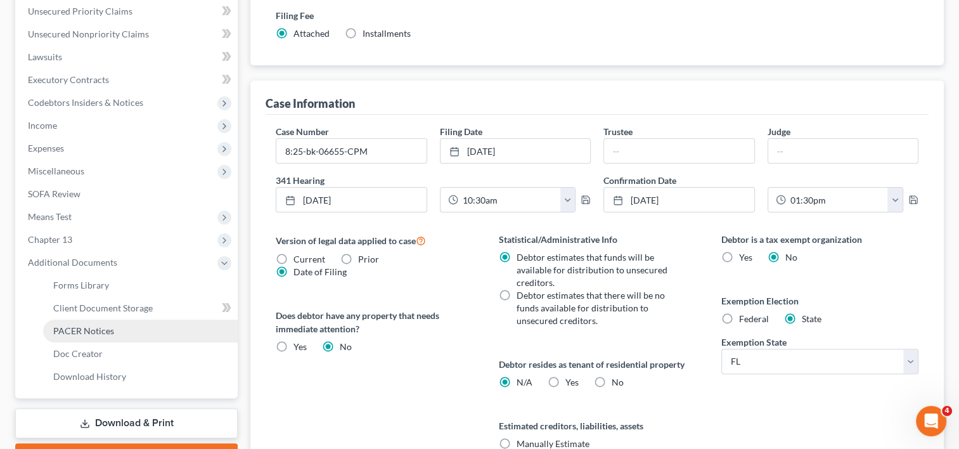
scroll to position [286, 0]
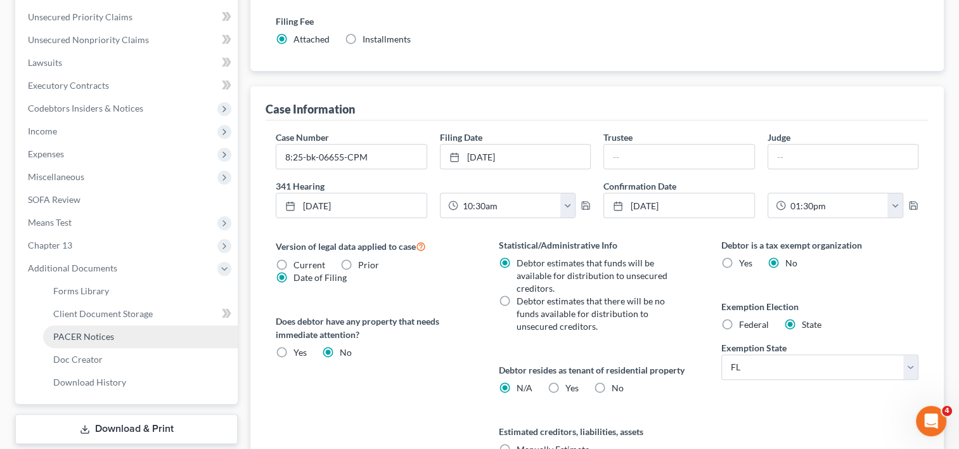
click at [106, 341] on link "PACER Notices" at bounding box center [140, 336] width 195 height 23
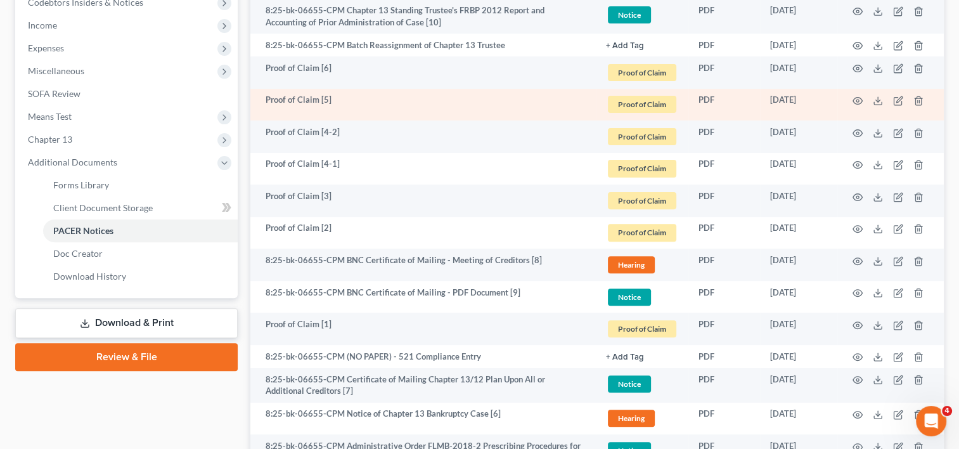
scroll to position [210, 0]
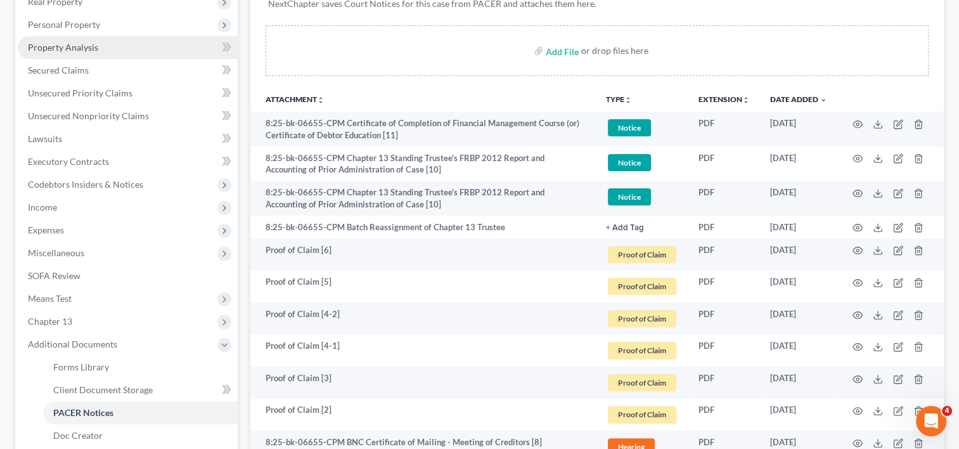
click at [84, 44] on span "Property Analysis" at bounding box center [63, 47] width 70 height 11
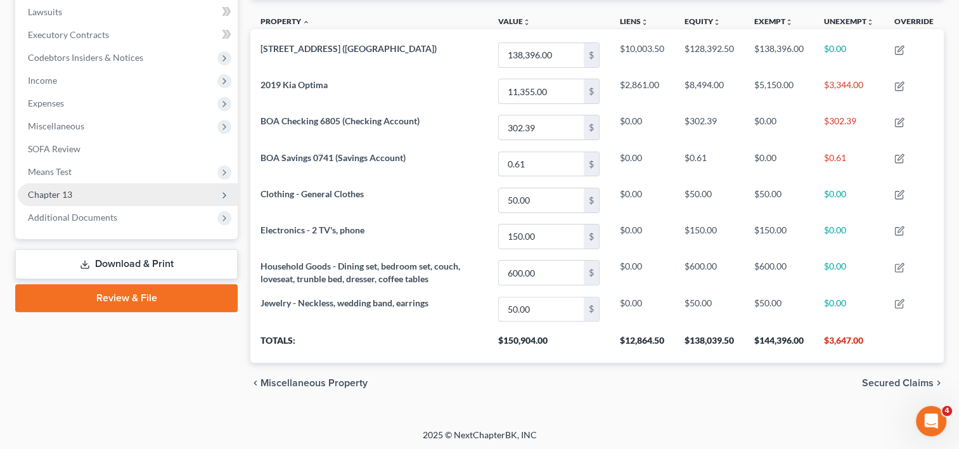
scroll to position [231, 0]
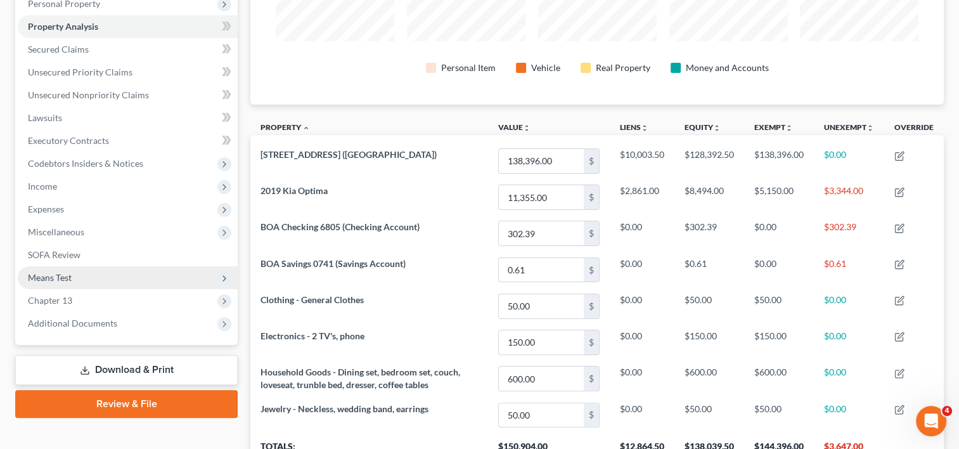
click at [89, 272] on span "Means Test" at bounding box center [128, 277] width 220 height 23
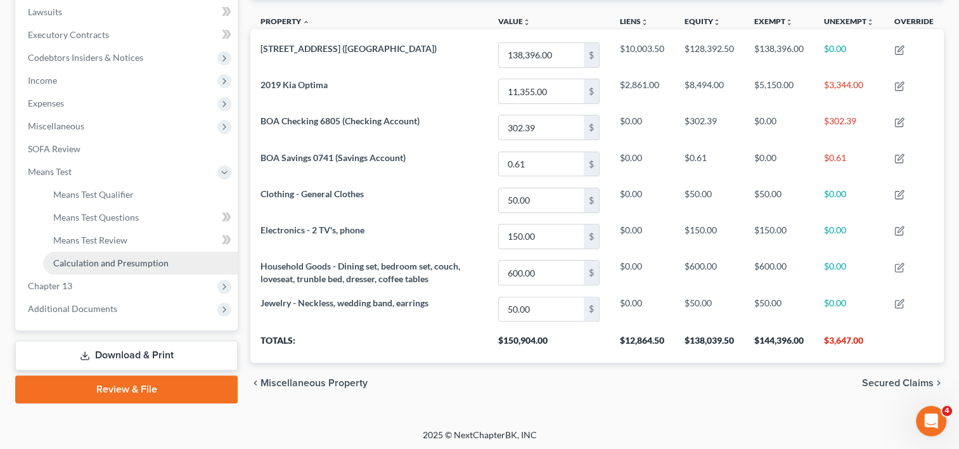
click at [105, 265] on span "Calculation and Presumption" at bounding box center [110, 262] width 115 height 11
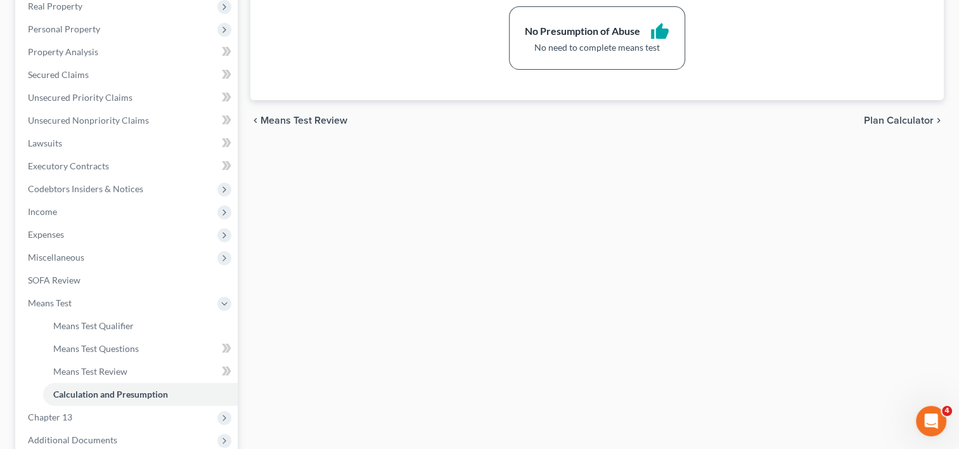
scroll to position [338, 0]
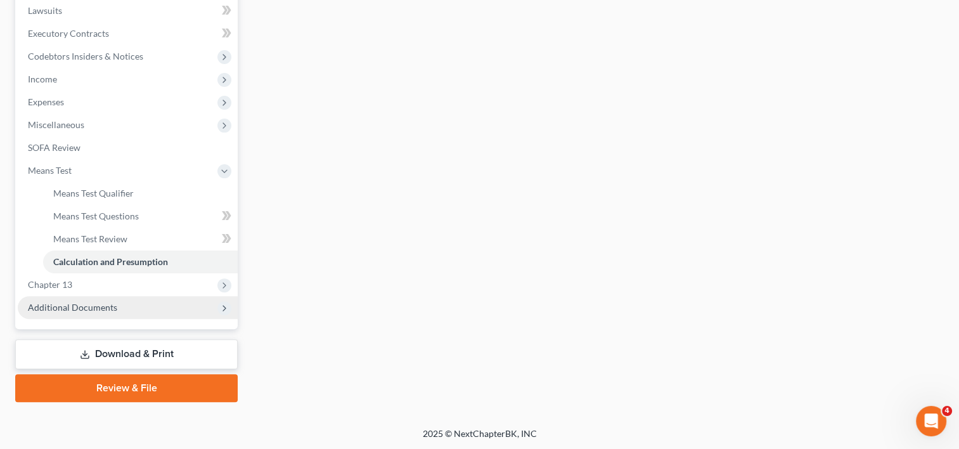
click at [82, 309] on span "Additional Documents" at bounding box center [72, 307] width 89 height 11
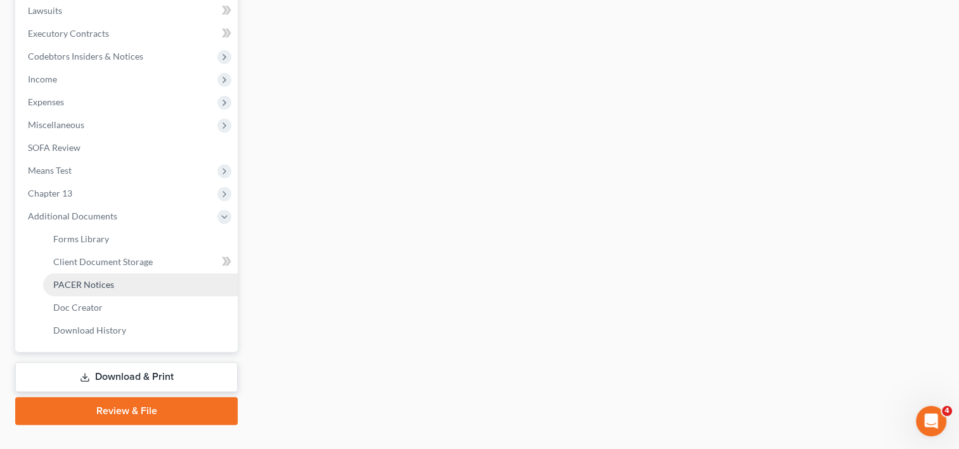
click at [99, 284] on span "PACER Notices" at bounding box center [83, 284] width 61 height 11
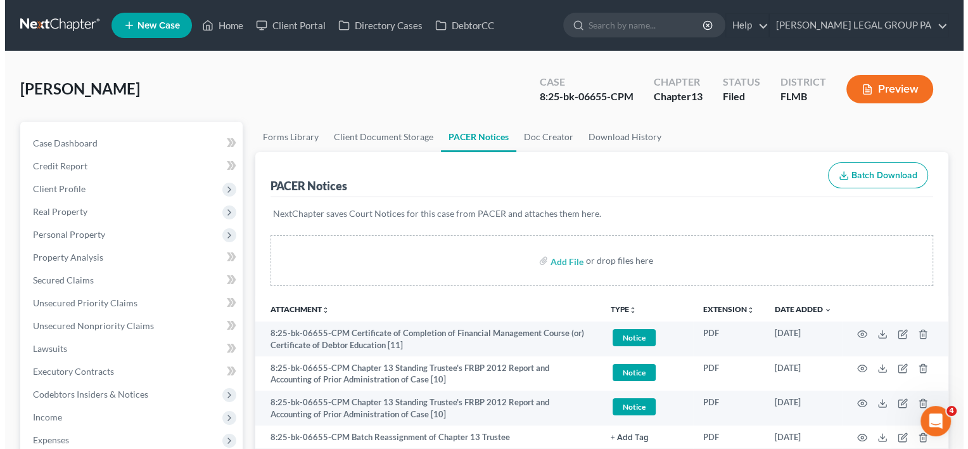
scroll to position [632, 0]
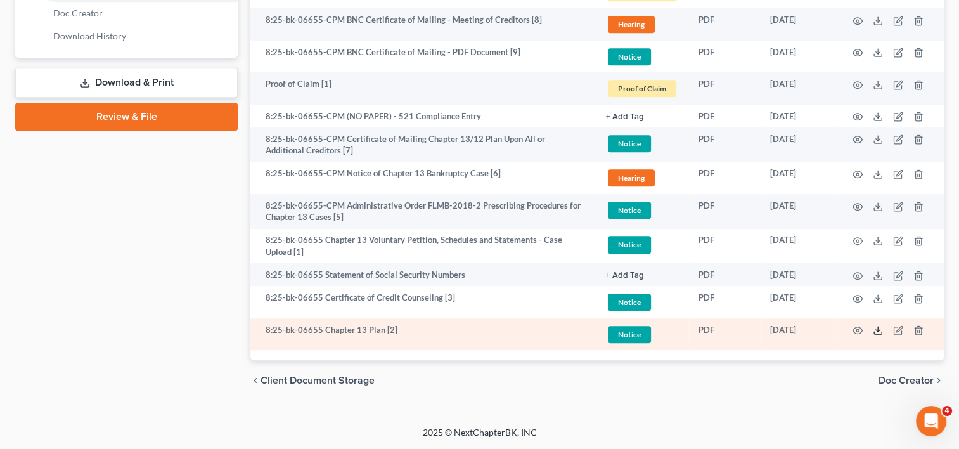
click at [879, 328] on icon at bounding box center [877, 330] width 10 height 10
click at [895, 327] on icon "button" at bounding box center [898, 330] width 10 height 10
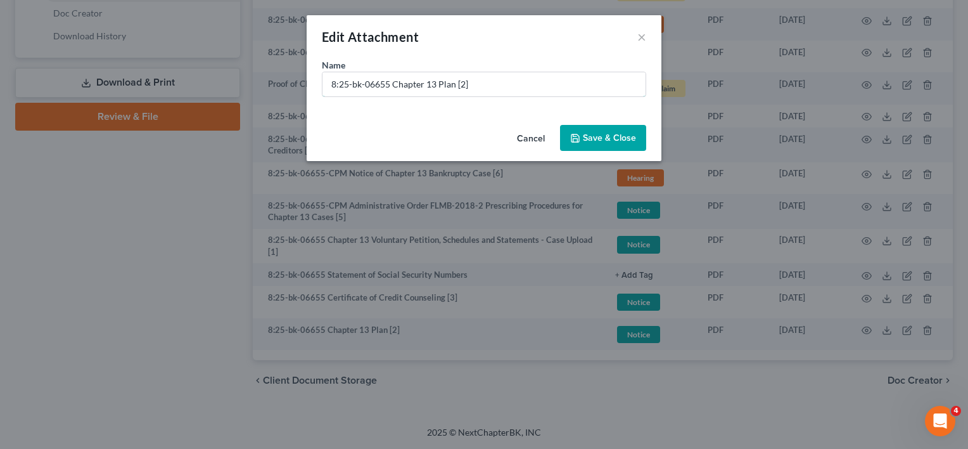
drag, startPoint x: 390, startPoint y: 84, endPoint x: 84, endPoint y: 99, distance: 307.0
click at [85, 99] on div "Edit Attachment × Name * 8:25-bk-06655 Chapter 13 Plan [2] Cancel Save & Close" at bounding box center [484, 224] width 968 height 449
drag, startPoint x: 397, startPoint y: 84, endPoint x: 188, endPoint y: 89, distance: 209.8
click at [188, 89] on div "Edit Attachment × Name * Document [02] - Chapter 13 Plan Cancel Save & Close" at bounding box center [484, 224] width 968 height 449
type input "Document [02] - Chapter 13 Plan"
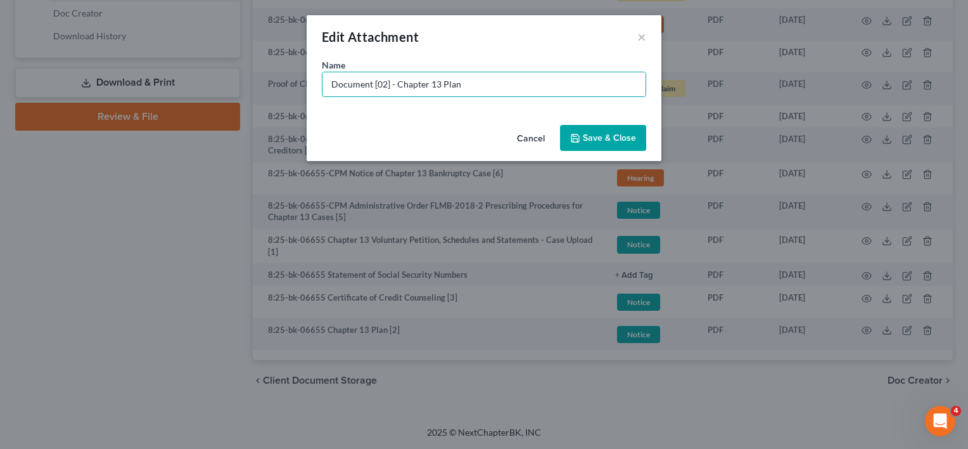
click at [598, 137] on span "Save & Close" at bounding box center [609, 137] width 53 height 11
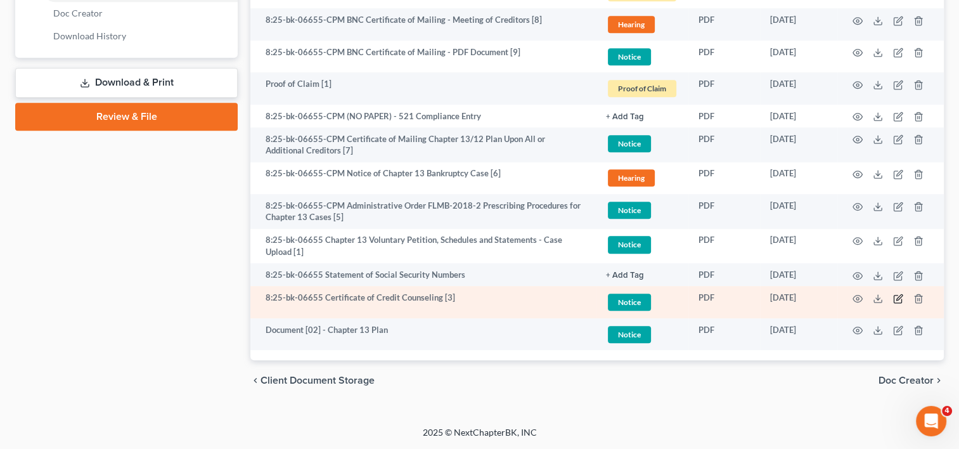
click at [893, 294] on icon "button" at bounding box center [898, 298] width 10 height 10
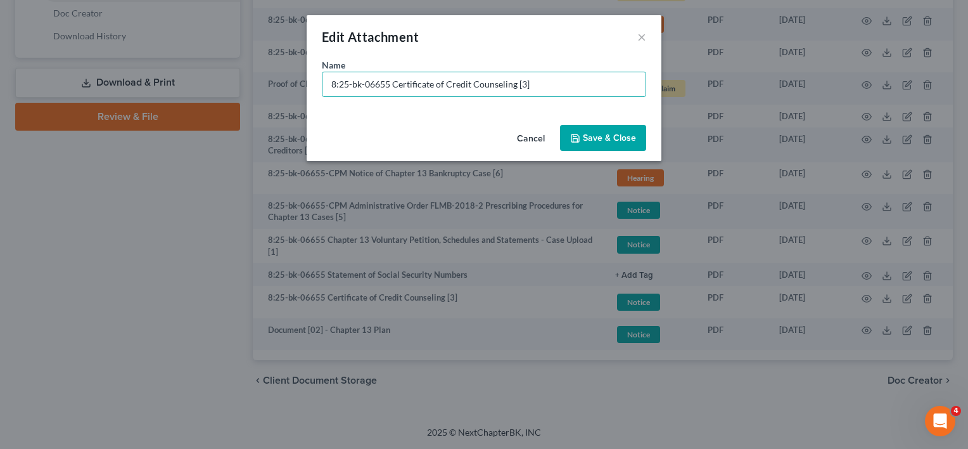
drag, startPoint x: 395, startPoint y: 84, endPoint x: 253, endPoint y: 84, distance: 142.6
click at [253, 84] on div "Edit Attachment × Name * 8:25-bk-06655 Certificate of Credit Counseling [3] Can…" at bounding box center [484, 224] width 968 height 449
paste input "Document [02] -"
click at [384, 86] on input "Document [02] - Certificate of Credit Counseling [3]" at bounding box center [483, 84] width 323 height 24
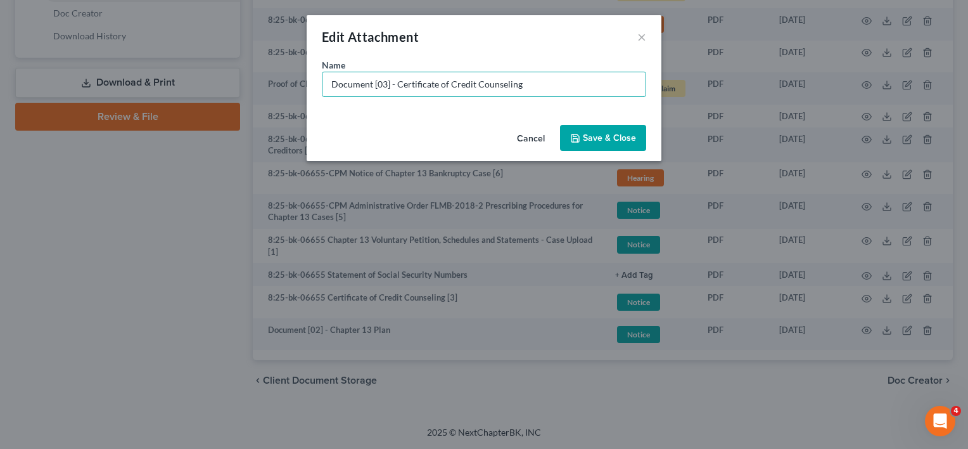
type input "Document [03] - Certificate of Credit Counseling"
click at [630, 137] on span "Save & Close" at bounding box center [609, 137] width 53 height 11
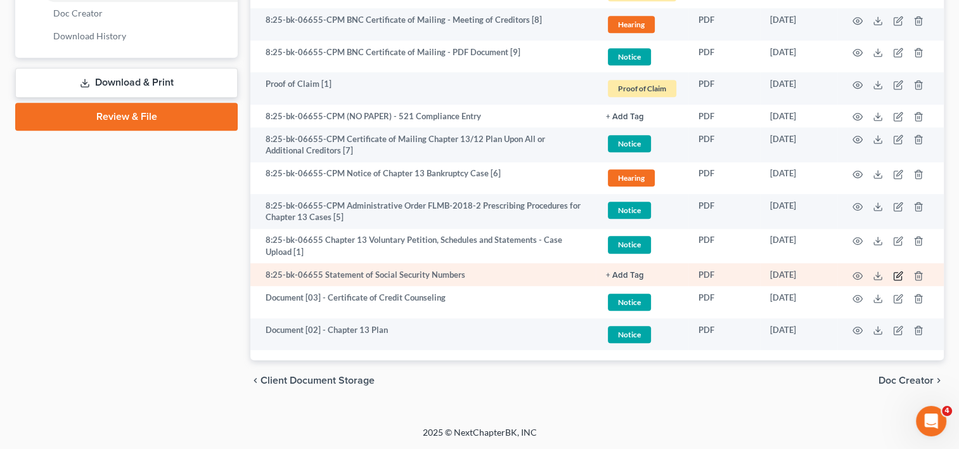
click at [895, 274] on icon "button" at bounding box center [898, 276] width 10 height 10
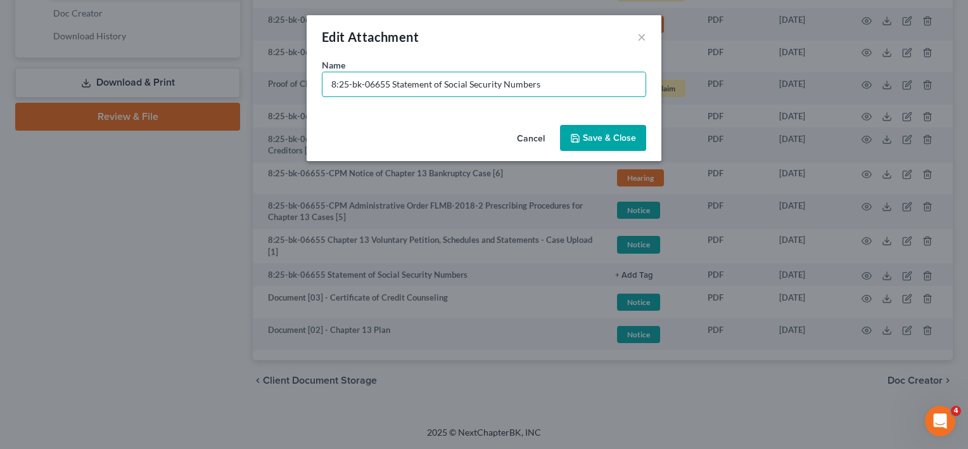
drag, startPoint x: 392, startPoint y: 91, endPoint x: 261, endPoint y: 84, distance: 131.3
click at [261, 86] on div "Edit Attachment × Name * 8:25-bk-06655 Statement of Social Security Numbers Can…" at bounding box center [484, 224] width 968 height 449
paste input "Document [02] -"
click at [379, 82] on input "Document [02] - Statement of Social Security Numbers" at bounding box center [483, 84] width 323 height 24
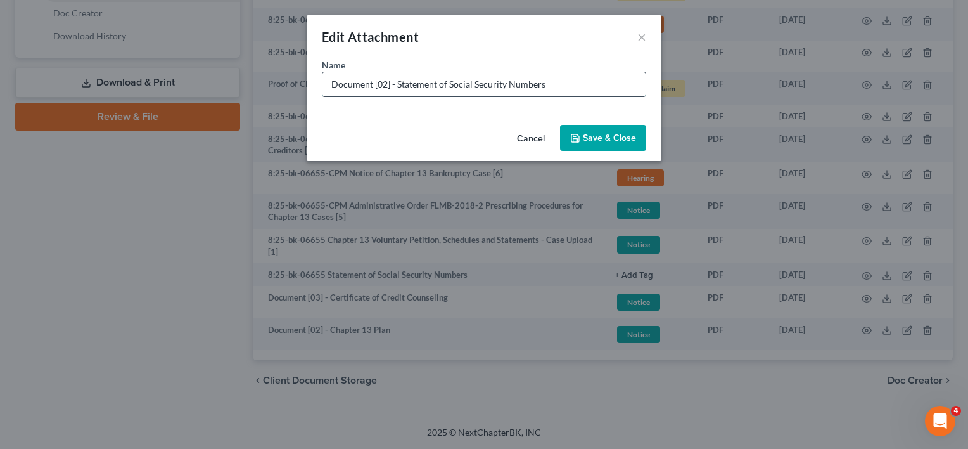
click at [379, 82] on input "Document [02] - Statement of Social Security Numbers" at bounding box center [483, 84] width 323 height 24
click at [474, 48] on div "Edit Attachment ×" at bounding box center [484, 36] width 355 height 43
click at [381, 82] on input "Document [02] - Statement of Social Security Numbers" at bounding box center [483, 84] width 323 height 24
type input "Document [04] - Statement of Social Security Numbers"
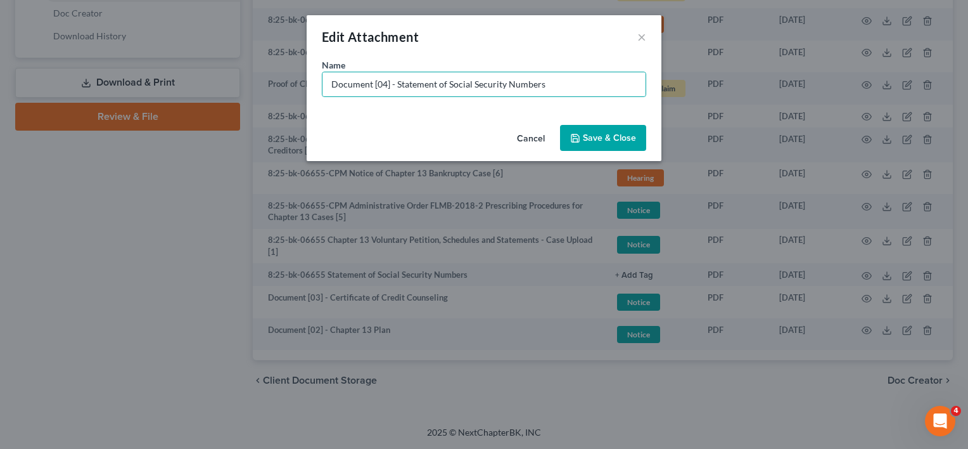
click at [609, 136] on span "Save & Close" at bounding box center [609, 137] width 53 height 11
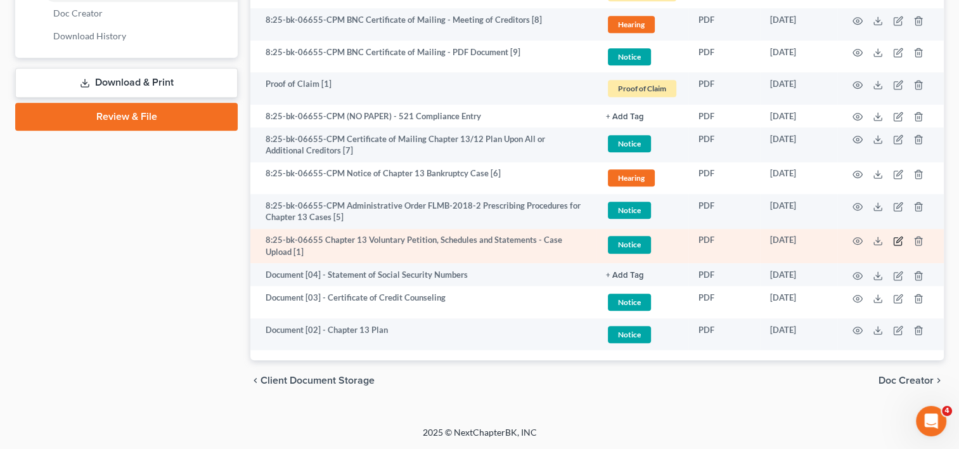
click at [897, 239] on icon "button" at bounding box center [899, 239] width 6 height 6
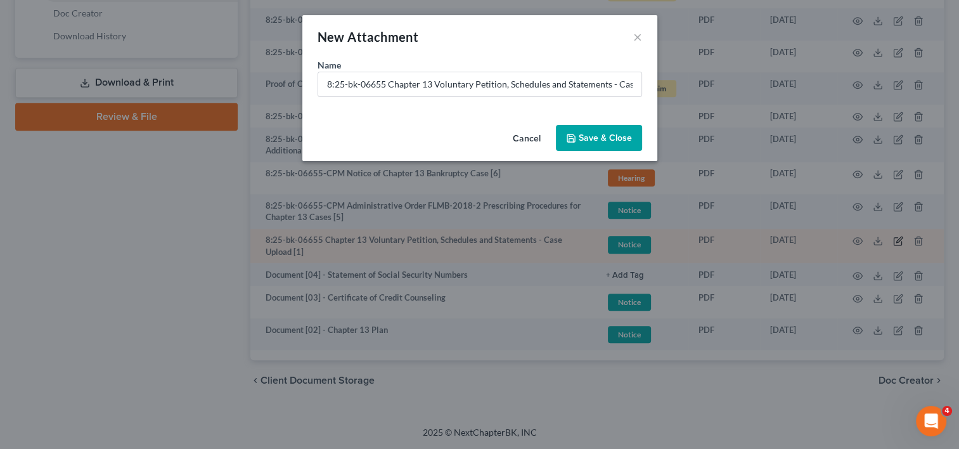
click at [897, 239] on div "New Attachment × Name * 8:25-bk-06655 Chapter 13 Voluntary Petition, Schedules …" at bounding box center [479, 224] width 959 height 449
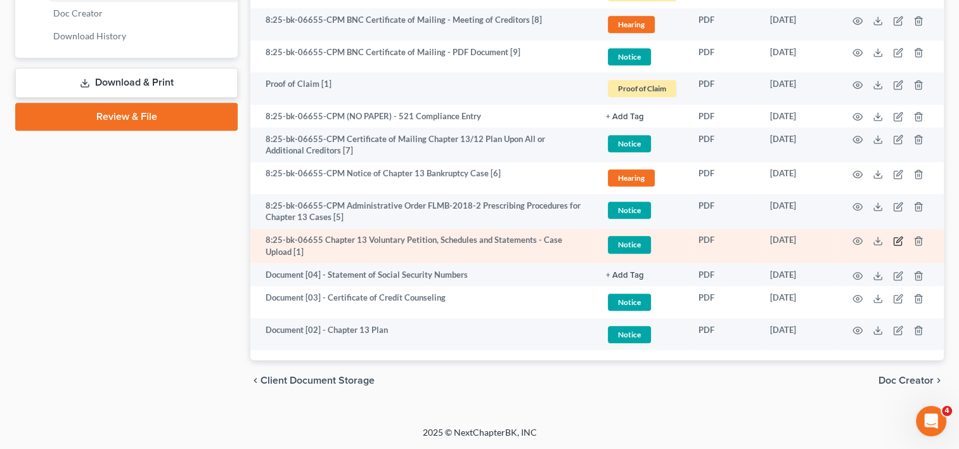
click at [895, 242] on icon "button" at bounding box center [898, 241] width 10 height 10
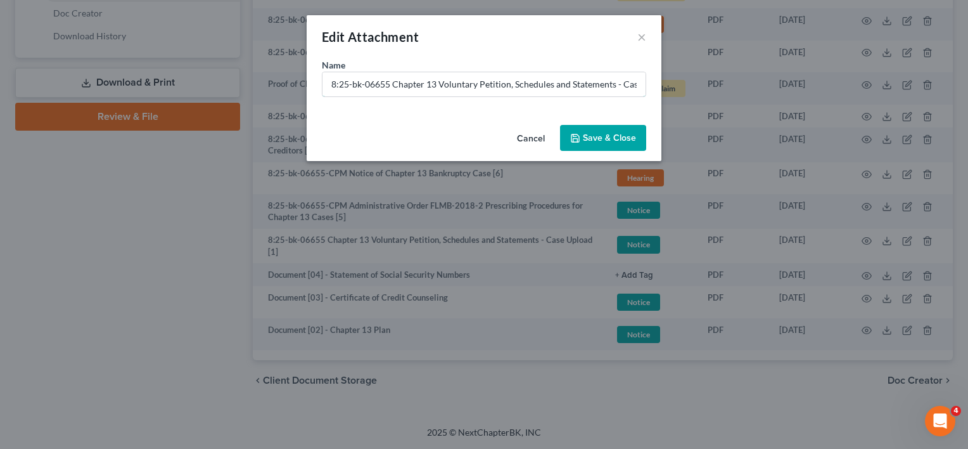
drag, startPoint x: 391, startPoint y: 78, endPoint x: 272, endPoint y: 83, distance: 119.2
click at [274, 84] on div "Edit Attachment × Name * 8:25-bk-06655 Chapter 13 Voluntary Petition, Schedules…" at bounding box center [484, 224] width 968 height 449
paste input "Document [02] -"
click at [381, 81] on input "Document [02] - Chapter 13 Voluntary Petition, Schedules and Statements - Case …" at bounding box center [483, 84] width 323 height 24
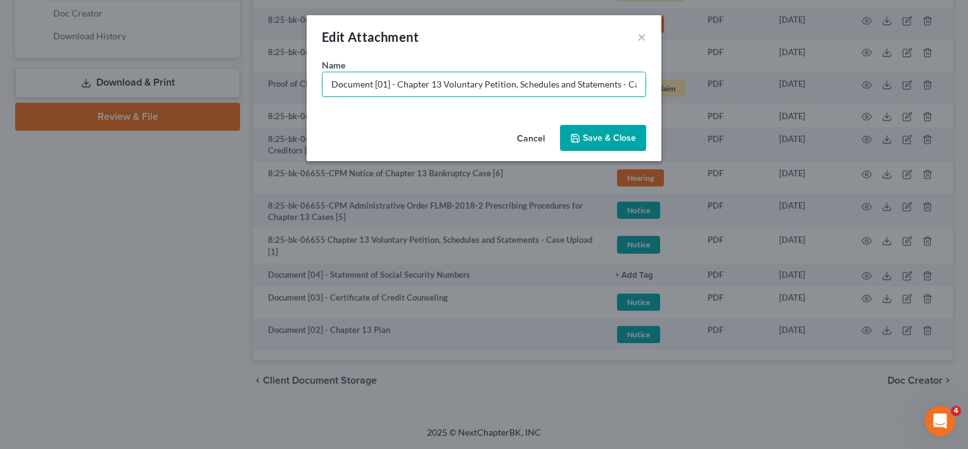
drag, startPoint x: 656, startPoint y: 91, endPoint x: 708, endPoint y: 89, distance: 51.4
click at [705, 91] on div "Edit Attachment × Name * Document [01] - Chapter 13 Voluntary Petition, Schedul…" at bounding box center [484, 224] width 968 height 449
type input "Document [01] - Chapter 13 Voluntary Petition, Schedules and Statements"
click at [586, 139] on span "Save & Close" at bounding box center [609, 137] width 53 height 11
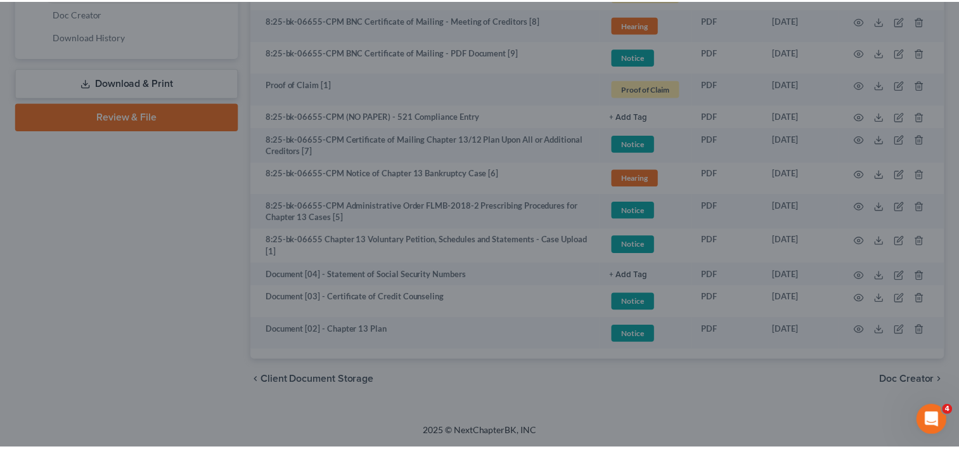
scroll to position [629, 0]
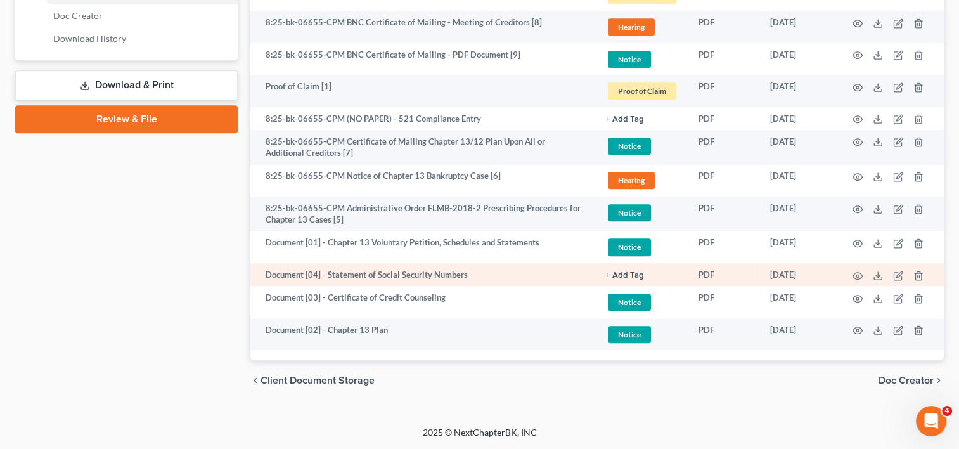
click at [632, 271] on button "+ Add Tag" at bounding box center [625, 275] width 38 height 8
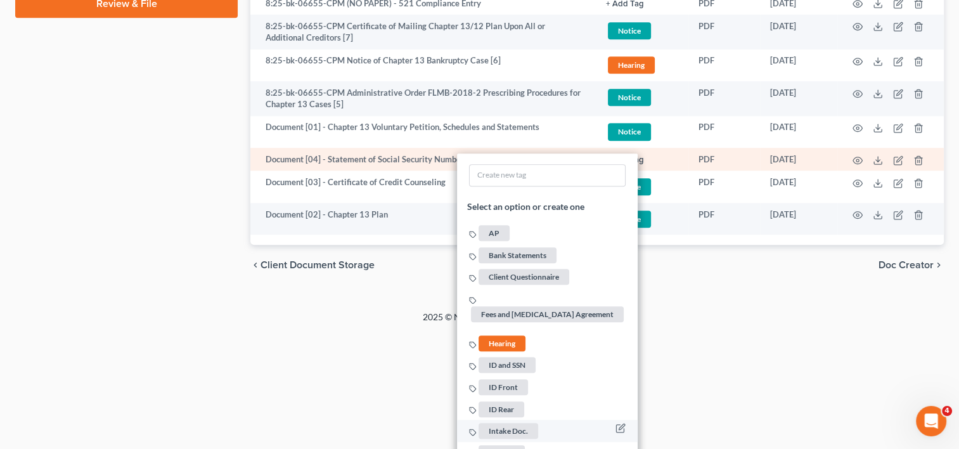
scroll to position [841, 0]
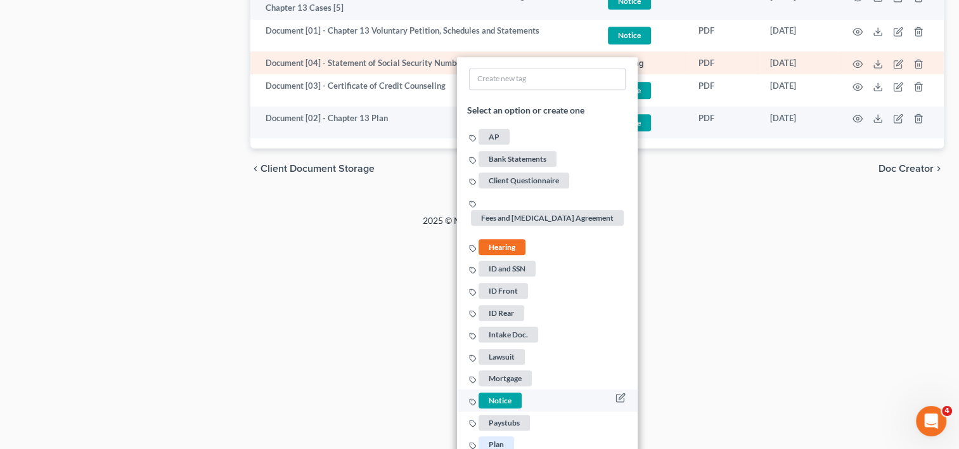
click at [499, 392] on span "Notice" at bounding box center [499, 400] width 43 height 16
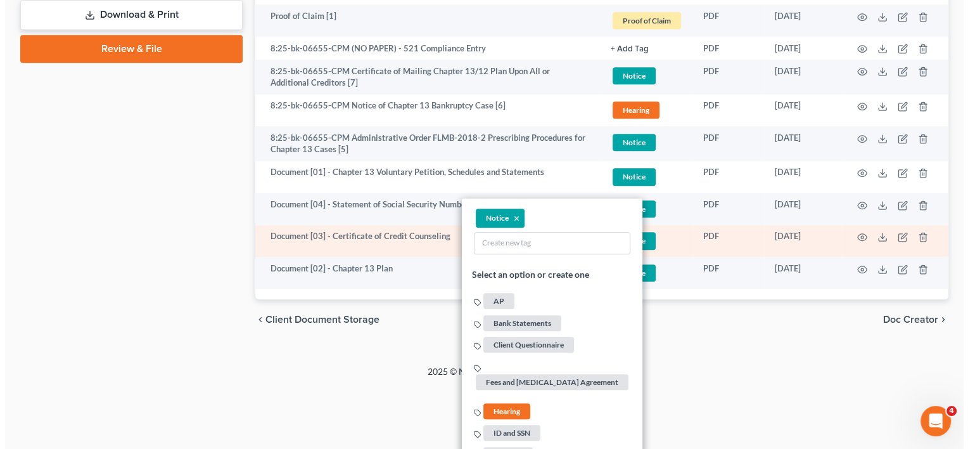
scroll to position [629, 0]
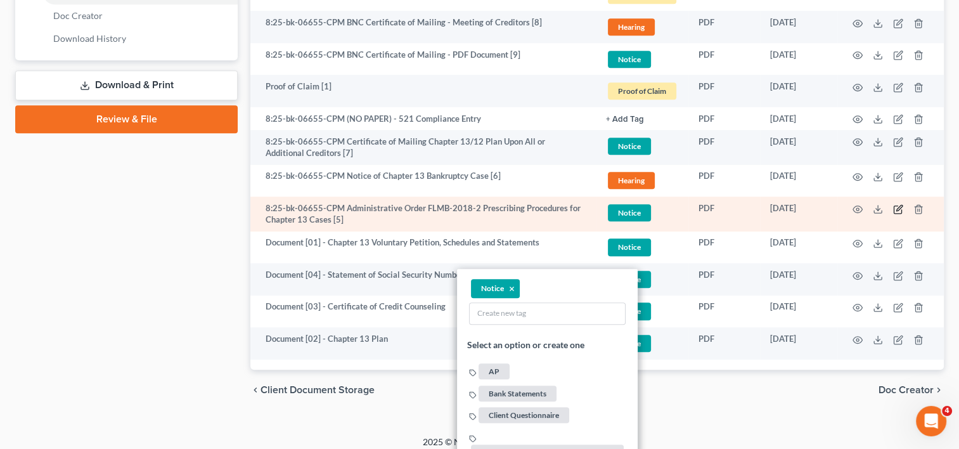
click at [896, 210] on icon "button" at bounding box center [899, 208] width 6 height 6
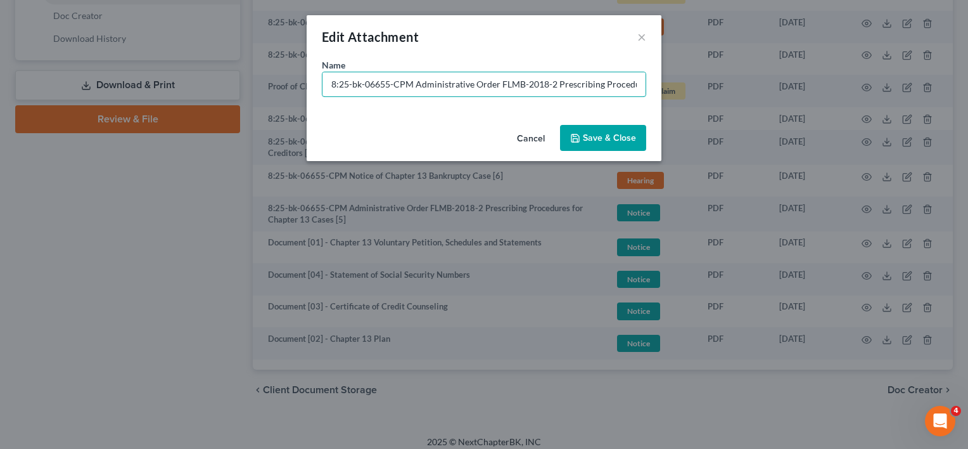
drag, startPoint x: 416, startPoint y: 83, endPoint x: 234, endPoint y: 86, distance: 182.5
click at [233, 87] on div "Edit Attachment × Name * 8:25-bk-06655-CPM Administrative Order FLMB-2018-2 Pre…" at bounding box center [484, 224] width 968 height 449
paste input "Document [02] -"
click at [383, 82] on input "Document [02] - Administrative Order FLMB-2018-2 Prescribing Procedures for Cha…" at bounding box center [483, 84] width 323 height 24
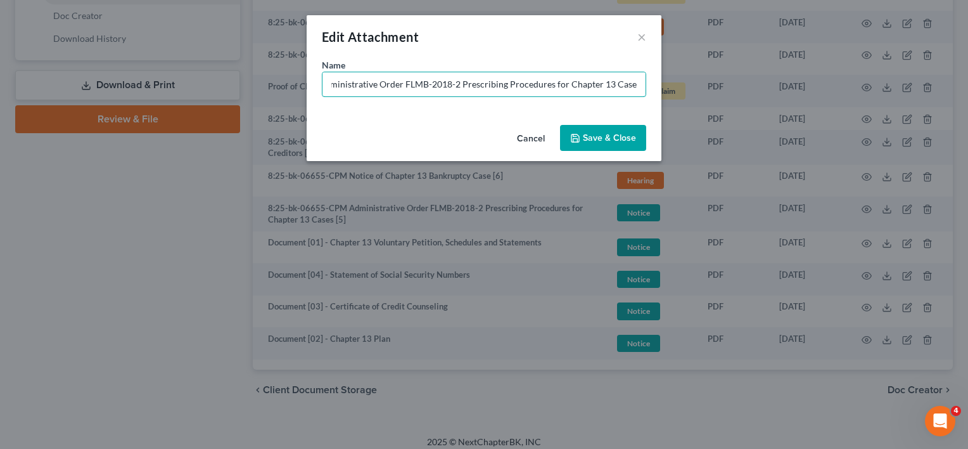
scroll to position [0, 76]
type input "Document [05] - Administrative Order FLMB-2018-2 Prescribing Procedures for Cha…"
click at [589, 133] on span "Save & Close" at bounding box center [609, 137] width 53 height 11
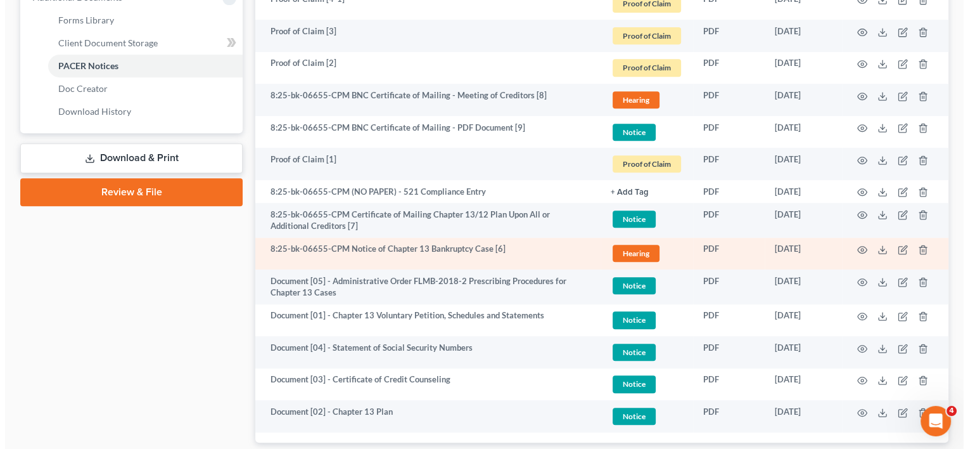
scroll to position [524, 0]
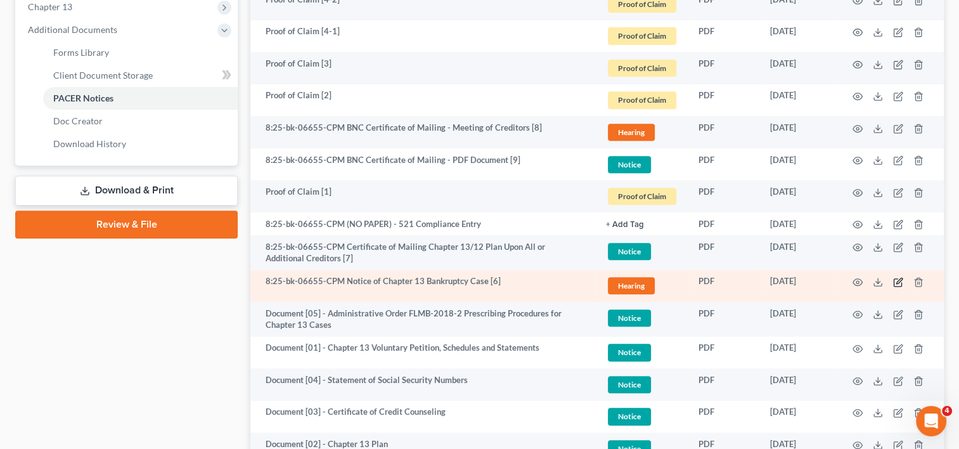
click at [894, 279] on icon "button" at bounding box center [897, 283] width 8 height 8
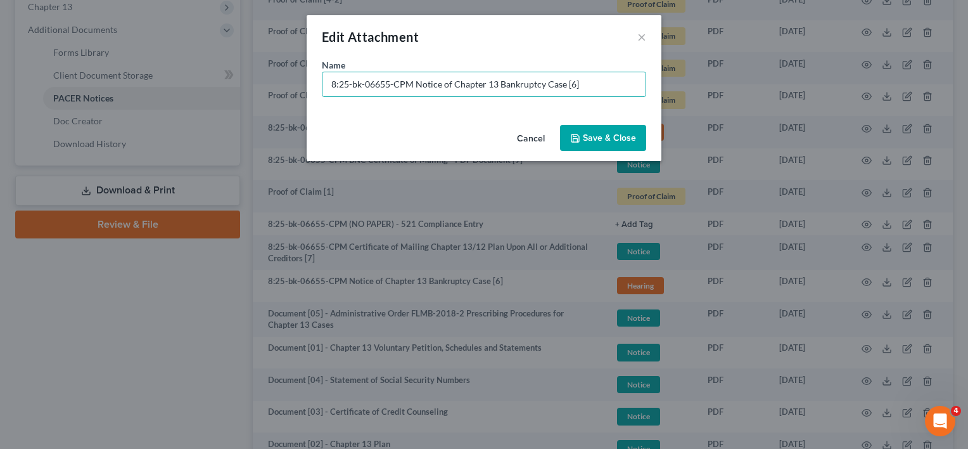
drag, startPoint x: 418, startPoint y: 74, endPoint x: 302, endPoint y: 77, distance: 116.0
click at [210, 75] on div "Edit Attachment × Name * 8:25-bk-06655-CPM Notice of Chapter 13 Bankruptcy Case…" at bounding box center [484, 224] width 968 height 449
paste input "Document [02] -"
click at [380, 83] on input "Document [02] - Notice of Chapter 13 Bankruptcy Case [6]" at bounding box center [483, 84] width 323 height 24
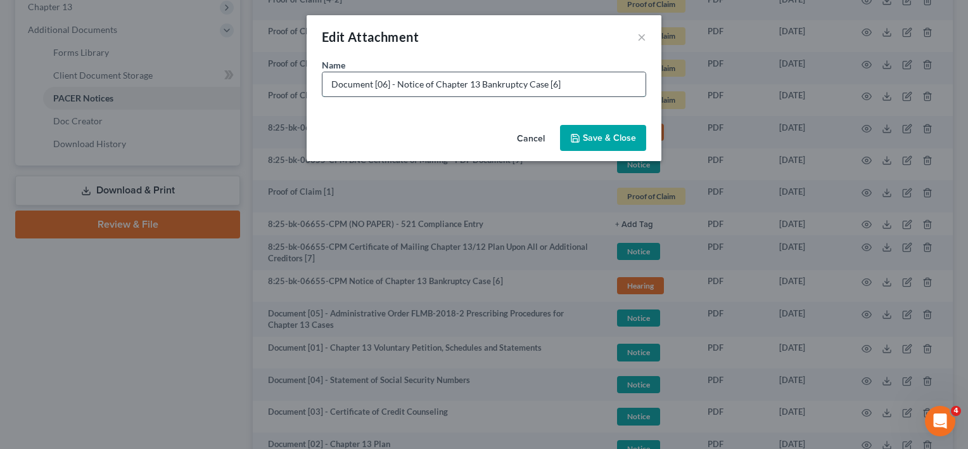
drag, startPoint x: 560, startPoint y: 91, endPoint x: 635, endPoint y: 91, distance: 75.4
click at [622, 94] on input "Document [06] - Notice of Chapter 13 Bankruptcy Case [6]" at bounding box center [483, 84] width 323 height 24
type input "Document [06] - Notice of Chapter 13 Bankruptcy Case"
click at [625, 137] on span "Save & Close" at bounding box center [609, 137] width 53 height 11
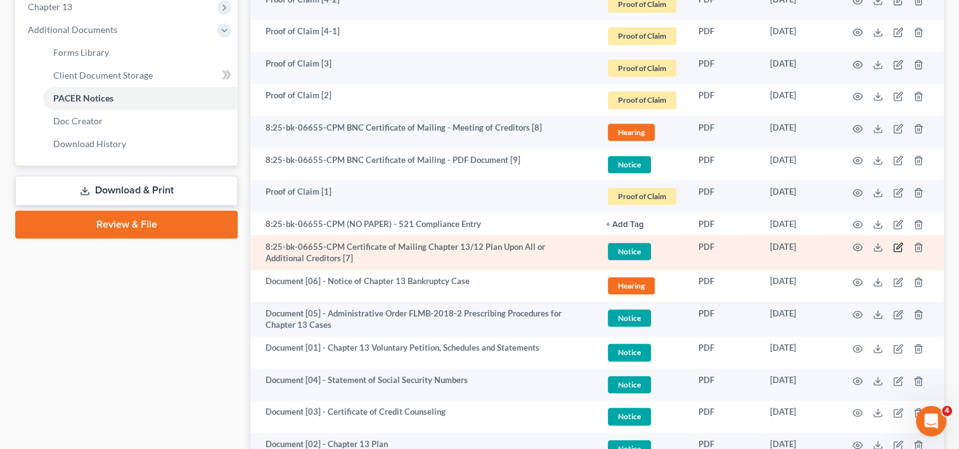
click at [897, 245] on icon "button" at bounding box center [898, 247] width 10 height 10
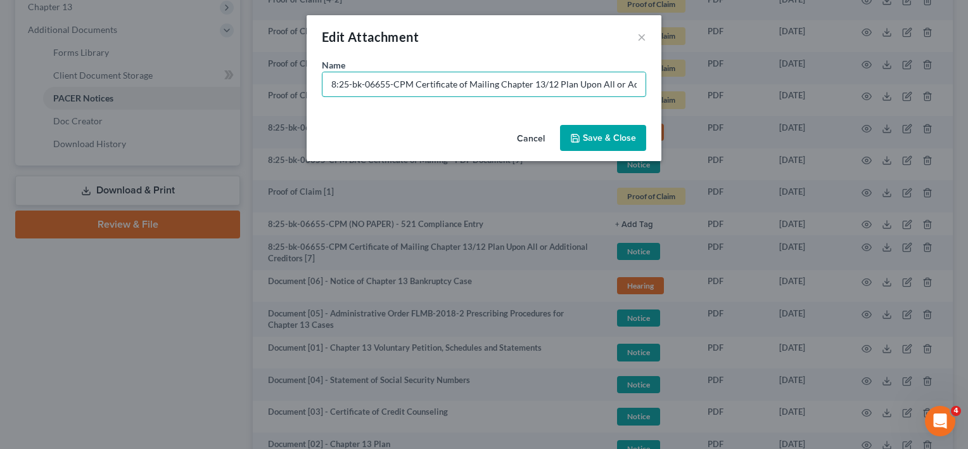
drag, startPoint x: 414, startPoint y: 83, endPoint x: 198, endPoint y: 74, distance: 216.9
click at [198, 74] on div "Edit Attachment × Name * 8:25-bk-06655-CPM Certificate of Mailing Chapter 13/12…" at bounding box center [484, 224] width 968 height 449
paste input "Document [02] -"
click at [380, 84] on input "Document [02] - Certificate of Mailing Chapter 13/12 Plan Upon All or Additiona…" at bounding box center [483, 84] width 323 height 24
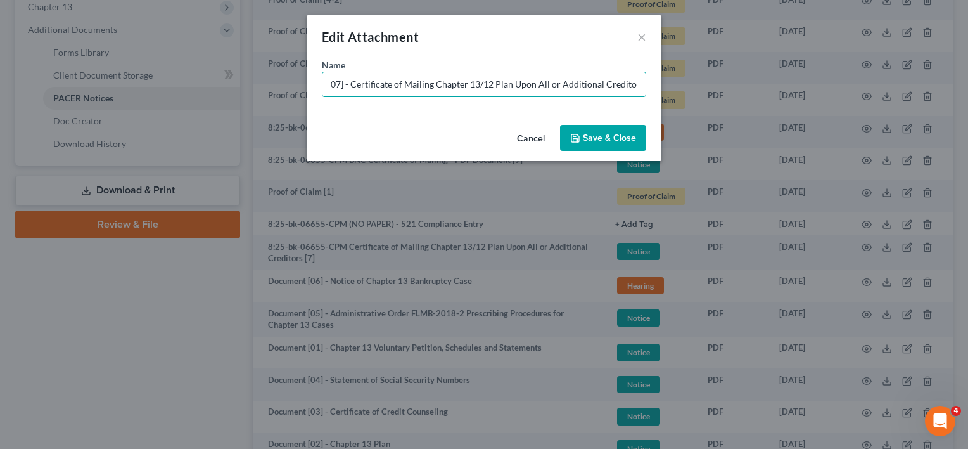
scroll to position [0, 46]
type input "Document [07] - Certificate of Mailing Chapter 13/12 Plan Upon All or Additiona…"
click at [611, 143] on button "Save & Close" at bounding box center [603, 138] width 86 height 27
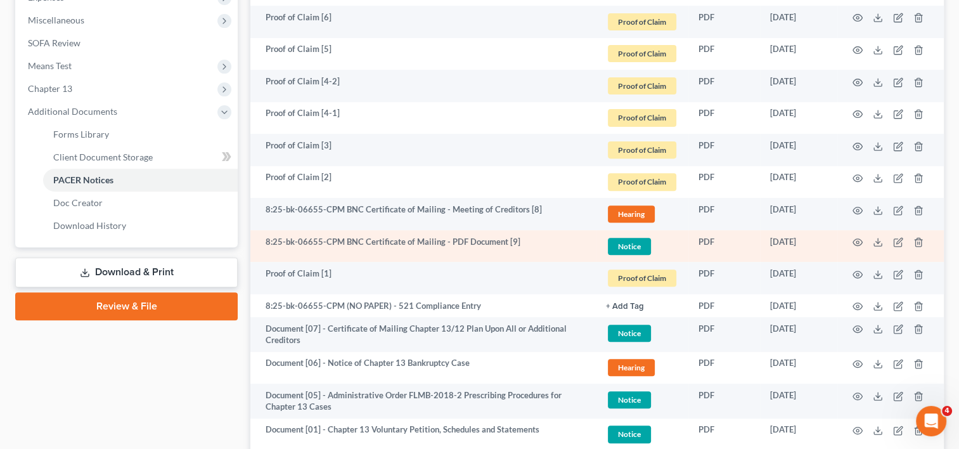
scroll to position [418, 0]
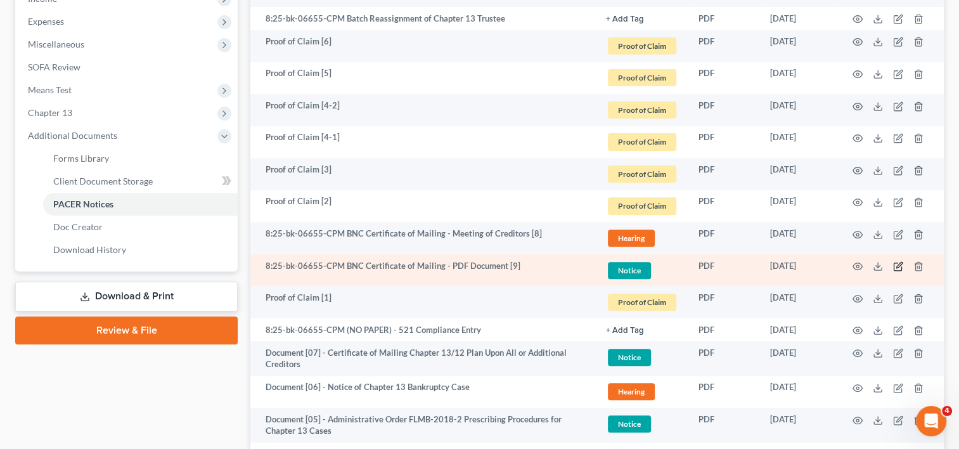
click at [898, 267] on icon "button" at bounding box center [898, 266] width 10 height 10
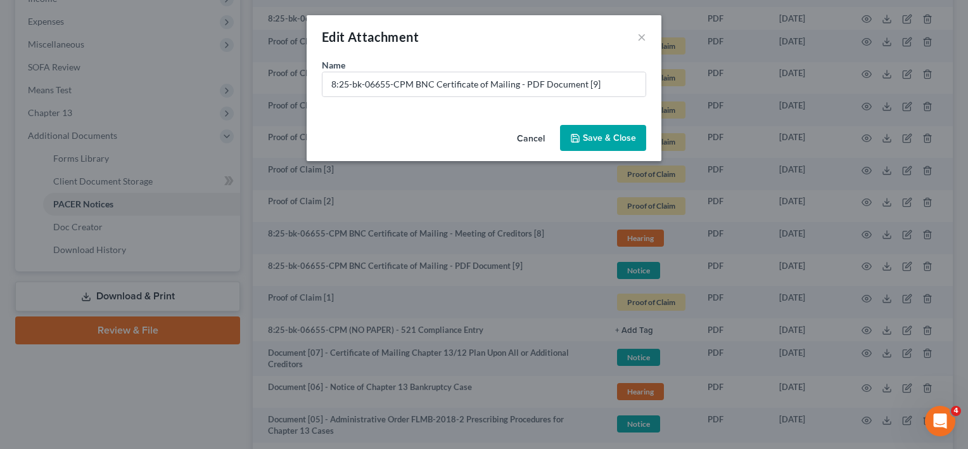
click at [535, 136] on button "Cancel" at bounding box center [531, 138] width 48 height 25
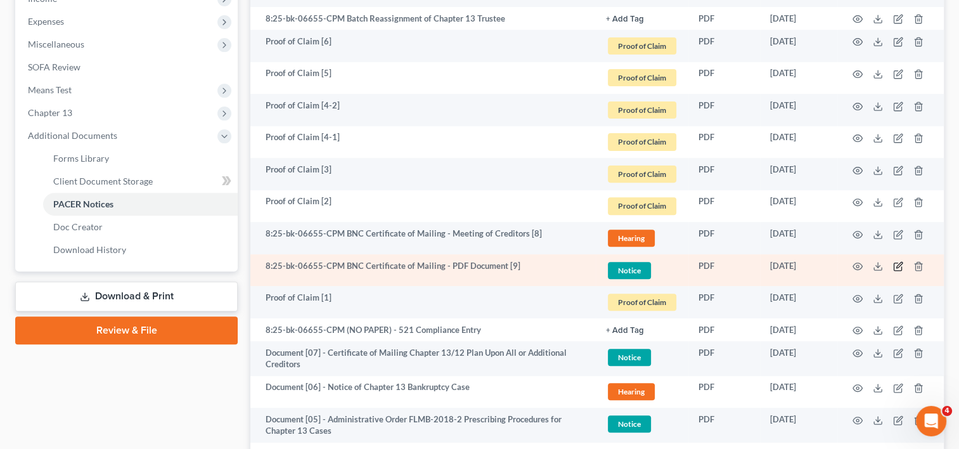
click at [894, 262] on icon "button" at bounding box center [898, 266] width 10 height 10
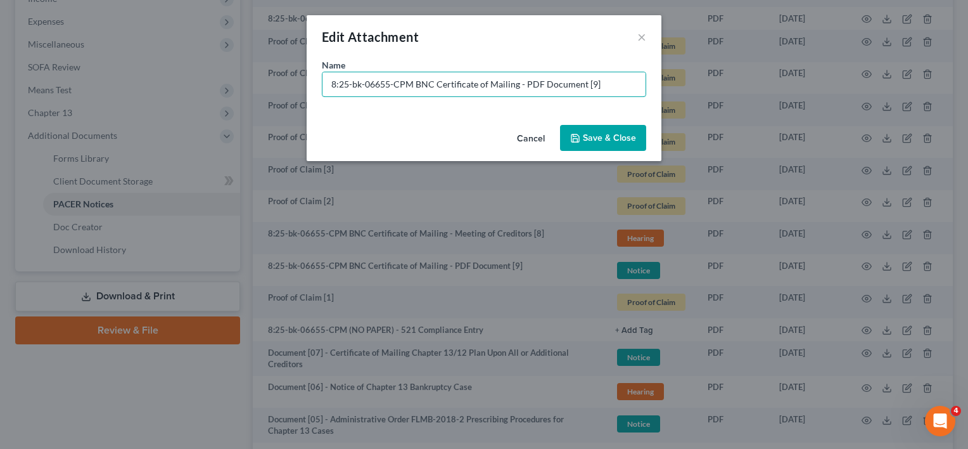
drag, startPoint x: 243, startPoint y: 84, endPoint x: 140, endPoint y: 86, distance: 103.3
click at [89, 80] on div "Edit Attachment × Name * 8:25-bk-06655-CPM BNC Certificate of Mailing - PDF Doc…" at bounding box center [484, 224] width 968 height 449
paste input "Document [02] -"
click at [383, 86] on input "Document [02] -" at bounding box center [483, 84] width 323 height 24
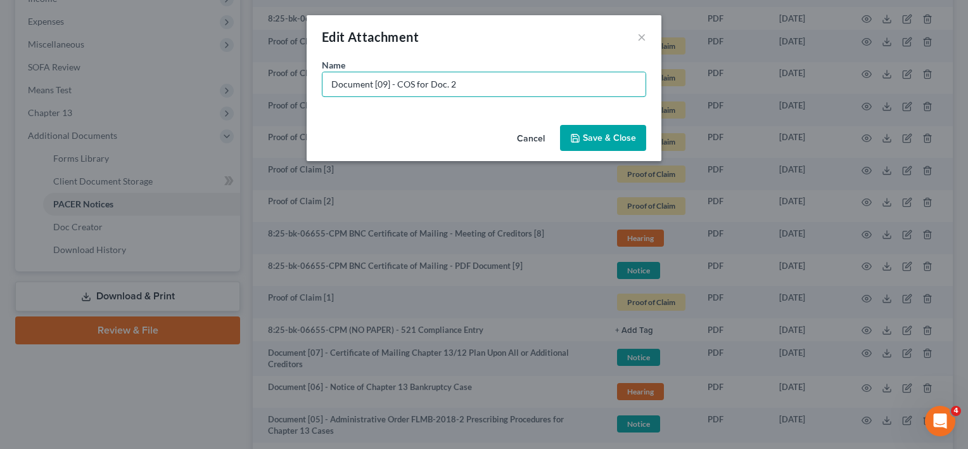
type input "Document [09] - COS for Doc. 2"
click at [625, 134] on span "Save & Close" at bounding box center [609, 137] width 53 height 11
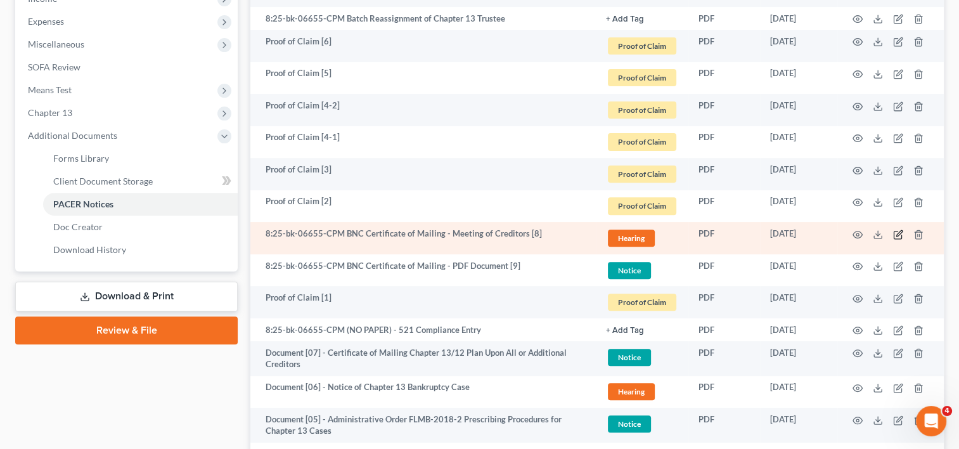
click at [897, 235] on icon "button" at bounding box center [899, 233] width 6 height 6
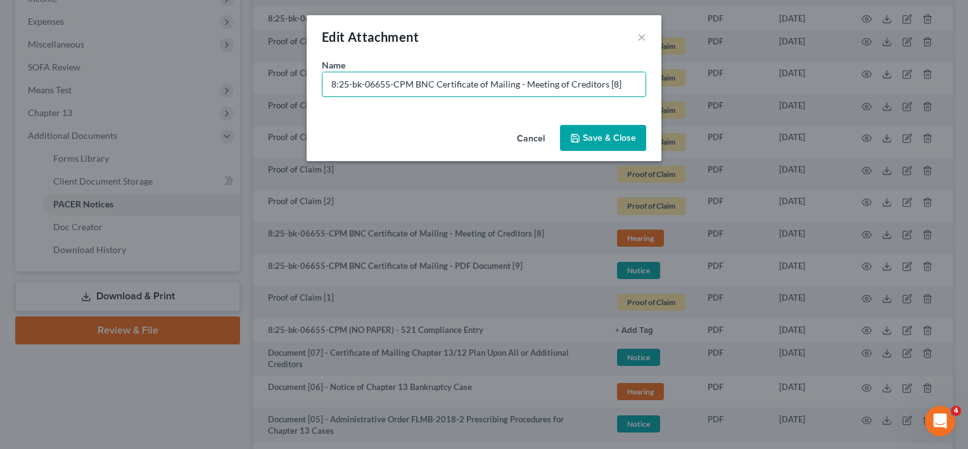
drag, startPoint x: 632, startPoint y: 82, endPoint x: 61, endPoint y: 96, distance: 571.7
click at [61, 96] on div "Edit Attachment × Name * 8:25-bk-06655-CPM BNC Certificate of Mailing - Meeting…" at bounding box center [484, 224] width 968 height 449
paste input "Document [02] -"
click at [380, 84] on input "Document [02] -" at bounding box center [483, 84] width 323 height 24
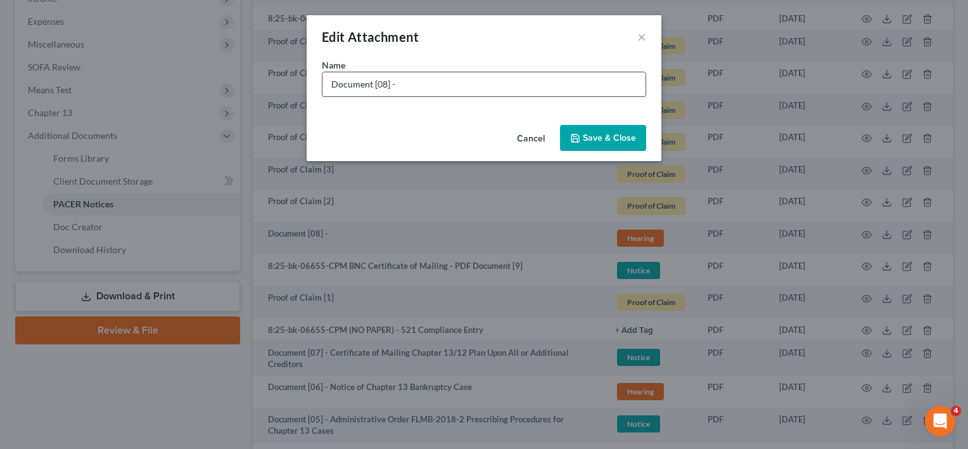
click at [405, 85] on input "Document [08] -" at bounding box center [483, 84] width 323 height 24
click at [457, 85] on input "Document [08] - COS for Doc. 8" at bounding box center [483, 84] width 323 height 24
type input "Document [08] - COS for Doc. 6"
click at [616, 142] on span "Save & Close" at bounding box center [609, 137] width 53 height 11
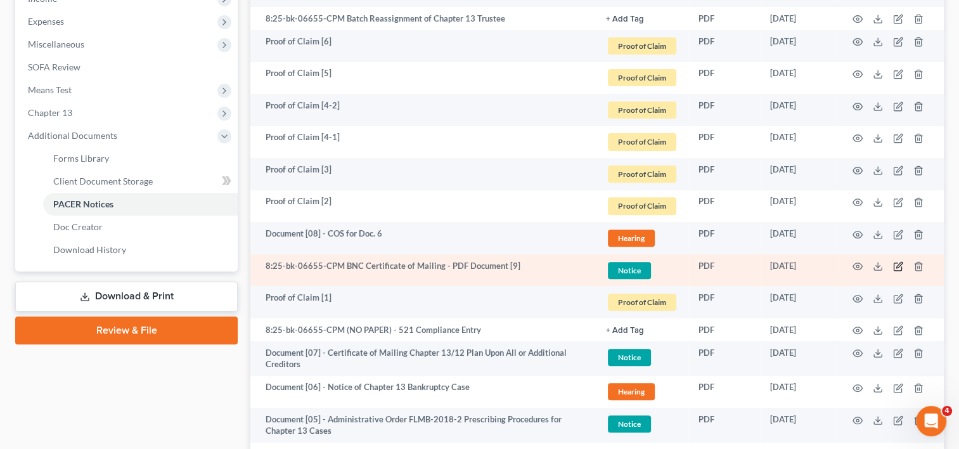
click at [903, 261] on td at bounding box center [890, 270] width 106 height 32
click at [894, 265] on icon "button" at bounding box center [898, 266] width 10 height 10
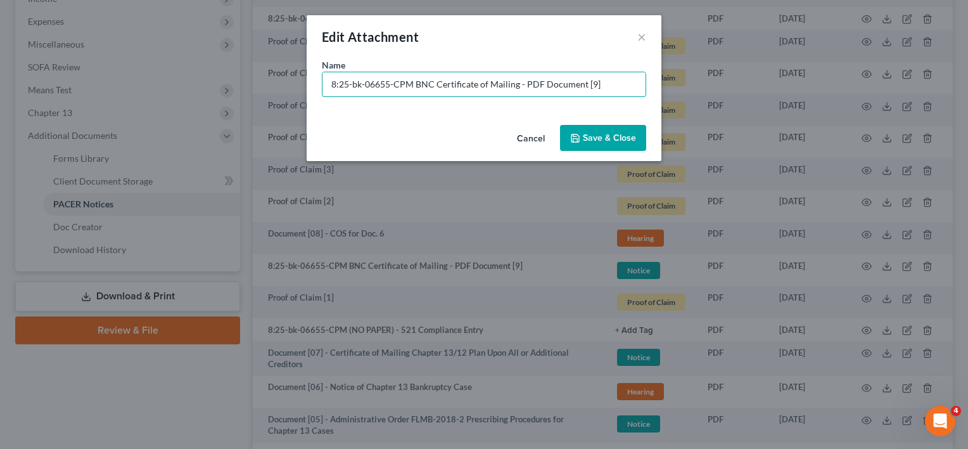
drag, startPoint x: 626, startPoint y: 77, endPoint x: -121, endPoint y: 48, distance: 747.6
click at [0, 48] on html "Home New Case Client Portal Directory Cases DebtorCC WELLER LEGAL GROUP PA kcas…" at bounding box center [484, 125] width 968 height 1087
paste input "Document [02] -"
click at [380, 86] on input "Document [02] -" at bounding box center [483, 84] width 323 height 24
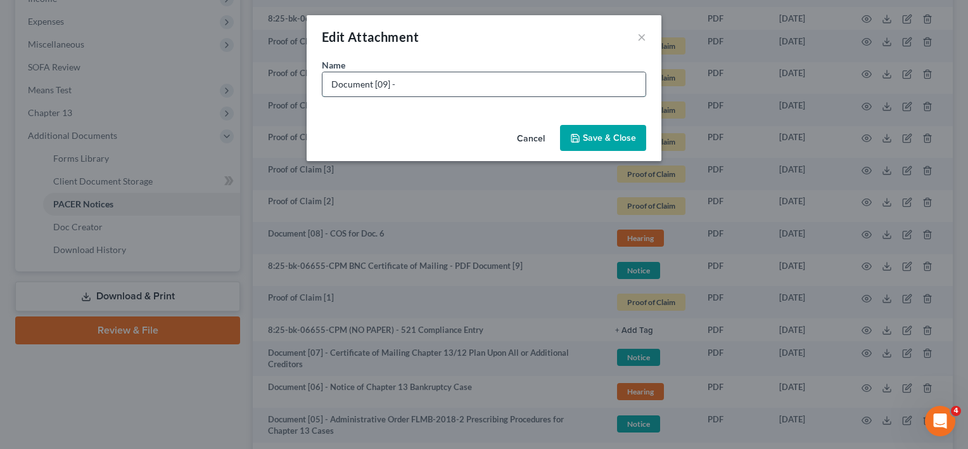
click at [405, 84] on input "Document [09] -" at bounding box center [483, 84] width 323 height 24
type input "Document [09] - COS for Doc. 2"
click at [649, 134] on div "Cancel Save & Close" at bounding box center [484, 141] width 355 height 42
click at [616, 138] on span "Save & Close" at bounding box center [609, 137] width 53 height 11
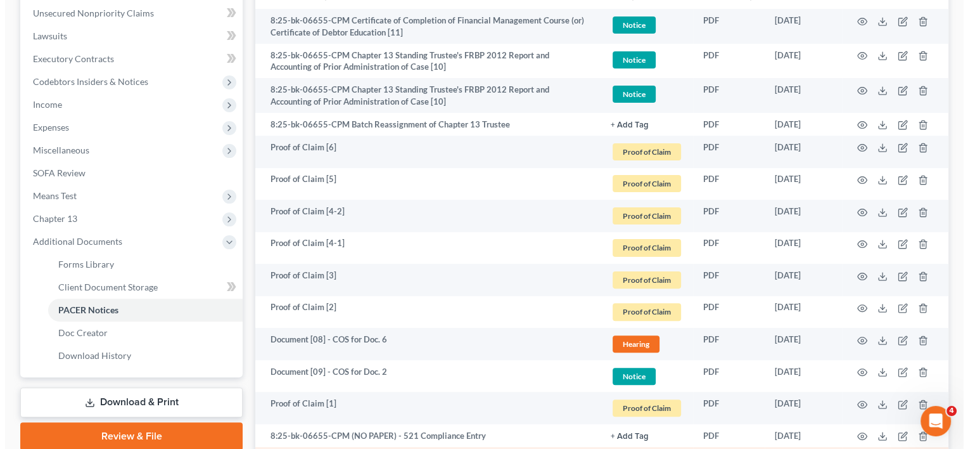
scroll to position [207, 0]
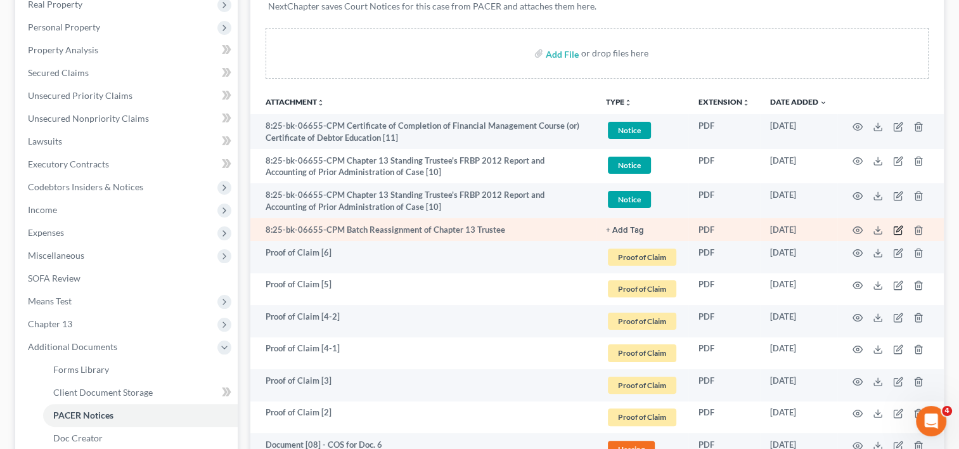
click at [895, 226] on icon "button" at bounding box center [898, 230] width 10 height 10
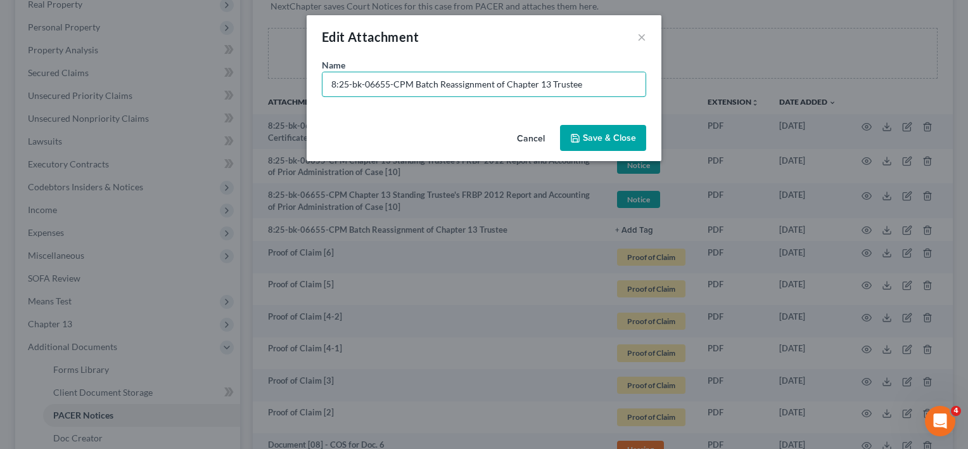
drag, startPoint x: 415, startPoint y: 82, endPoint x: 130, endPoint y: 90, distance: 285.2
click at [124, 93] on div "Edit Attachment × Name * 8:25-bk-06655-CPM Batch Reassignment of Chapter 13 Tru…" at bounding box center [484, 224] width 968 height 449
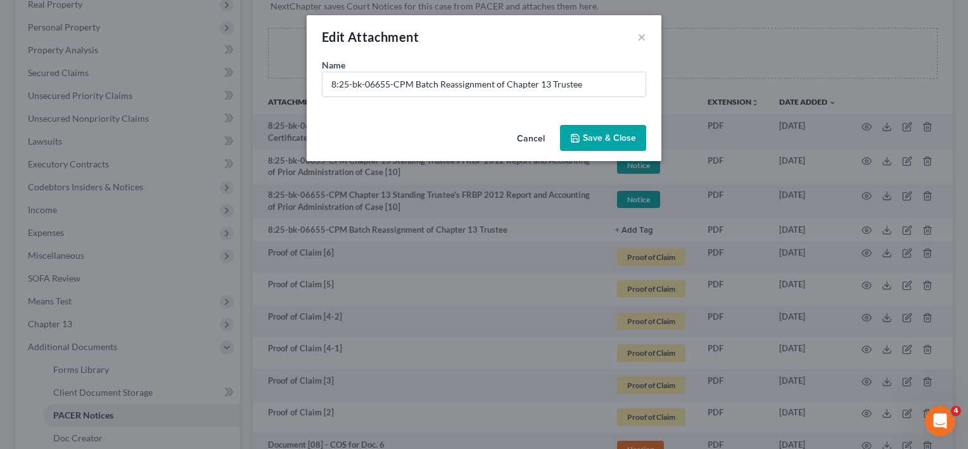
click at [539, 137] on button "Cancel" at bounding box center [531, 138] width 48 height 25
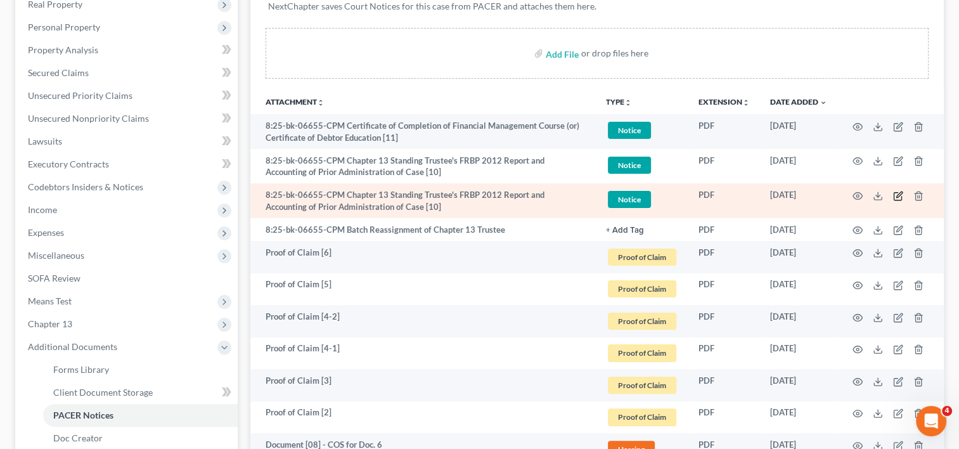
click at [896, 193] on icon "button" at bounding box center [898, 196] width 10 height 10
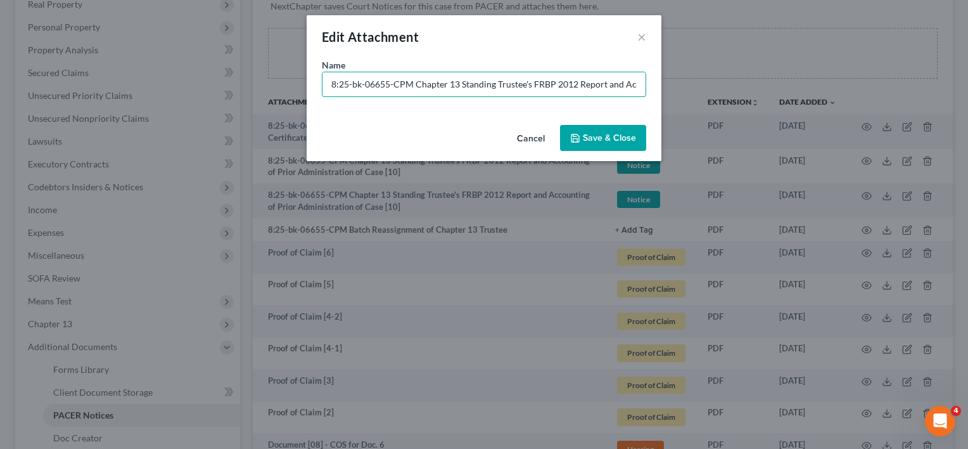
drag, startPoint x: 416, startPoint y: 81, endPoint x: 93, endPoint y: 76, distance: 323.2
click at [53, 82] on div "Edit Attachment × Name * 8:25-bk-06655-CPM Chapter 13 Standing Trustee's FRBP 2…" at bounding box center [484, 224] width 968 height 449
paste input "Document [02] -"
click at [383, 84] on input "Document [02] - Chapter 13 Standing Trustee's FRBP 2012 Report and Accounting o…" at bounding box center [483, 84] width 323 height 24
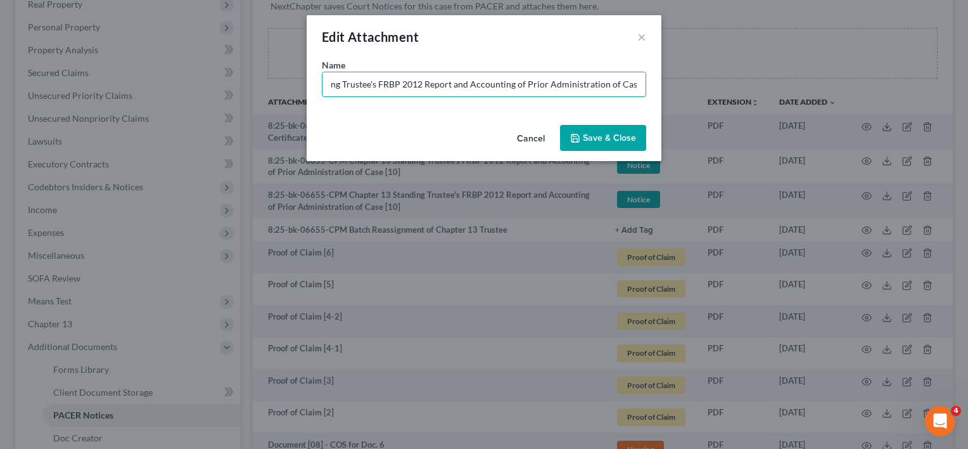
scroll to position [0, 135]
type input "Document [10] - Chapter 13 Standing Trustee's FRBP 2012 Report and Accounting o…"
click at [611, 139] on span "Save & Close" at bounding box center [609, 137] width 53 height 11
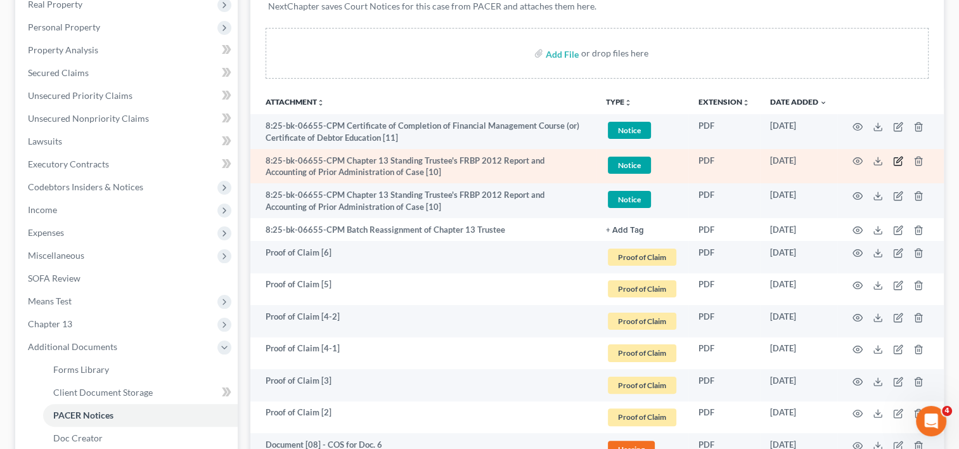
click at [897, 160] on icon "button" at bounding box center [898, 161] width 10 height 10
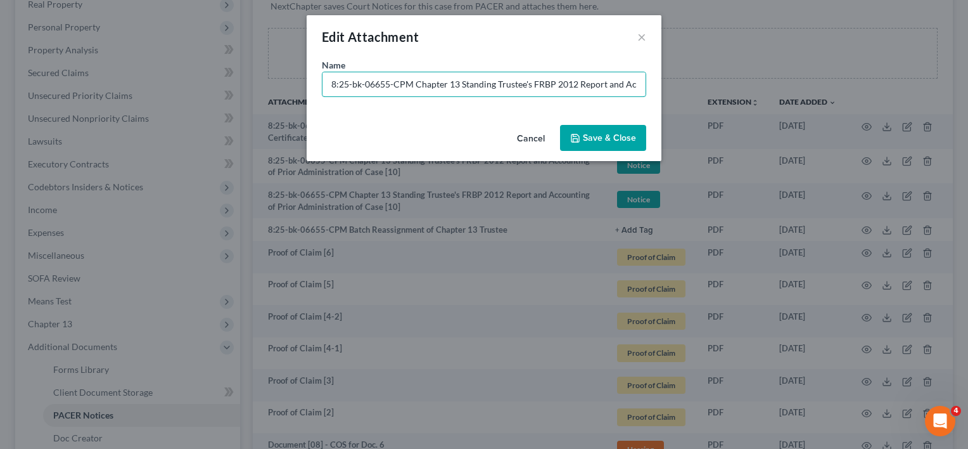
drag, startPoint x: 416, startPoint y: 82, endPoint x: -37, endPoint y: 87, distance: 453.0
click at [0, 87] on html "Home New Case Client Portal Directory Cases DebtorCC WELLER LEGAL GROUP PA kcas…" at bounding box center [484, 336] width 968 height 1087
paste input "Document [02] -"
click at [382, 80] on input "Document [02] - Chapter 13 Standing Trustee's FRBP 2012 Report and Accounting o…" at bounding box center [483, 84] width 323 height 24
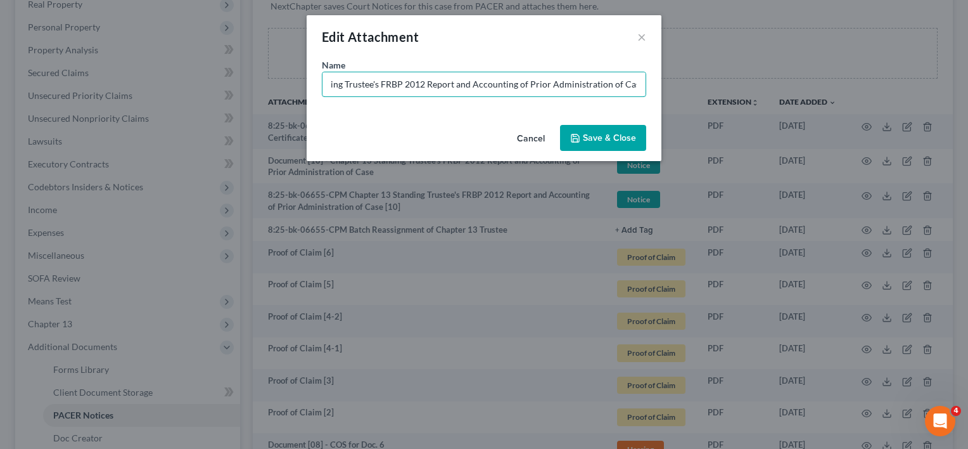
scroll to position [0, 134]
type input "Document [10] - Chapter 13 Standing Trustee's FRBP 2012 Report and Accounting o…"
click at [611, 142] on span "Save & Close" at bounding box center [609, 137] width 53 height 11
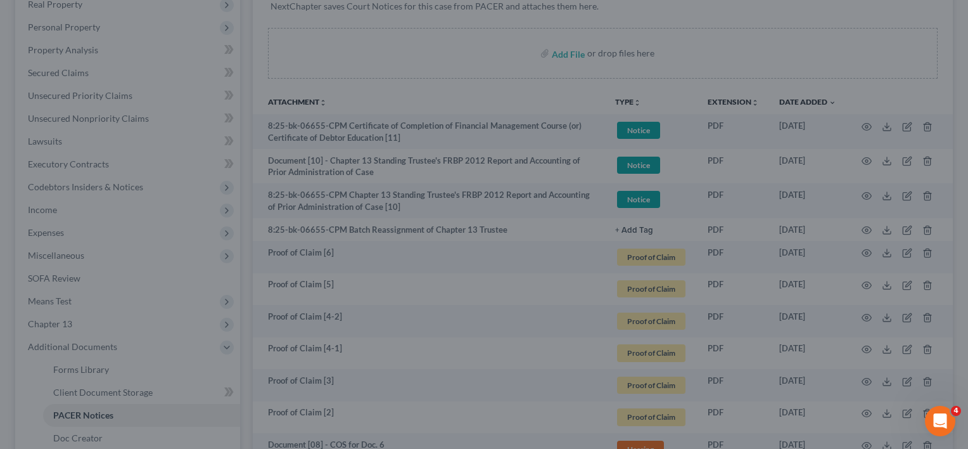
scroll to position [0, 0]
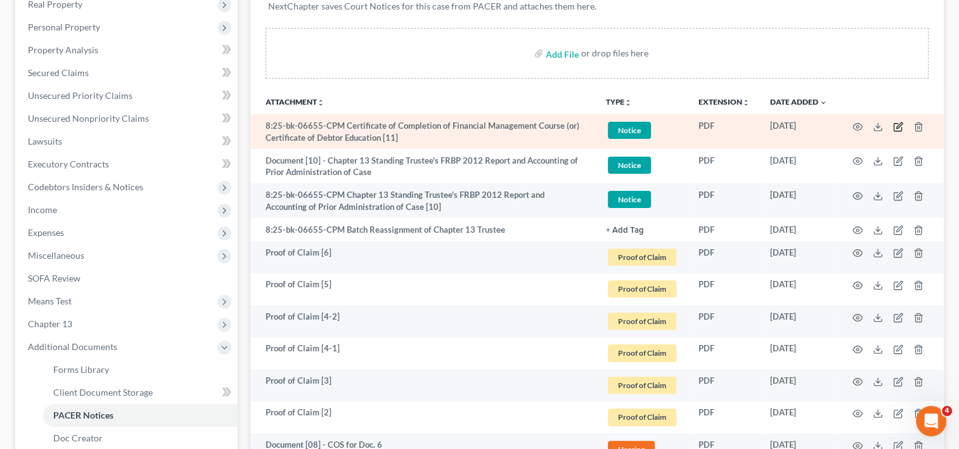
click at [900, 124] on icon "button" at bounding box center [899, 125] width 6 height 6
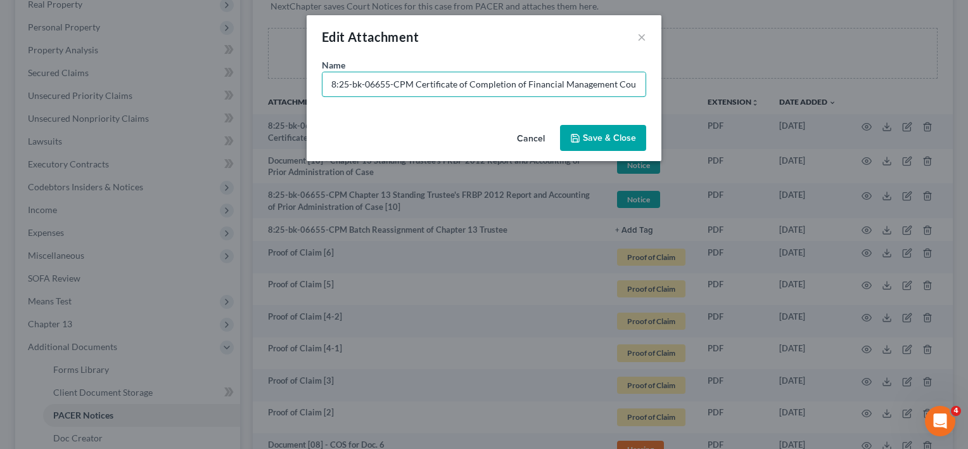
drag, startPoint x: 416, startPoint y: 84, endPoint x: 287, endPoint y: 99, distance: 130.1
click at [245, 101] on div "Edit Attachment × Name * 8:25-bk-06655-CPM Certificate of Completion of Financi…" at bounding box center [484, 224] width 968 height 449
paste input "Document [02] -"
click at [378, 82] on input "Document [02] - Certificate of Completion of Financial Management Course (or) C…" at bounding box center [483, 84] width 323 height 24
click at [381, 82] on input "Document [02] - Certificate of Completion of Financial Management Course (or) C…" at bounding box center [483, 84] width 323 height 24
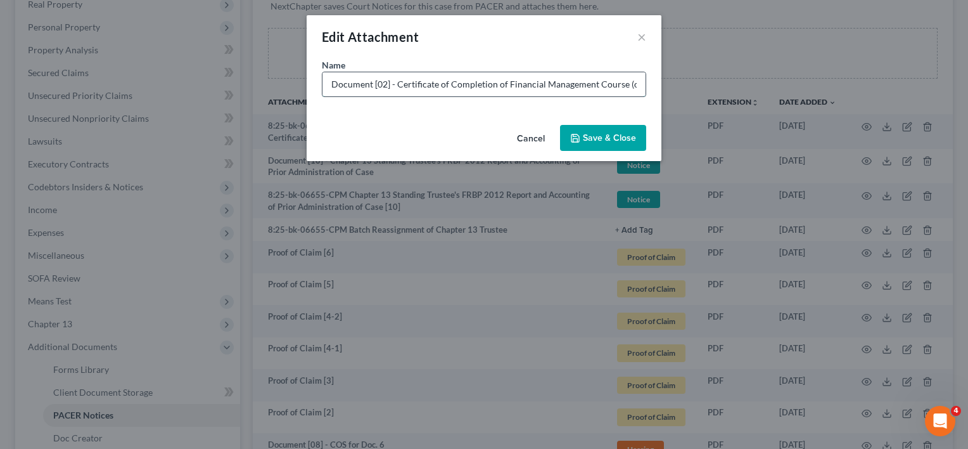
click at [381, 82] on input "Document [02] - Certificate of Completion of Financial Management Course (or) C…" at bounding box center [483, 84] width 323 height 24
type input "Document [11] - Certificate of Completion of Financial Management Course (or) C…"
click at [620, 144] on button "Save & Close" at bounding box center [603, 138] width 86 height 27
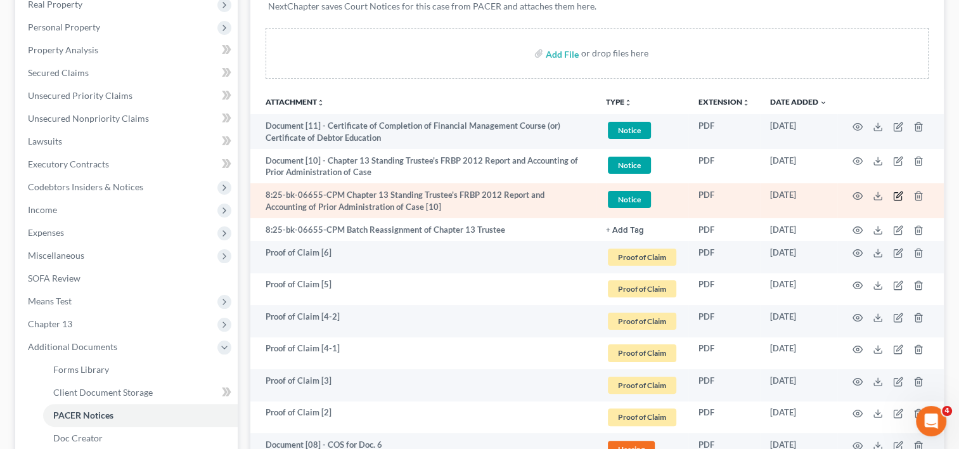
click at [894, 193] on icon "button" at bounding box center [898, 196] width 10 height 10
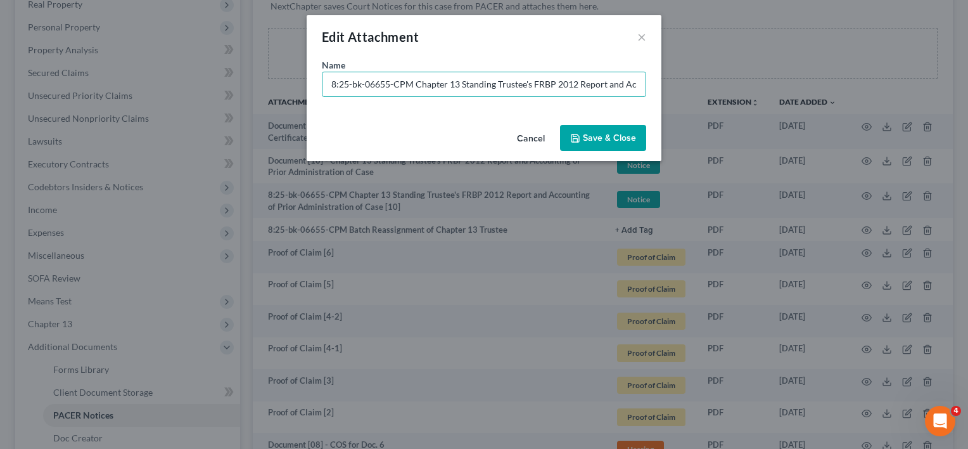
drag, startPoint x: 416, startPoint y: 88, endPoint x: 119, endPoint y: 65, distance: 298.0
click at [119, 66] on div "Edit Attachment × Name * 8:25-bk-06655-CPM Chapter 13 Standing Trustee's FRBP 2…" at bounding box center [484, 224] width 968 height 449
paste input "Document [02] -"
click at [381, 83] on input "Document [02] - Chapter 13 Standing Trustee's FRBP 2012 Report and Accounting o…" at bounding box center [483, 84] width 323 height 24
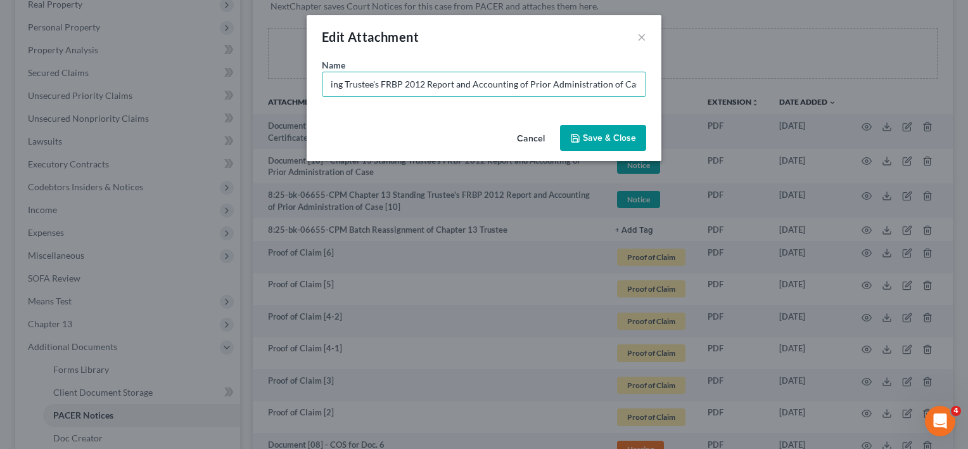
scroll to position [0, 134]
type input "Document [10] - Chapter 13 Standing Trustee's FRBP 2012 Report and Accounting o…"
click at [571, 144] on button "Save & Close" at bounding box center [603, 138] width 86 height 27
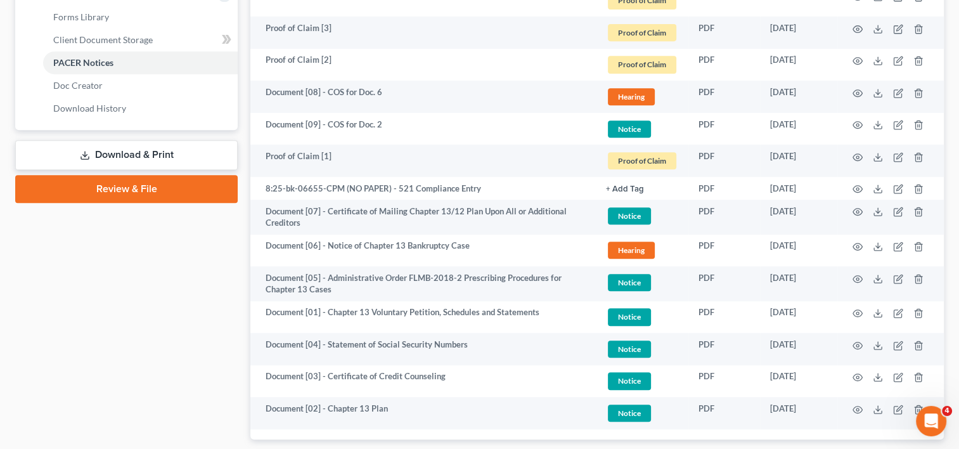
scroll to position [524, 0]
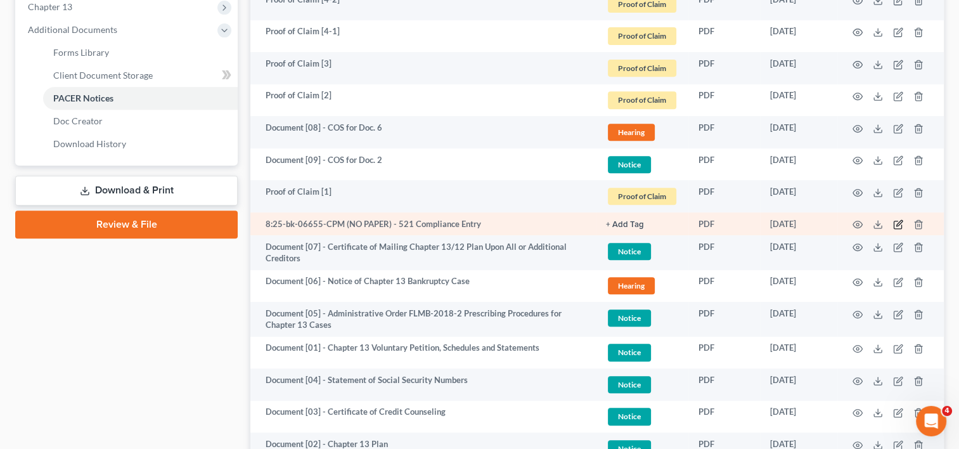
click at [898, 226] on icon "button" at bounding box center [898, 224] width 10 height 10
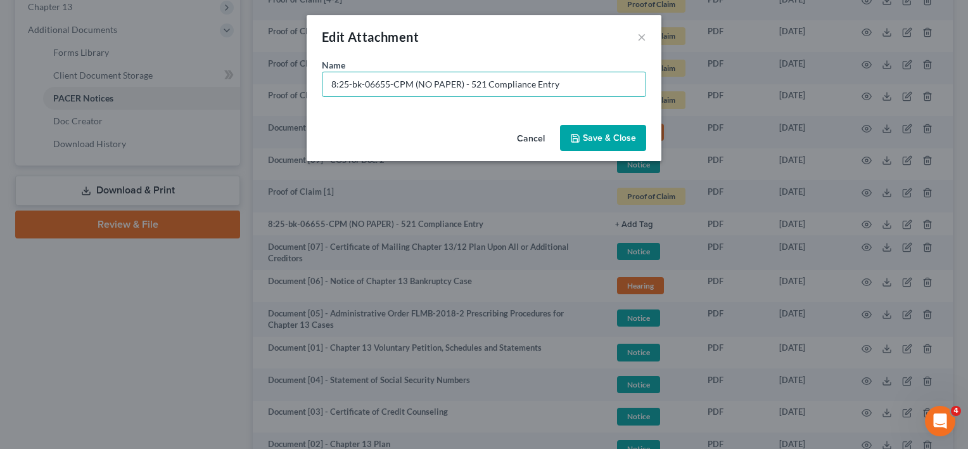
drag, startPoint x: 466, startPoint y: 88, endPoint x: 5, endPoint y: 107, distance: 461.0
click at [12, 107] on div "Edit Attachment × Name * 8:25-bk-06655-CPM (NO PAPER) - 521 Compliance Entry Ca…" at bounding box center [484, 224] width 968 height 449
type input "No Paper [01]- 521 Compliance Entry"
click at [632, 144] on button "Save & Close" at bounding box center [603, 138] width 86 height 27
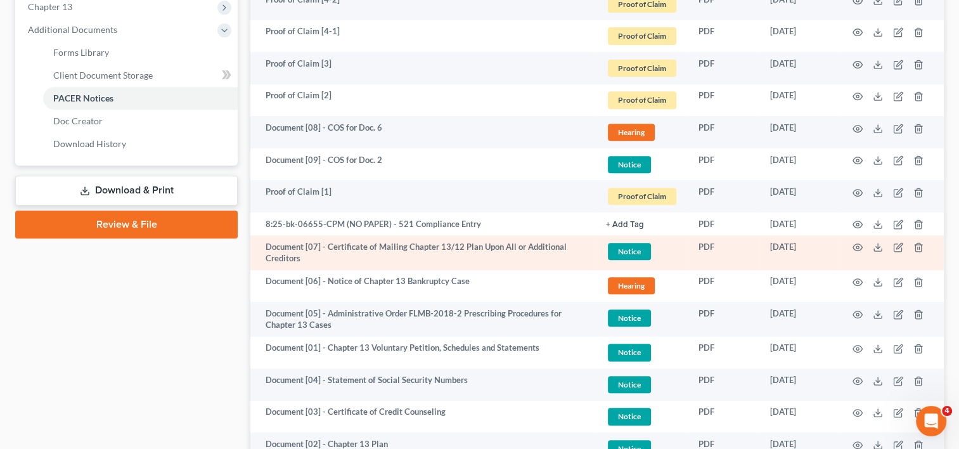
scroll to position [312, 0]
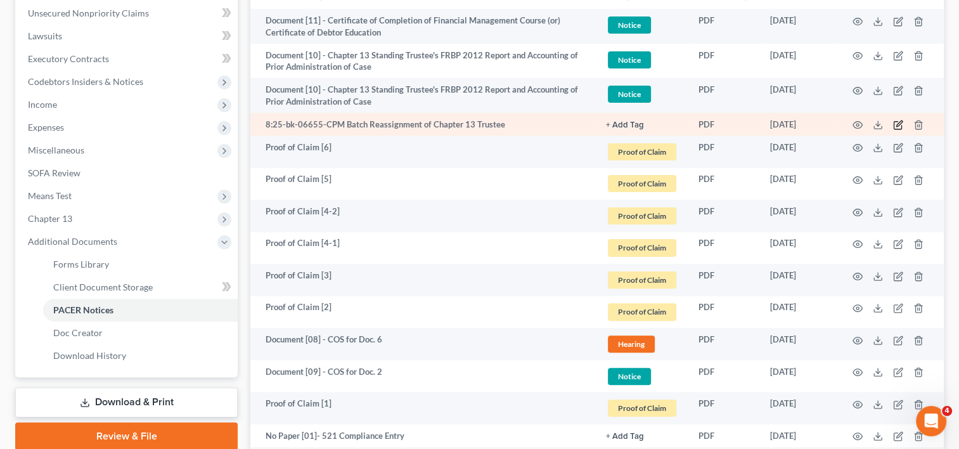
click at [896, 124] on icon "button" at bounding box center [899, 124] width 6 height 6
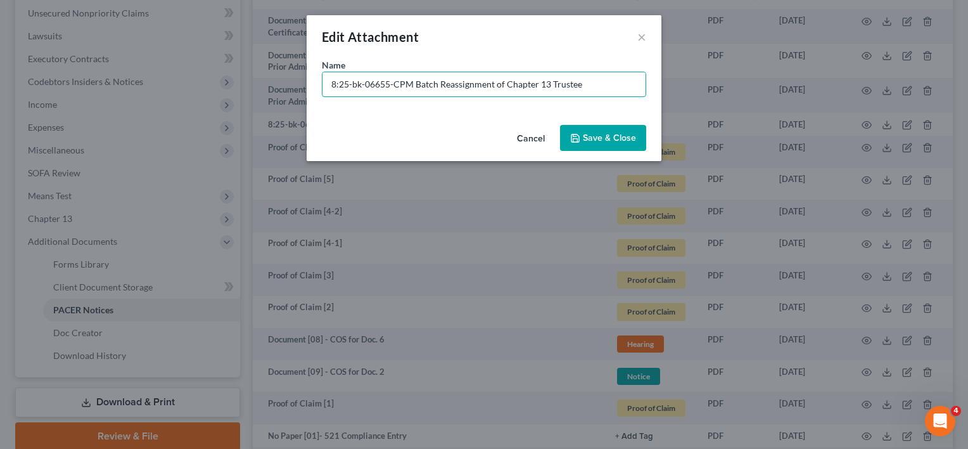
drag, startPoint x: 415, startPoint y: 78, endPoint x: 131, endPoint y: 81, distance: 284.5
click at [131, 81] on div "Edit Attachment × Name * 8:25-bk-06655-CPM Batch Reassignment of Chapter 13 Tru…" at bounding box center [484, 224] width 968 height 449
paste input "No Paper [01]-"
click at [376, 84] on input "No Paper [01]- Batch Reassignment of Chapter 13 Trustee" at bounding box center [483, 84] width 323 height 24
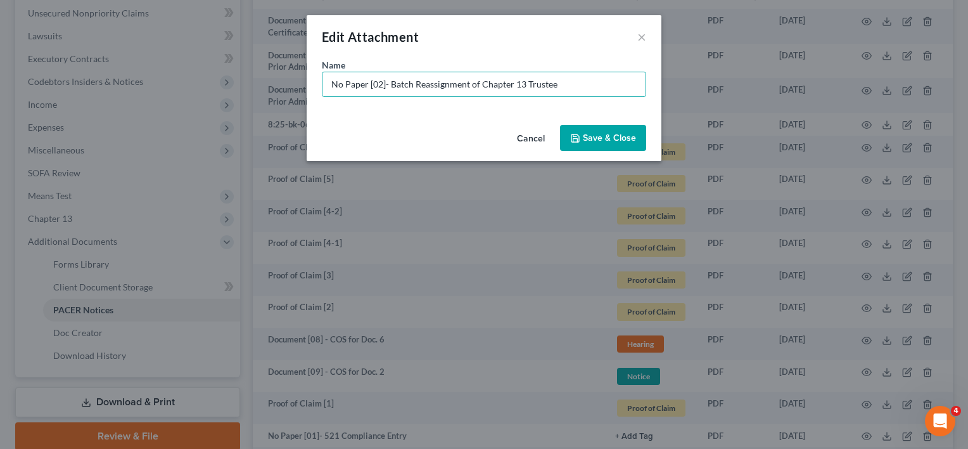
type input "No Paper [02]- Batch Reassignment of Chapter 13 Trustee"
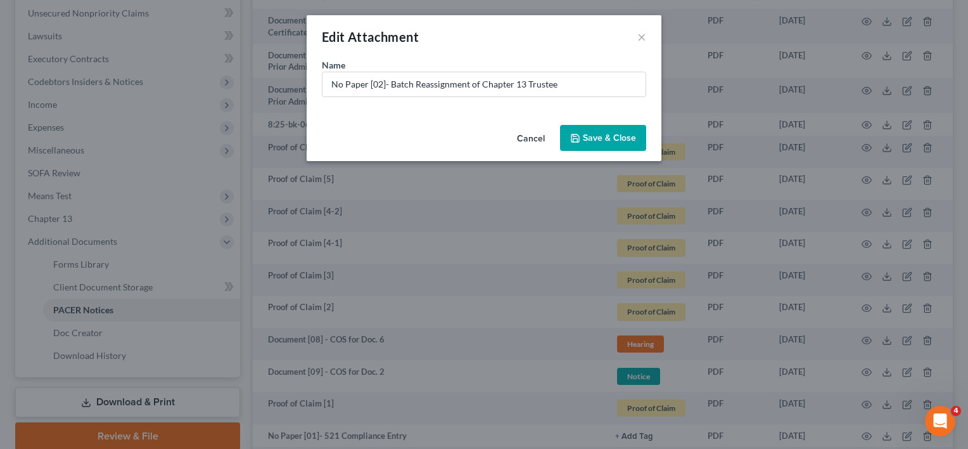
click at [598, 132] on span "Save & Close" at bounding box center [609, 137] width 53 height 11
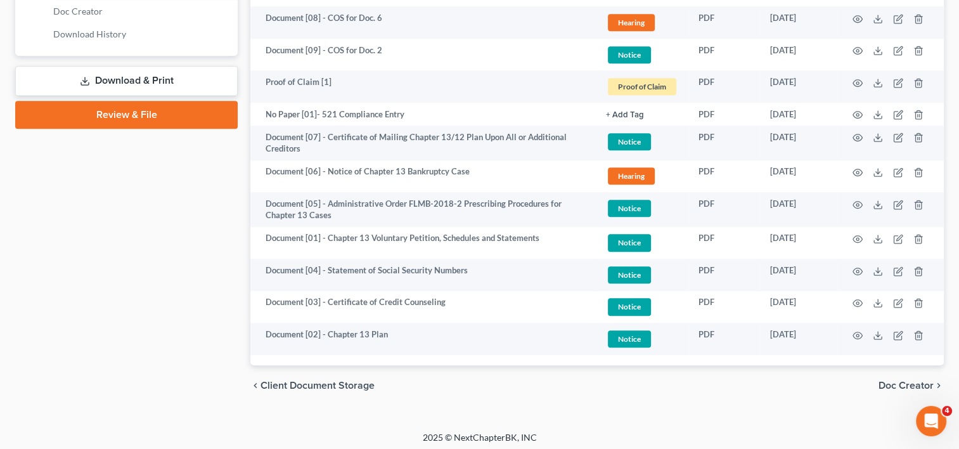
scroll to position [639, 0]
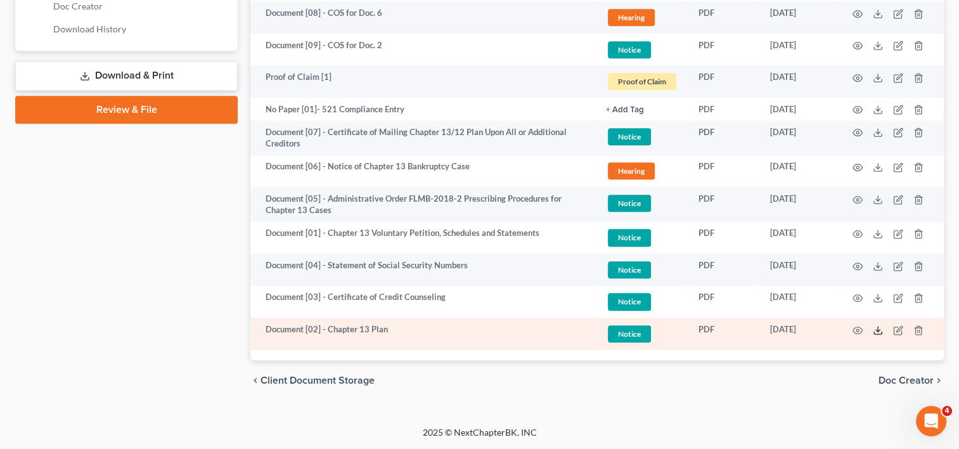
click at [881, 328] on icon at bounding box center [877, 330] width 10 height 10
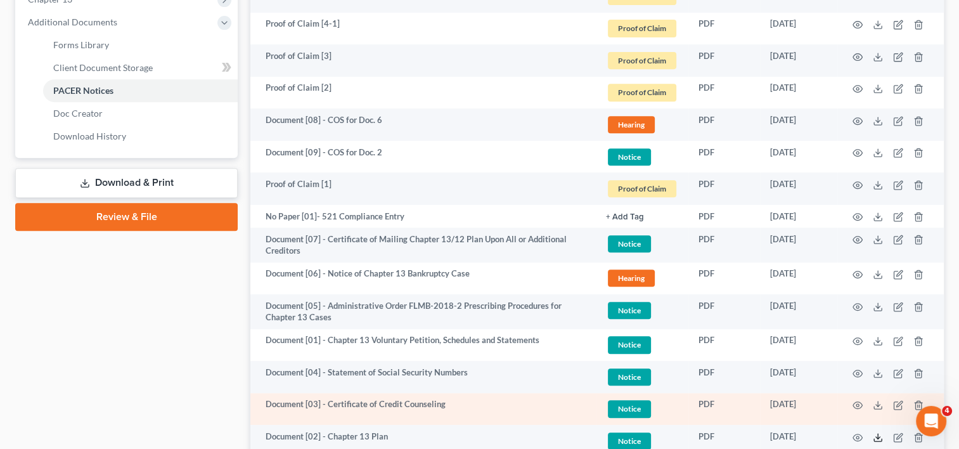
scroll to position [427, 0]
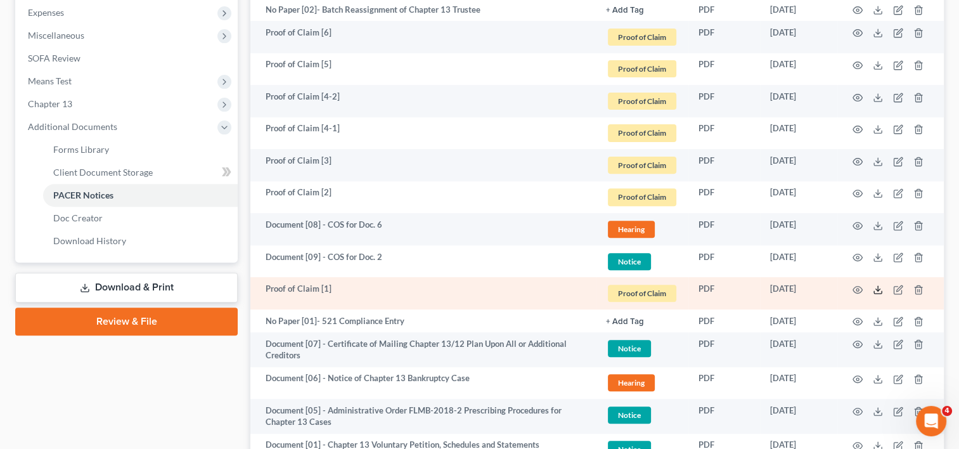
click at [873, 289] on icon at bounding box center [877, 289] width 10 height 10
click at [895, 284] on icon "button" at bounding box center [898, 289] width 10 height 10
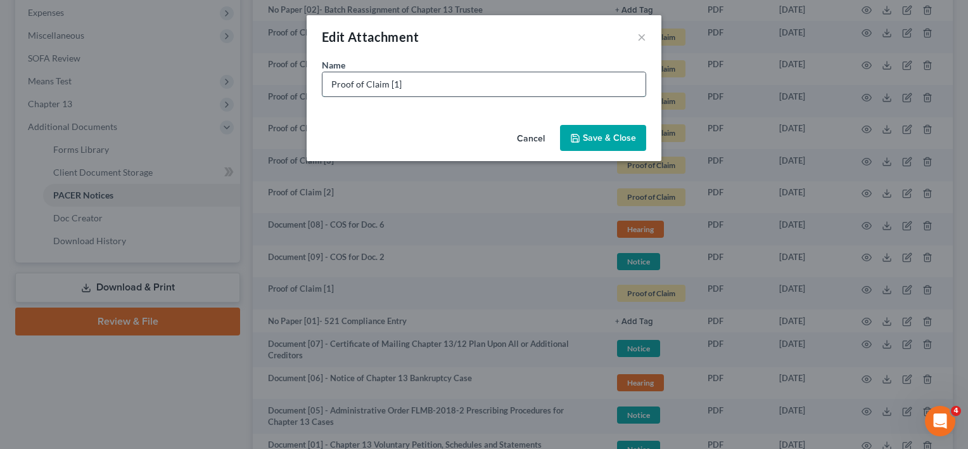
click at [393, 84] on input "Proof of Claim [1]" at bounding box center [483, 84] width 323 height 24
click at [423, 81] on input "Proof of Claim [01]" at bounding box center [483, 84] width 323 height 24
click at [510, 84] on input "Proof of Claim [01] - Pinnacle Credit (U - $502.83) | ?" at bounding box center [483, 84] width 323 height 24
type input "Proof of Claim [01] - Pinnacle Credit (U - $646.99) | D"
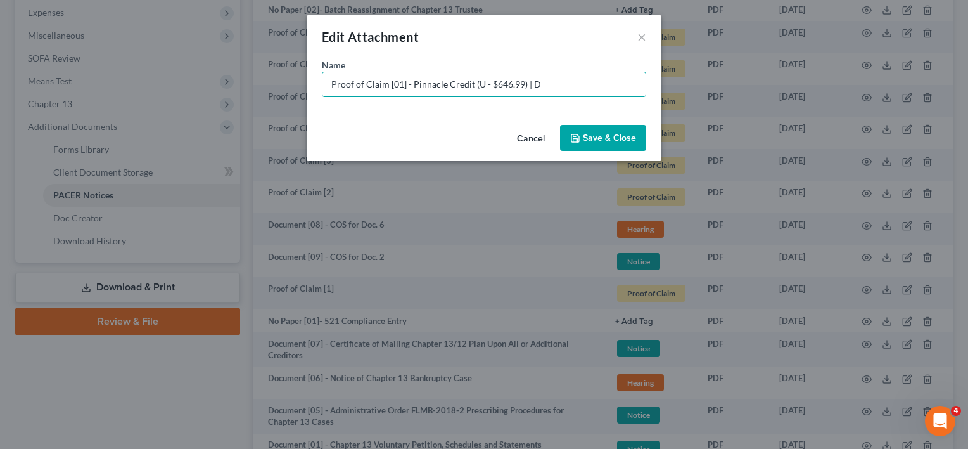
click at [577, 119] on div "Name * Proof of Claim [01] - Pinnacle Credit (U - $646.99) | D" at bounding box center [484, 88] width 355 height 61
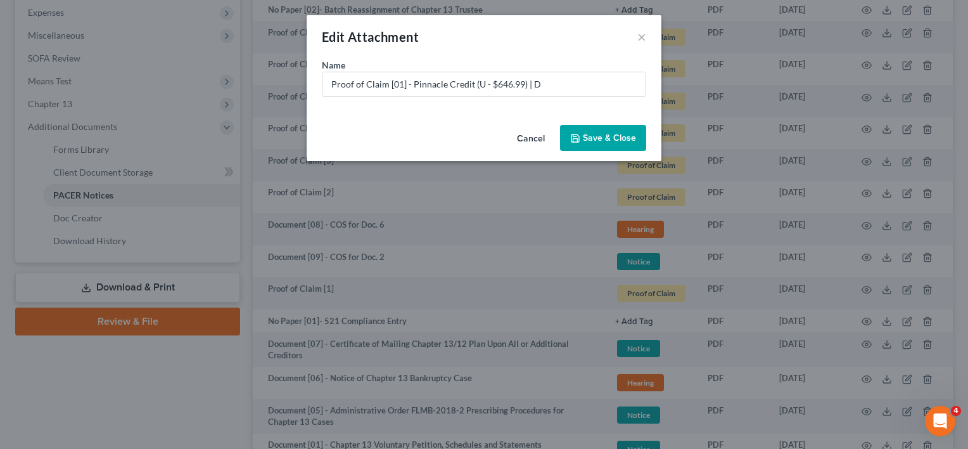
click at [588, 134] on span "Save & Close" at bounding box center [609, 137] width 53 height 11
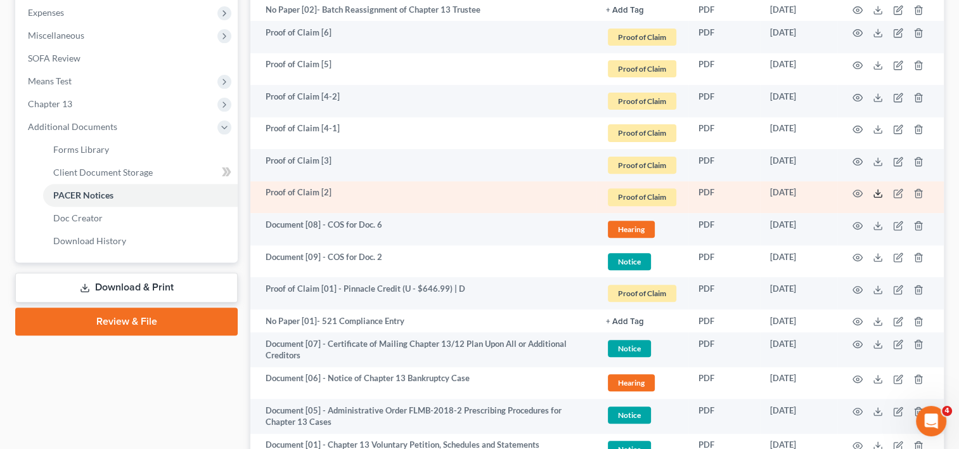
click at [874, 193] on icon at bounding box center [877, 193] width 10 height 10
click at [895, 191] on icon "button" at bounding box center [898, 193] width 10 height 10
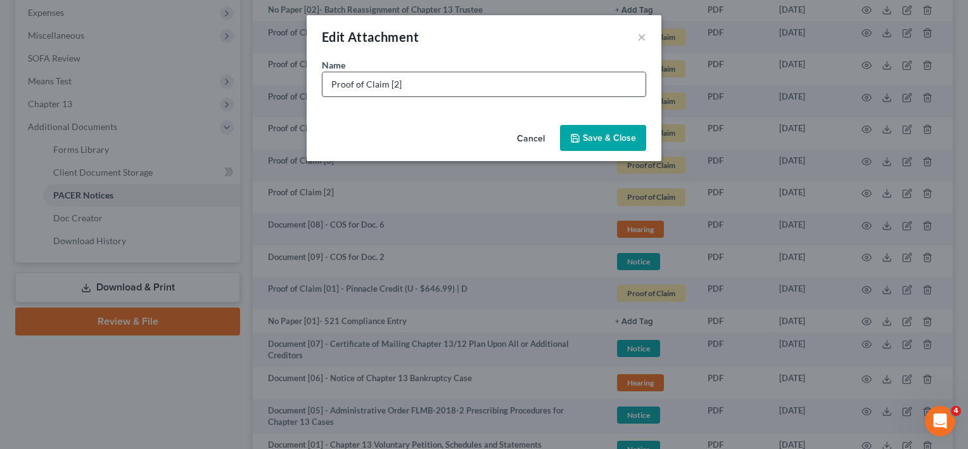
click at [392, 83] on input "Proof of Claim [2]" at bounding box center [483, 84] width 323 height 24
click at [431, 86] on input "Proof of Claim [02]" at bounding box center [483, 84] width 323 height 24
type input "Proof of Claim [02] - Pinnacle Credit (U - $549.81) | D"
click at [628, 135] on span "Save & Close" at bounding box center [609, 137] width 53 height 11
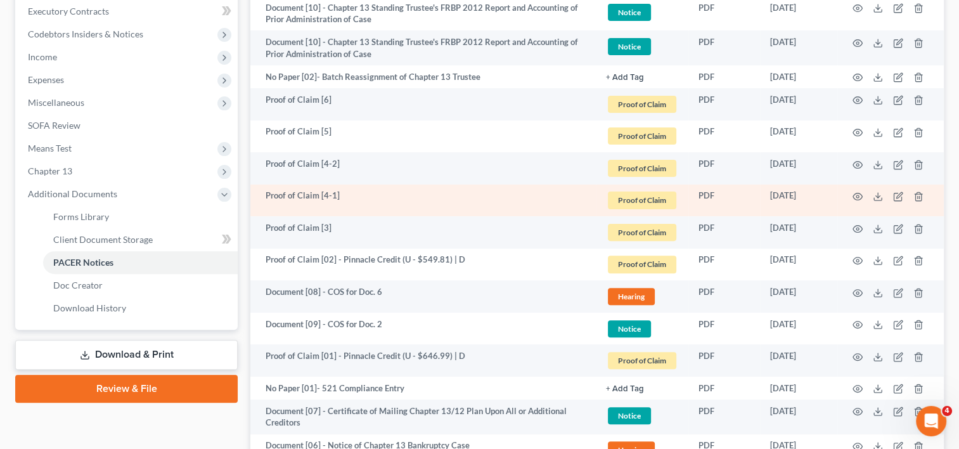
scroll to position [322, 0]
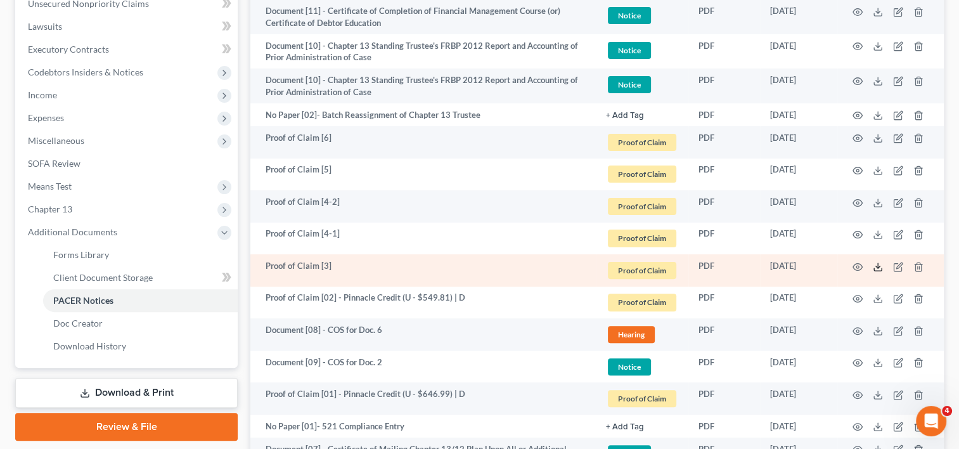
click at [877, 267] on polyline at bounding box center [878, 266] width 4 height 2
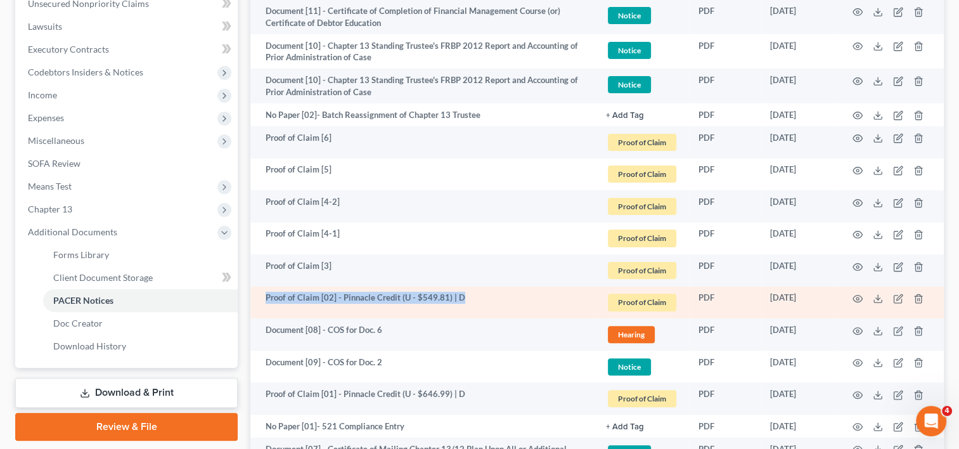
drag, startPoint x: 502, startPoint y: 296, endPoint x: 266, endPoint y: 289, distance: 235.8
click at [257, 290] on td "Proof of Claim [02] - Pinnacle Credit (U - $549.81) | D" at bounding box center [422, 302] width 345 height 32
click at [475, 299] on td "Proof of Claim [02] - Pinnacle Credit (U - $549.81) | D" at bounding box center [422, 302] width 345 height 32
drag, startPoint x: 456, startPoint y: 298, endPoint x: 333, endPoint y: 300, distance: 122.3
click at [333, 300] on td "Proof of Claim [02] - Pinnacle Credit (U - $549.81) | D" at bounding box center [422, 302] width 345 height 32
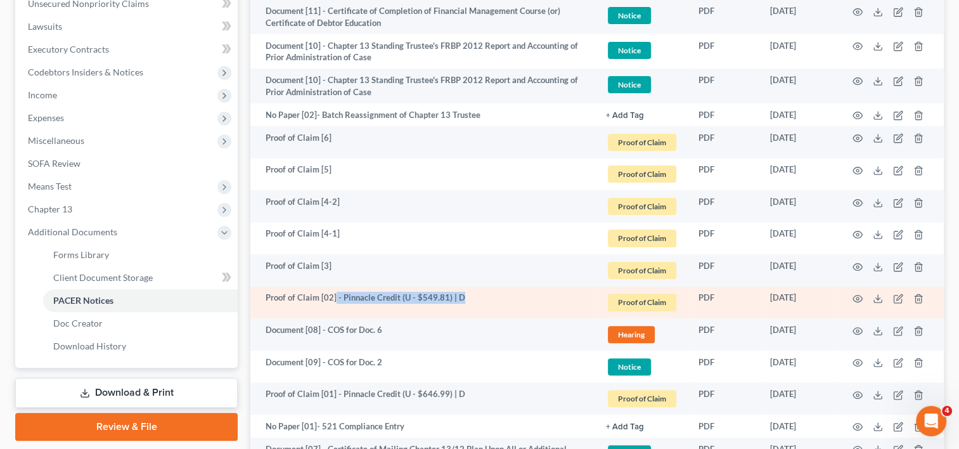
copy td "- Pinnacle Credit (U - $549.81) | D"
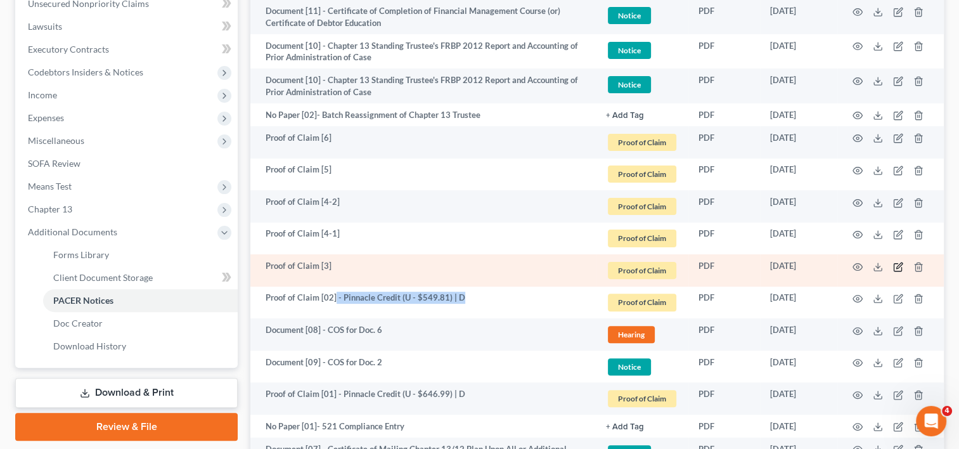
click at [896, 265] on icon "button" at bounding box center [898, 267] width 10 height 10
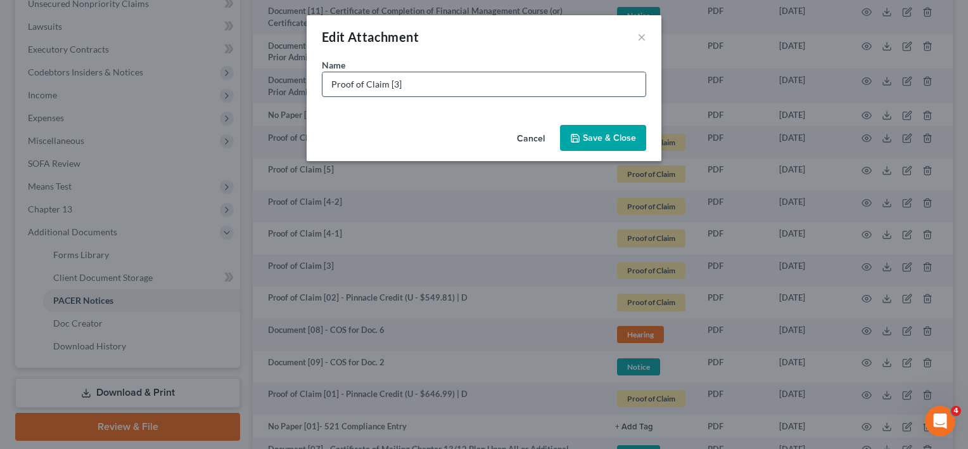
click at [392, 86] on input "Proof of Claim [3]" at bounding box center [483, 84] width 323 height 24
paste input "- Pinnacle Credit (U - $549.81) | D"
click at [507, 87] on input "Proof of Claim [03] - Pinnacle Credit (U - $549.81) | D" at bounding box center [483, 84] width 323 height 24
type input "Proof of Claim [03] - Pinnacle Credit (U - $309.59) | D"
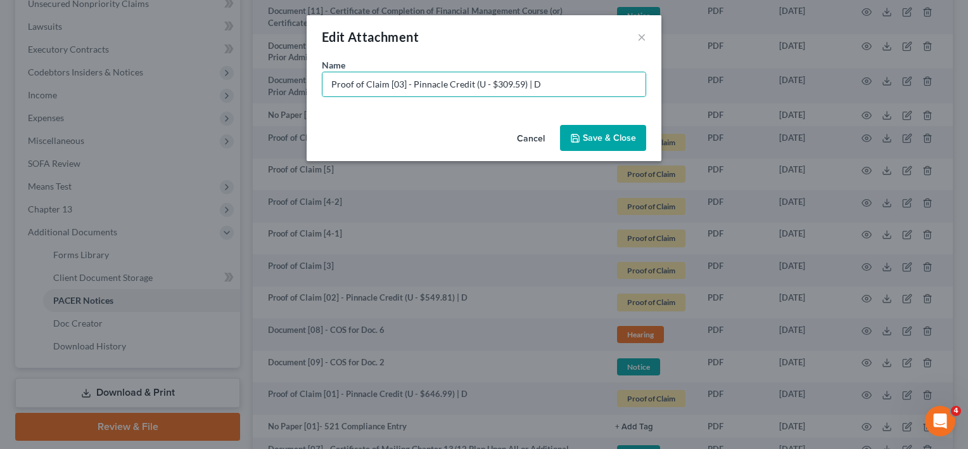
click at [607, 145] on button "Save & Close" at bounding box center [603, 138] width 86 height 27
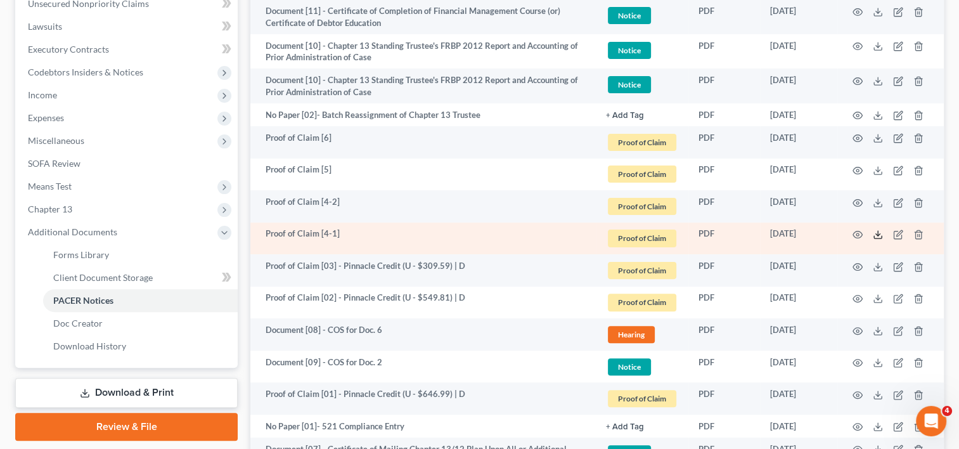
click at [877, 233] on icon at bounding box center [877, 234] width 10 height 10
click at [902, 233] on icon "button" at bounding box center [898, 234] width 10 height 10
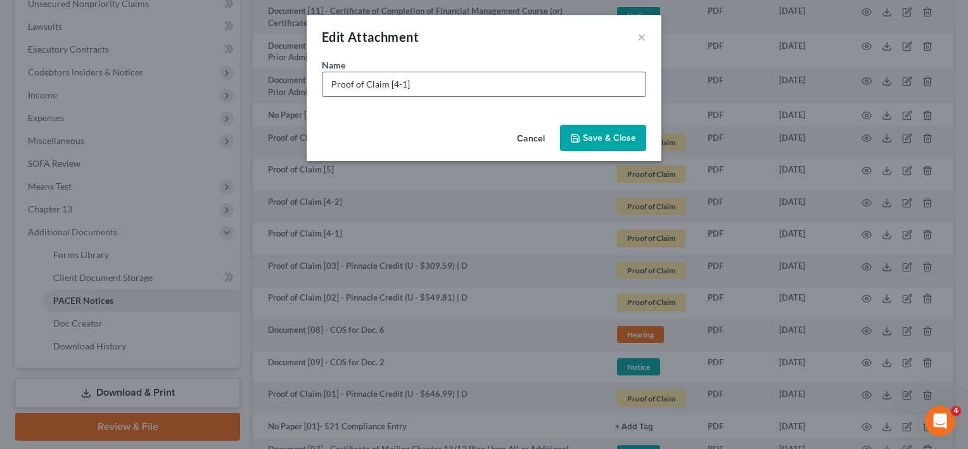
click at [391, 87] on input "Proof of Claim [4-1]" at bounding box center [483, 84] width 323 height 24
click at [423, 83] on input "Proof of Claim [04-1]" at bounding box center [483, 84] width 323 height 24
type input "Proof of Claim [04-1] - Wedgewood COA (S - $10,992.50) | D"
click at [612, 139] on span "Save & Close" at bounding box center [609, 137] width 53 height 11
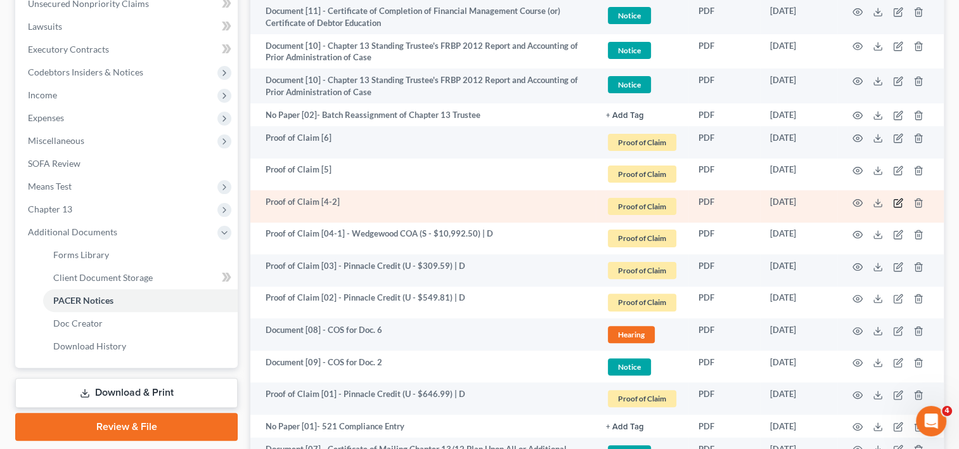
click at [899, 199] on icon "button" at bounding box center [899, 201] width 6 height 6
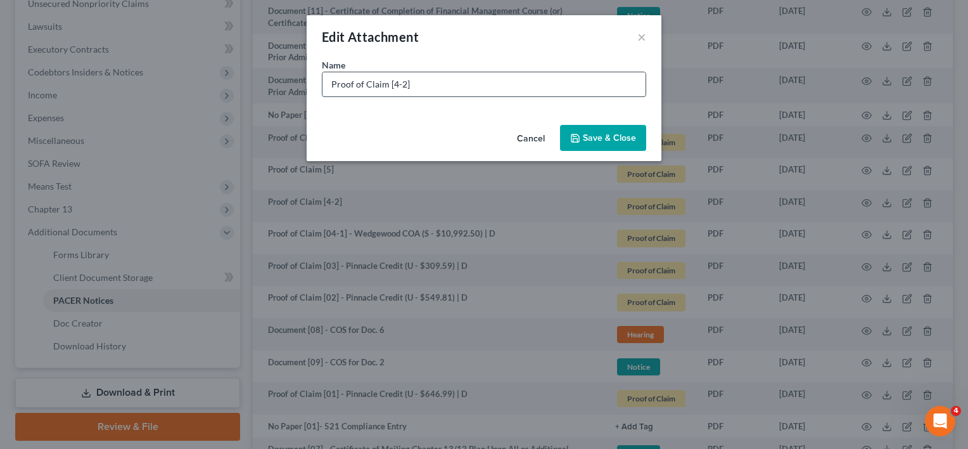
click at [393, 84] on input "Proof of Claim [4-2]" at bounding box center [483, 84] width 323 height 24
type input "Proof of Claim [04-2]"
click at [646, 137] on div "Cancel Save & Close" at bounding box center [484, 141] width 355 height 42
drag, startPoint x: 615, startPoint y: 137, endPoint x: 639, endPoint y: 140, distance: 23.7
click at [614, 136] on span "Save & Close" at bounding box center [609, 137] width 53 height 11
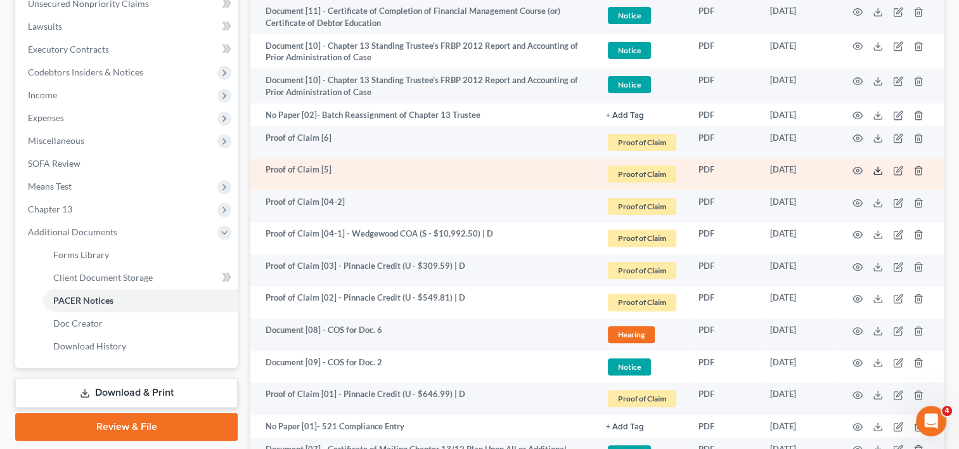
click at [874, 170] on icon at bounding box center [877, 170] width 10 height 10
click at [899, 168] on icon "button" at bounding box center [898, 170] width 10 height 10
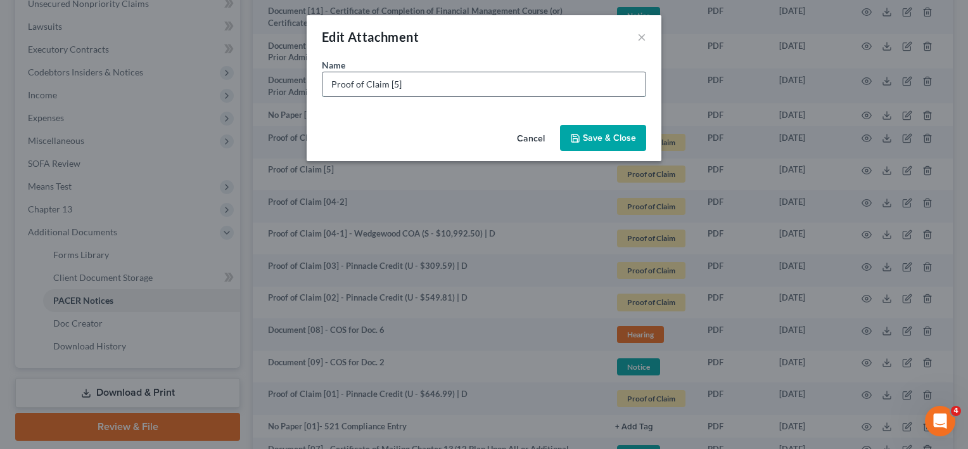
click at [390, 84] on input "Proof of Claim [5]" at bounding box center [483, 84] width 323 height 24
click at [422, 81] on input "Proof of Claim [05]" at bounding box center [483, 84] width 323 height 24
type input "Proof of Claim [05] - Quantum3 Group (U - $200.00) | D"
click at [592, 137] on span "Save & Close" at bounding box center [609, 137] width 53 height 11
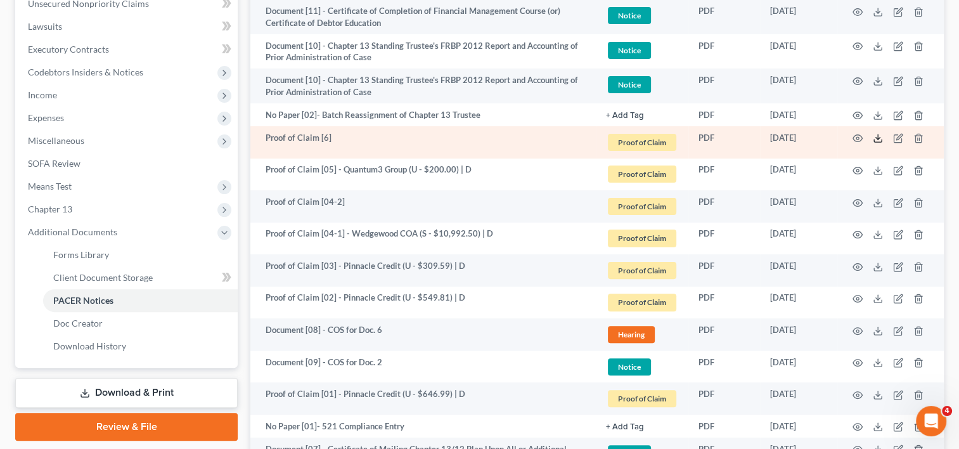
click at [872, 136] on icon at bounding box center [877, 138] width 10 height 10
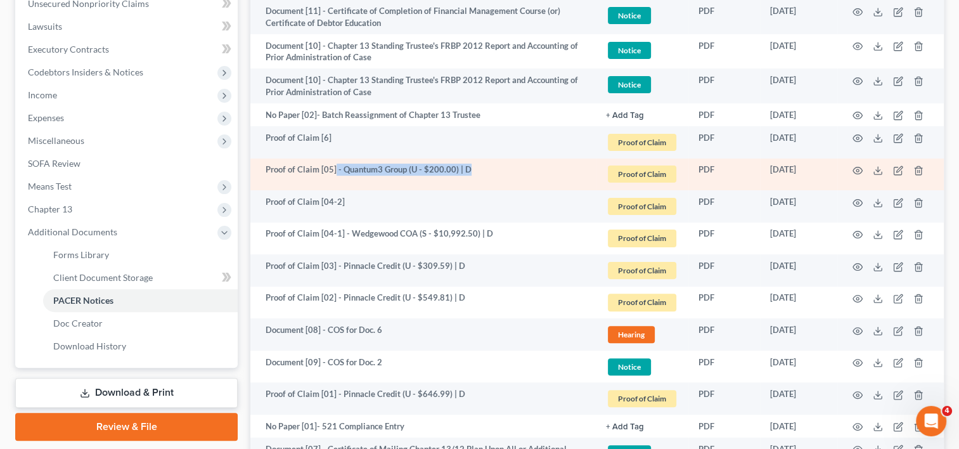
drag, startPoint x: 440, startPoint y: 173, endPoint x: 335, endPoint y: 172, distance: 105.2
click at [335, 172] on td "Proof of Claim [05] - Quantum3 Group (U - $200.00) | D" at bounding box center [422, 174] width 345 height 32
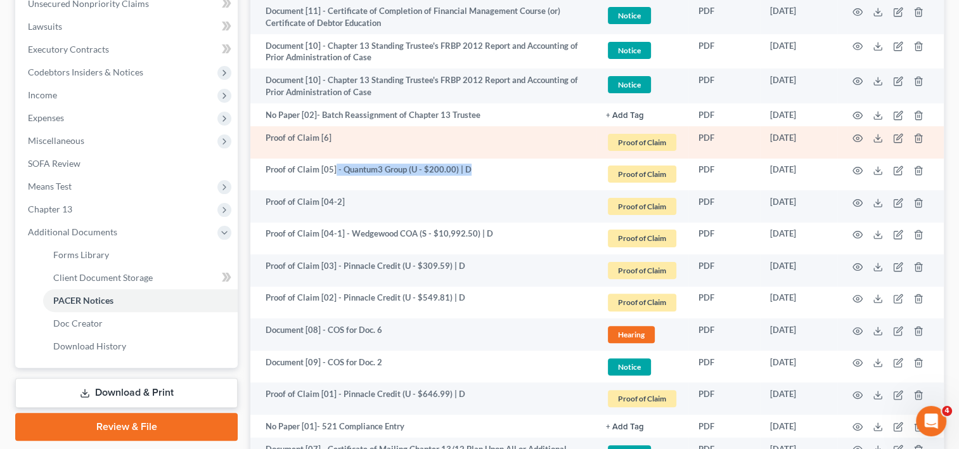
copy td "- Quantum3 Group (U - $200.00) | D"
click at [896, 136] on icon "button" at bounding box center [898, 138] width 10 height 10
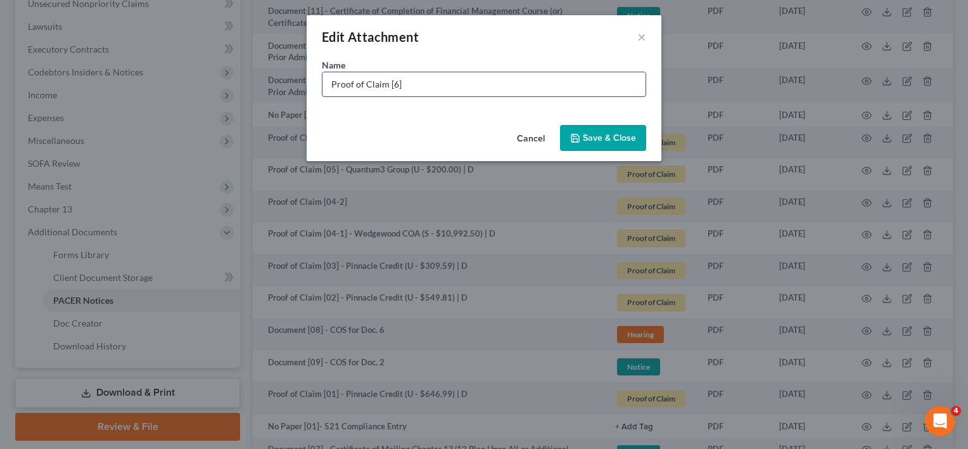
drag, startPoint x: 453, startPoint y: 94, endPoint x: 443, endPoint y: 89, distance: 11.3
click at [451, 94] on input "Proof of Claim [6]" at bounding box center [483, 84] width 323 height 24
paste input "- Quantum3 Group (U - $200.00) | D"
click at [392, 82] on input "Proof of Claim [6] - Quantum3 Group (U - $200.00) | D" at bounding box center [483, 84] width 323 height 24
click at [519, 86] on input "Proof of Claim [06] - Quantum3 Group (U - $200.00) | D" at bounding box center [483, 84] width 323 height 24
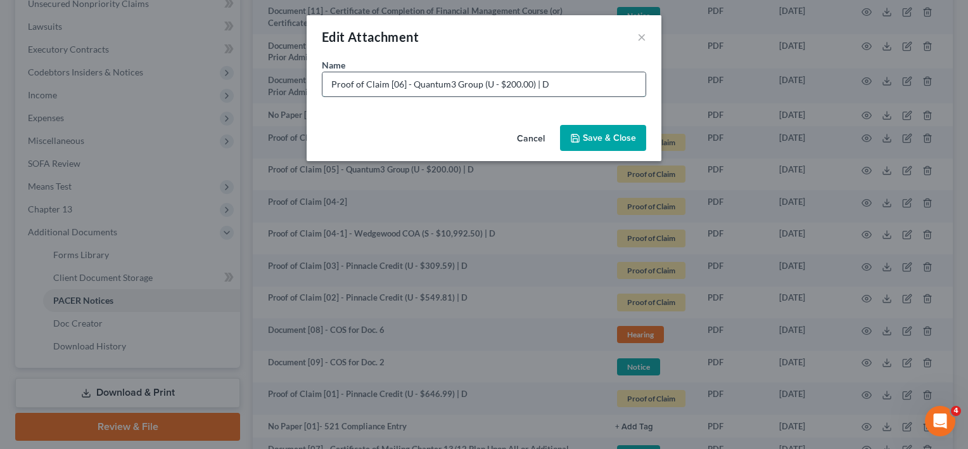
click at [519, 86] on input "Proof of Claim [06] - Quantum3 Group (U - $200.00) | D" at bounding box center [483, 84] width 323 height 24
type input "Proof of Claim [06] - Quantum3 Group (U - $155.44) | D"
click at [608, 137] on span "Save & Close" at bounding box center [609, 137] width 53 height 11
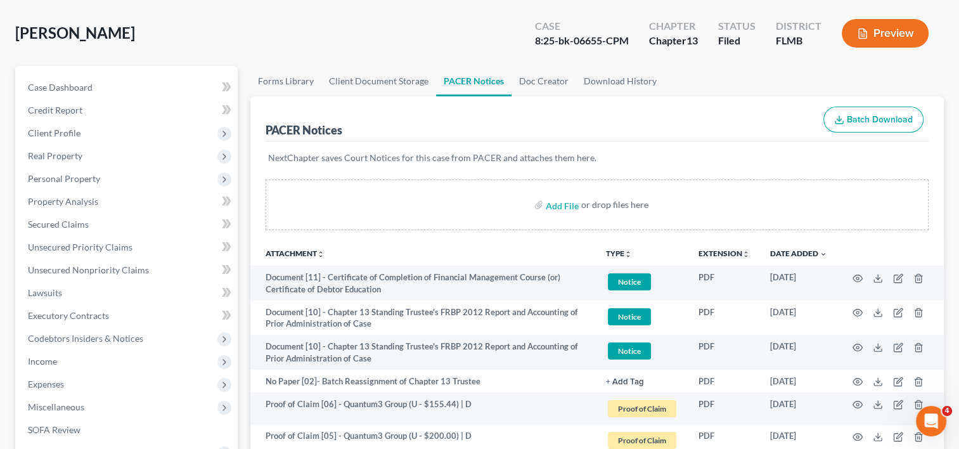
scroll to position [0, 0]
